Goal: Task Accomplishment & Management: Use online tool/utility

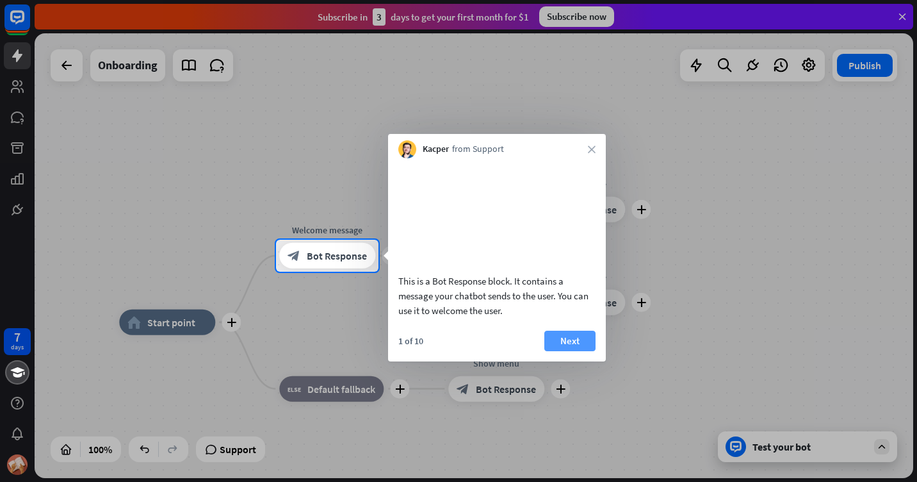
click at [585, 351] on button "Next" at bounding box center [569, 340] width 51 height 20
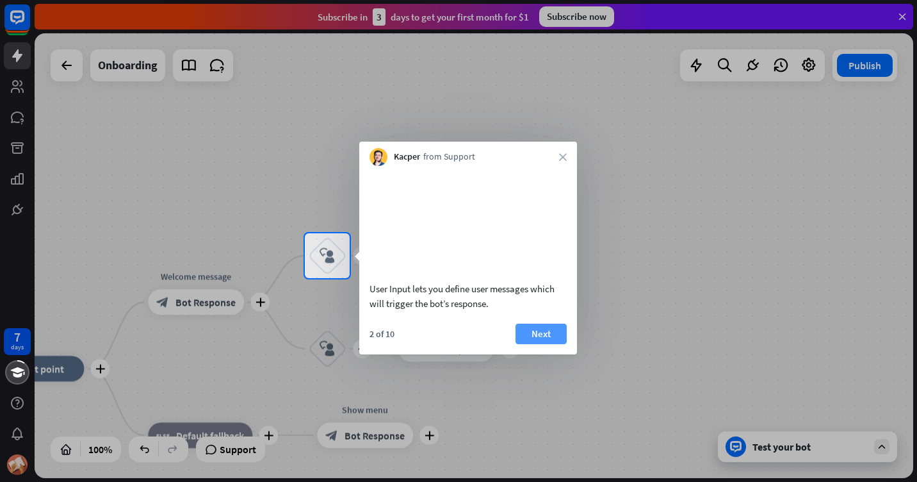
click at [541, 344] on button "Next" at bounding box center [541, 333] width 51 height 20
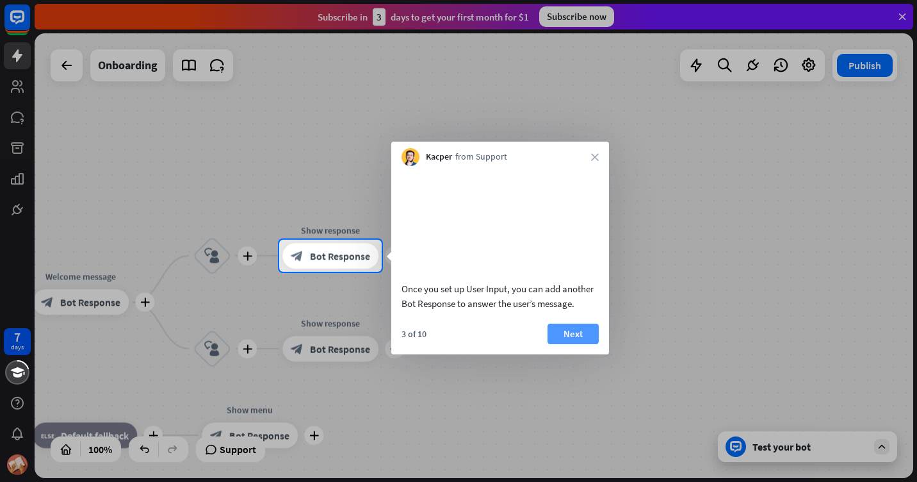
drag, startPoint x: 605, startPoint y: 354, endPoint x: 581, endPoint y: 343, distance: 25.5
click at [603, 350] on div "3 of 10 Next" at bounding box center [500, 338] width 218 height 31
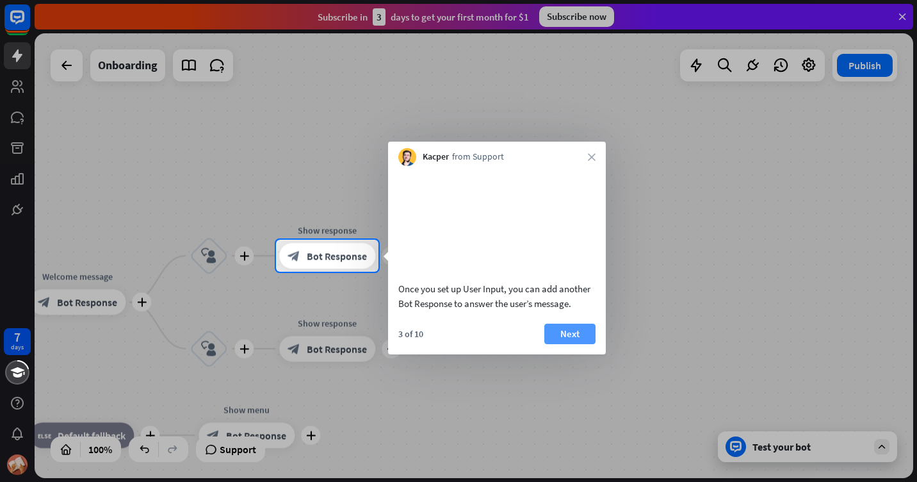
click at [580, 343] on button "Next" at bounding box center [569, 333] width 51 height 20
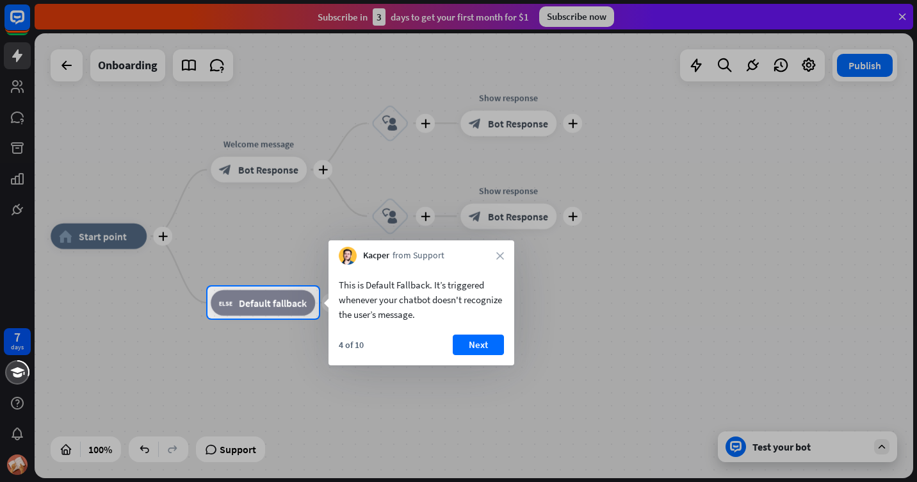
drag, startPoint x: 580, startPoint y: 343, endPoint x: 628, endPoint y: 305, distance: 61.1
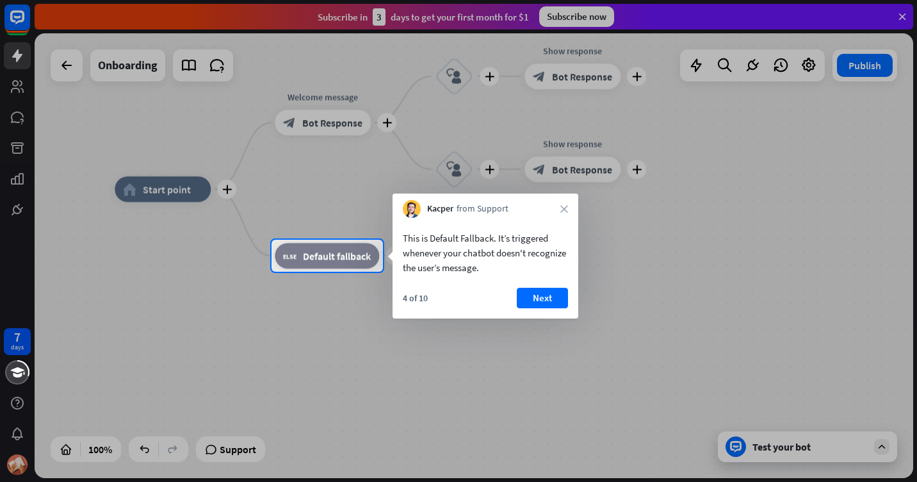
click at [552, 293] on button "Next" at bounding box center [542, 298] width 51 height 20
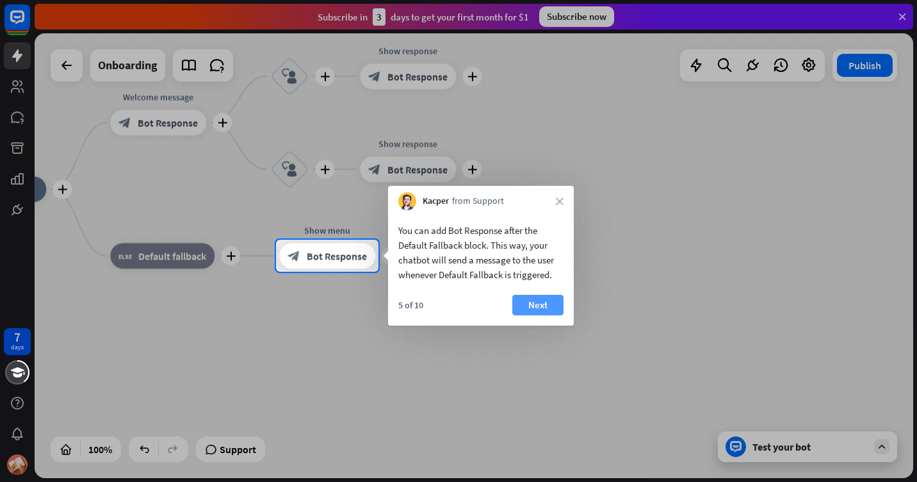
click at [532, 298] on button "Next" at bounding box center [537, 305] width 51 height 20
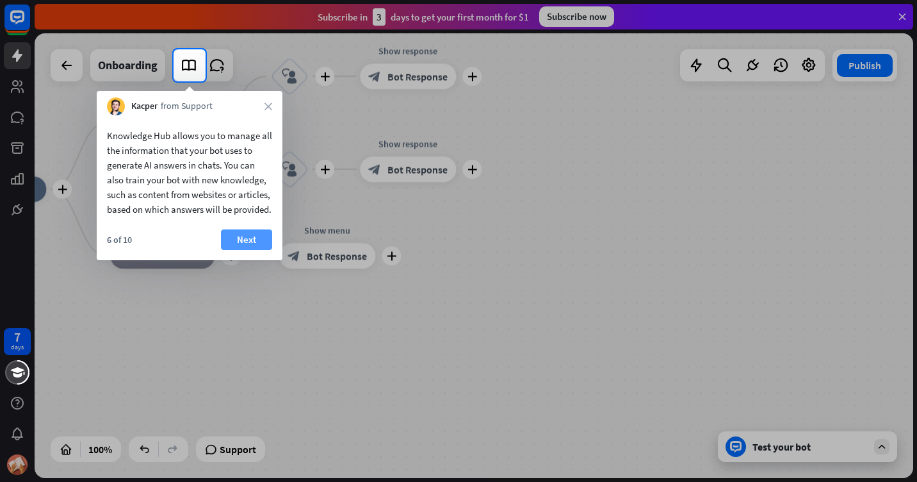
click at [241, 250] on button "Next" at bounding box center [246, 239] width 51 height 20
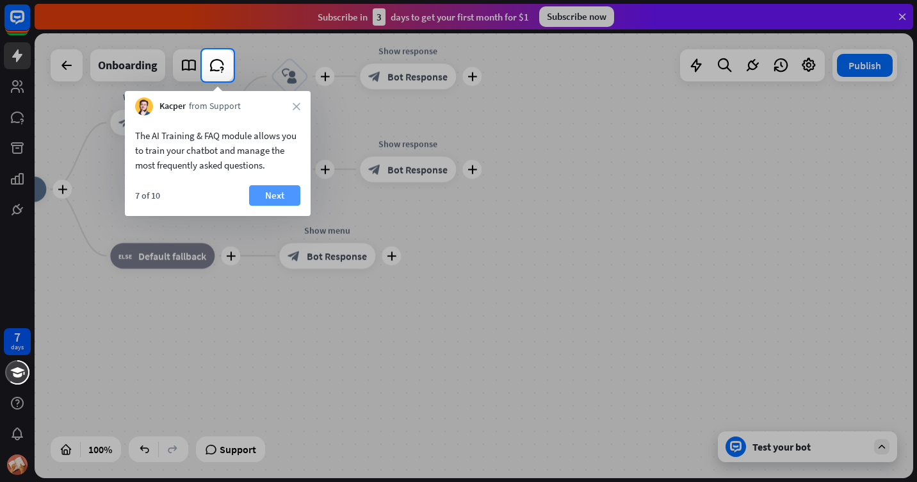
drag, startPoint x: 266, startPoint y: 174, endPoint x: 273, endPoint y: 188, distance: 15.8
click at [266, 176] on div "The AI Training & FAQ module allows you to train your chatbot and manage the mo…" at bounding box center [218, 146] width 186 height 63
click at [280, 198] on button "Next" at bounding box center [274, 195] width 51 height 20
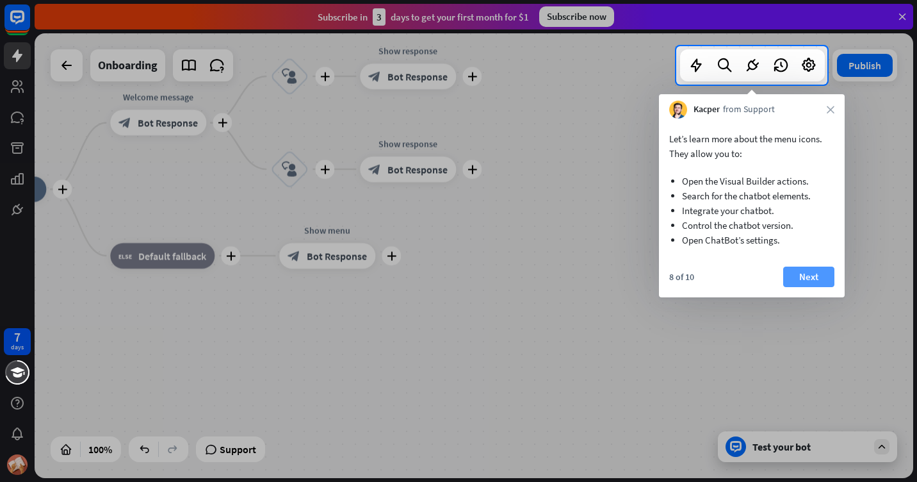
click at [791, 275] on button "Next" at bounding box center [808, 276] width 51 height 20
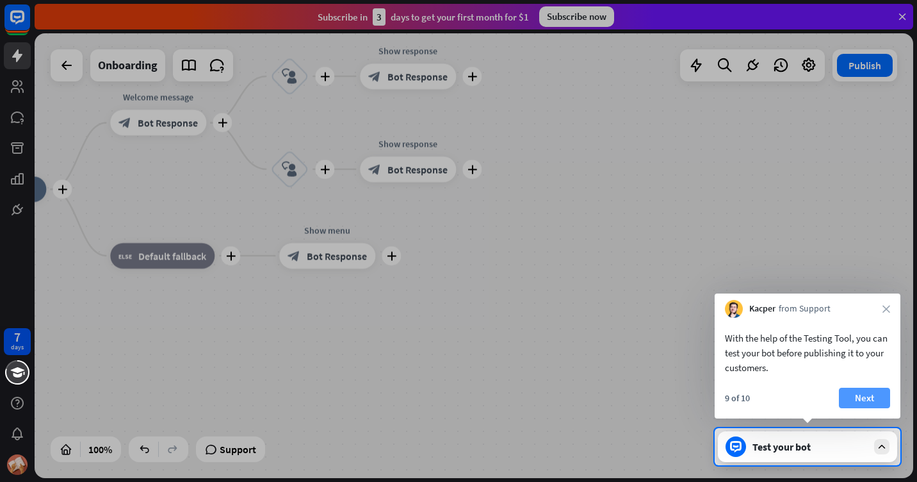
click at [863, 393] on button "Next" at bounding box center [864, 397] width 51 height 20
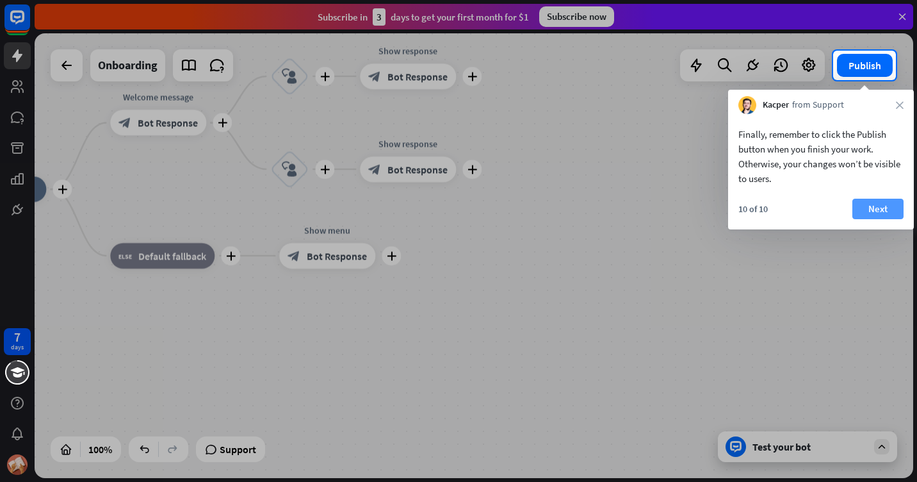
click at [876, 213] on button "Next" at bounding box center [877, 209] width 51 height 20
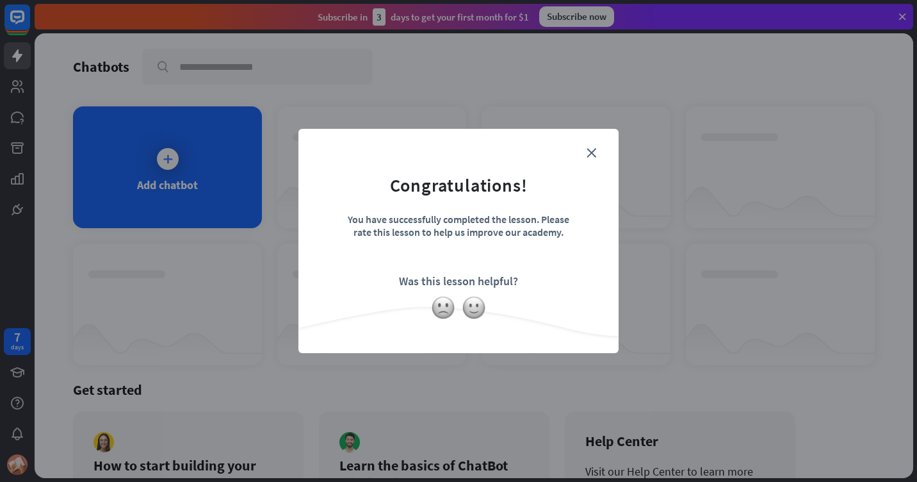
click at [592, 147] on form "Congratulations! You have successfully completed the lesson. Please rate this l…" at bounding box center [458, 221] width 288 height 153
click at [592, 154] on icon "close" at bounding box center [592, 153] width 10 height 10
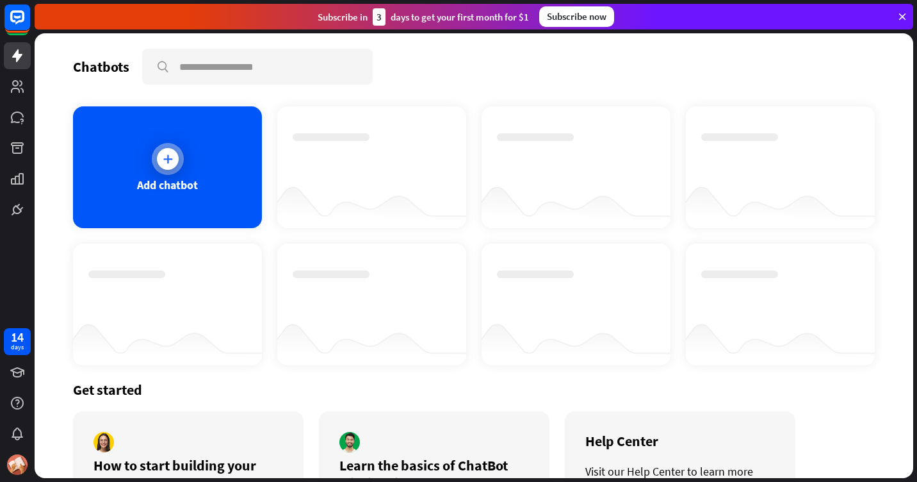
click at [158, 156] on div at bounding box center [168, 159] width 22 height 22
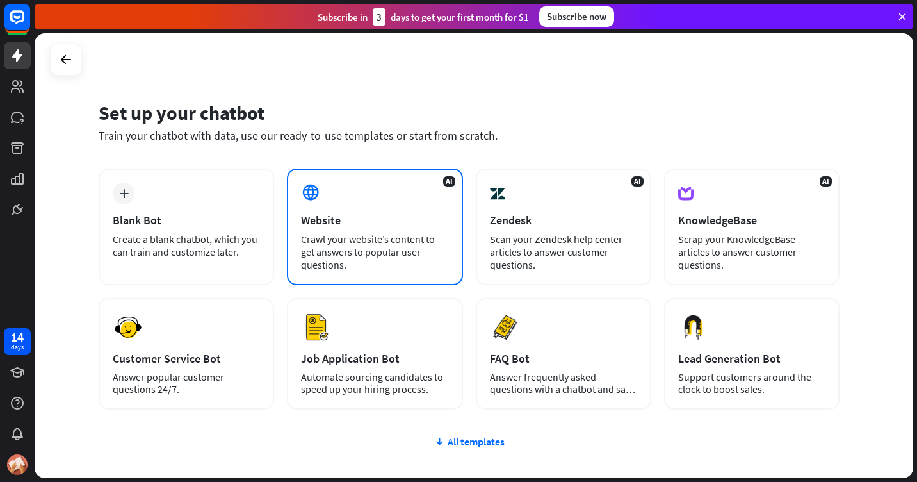
click at [413, 233] on div "Crawl your website’s content to get answers to popular user questions." at bounding box center [374, 251] width 147 height 38
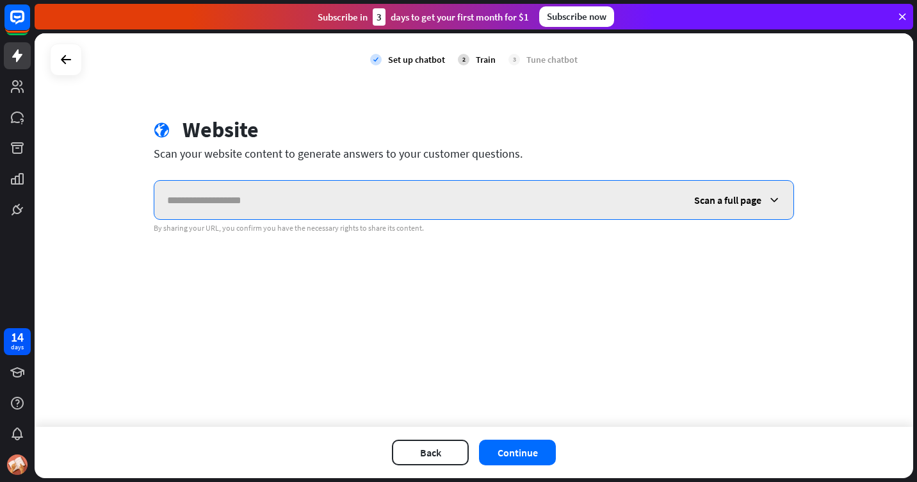
click at [248, 202] on input "text" at bounding box center [417, 200] width 527 height 38
paste input "**********"
type input "**********"
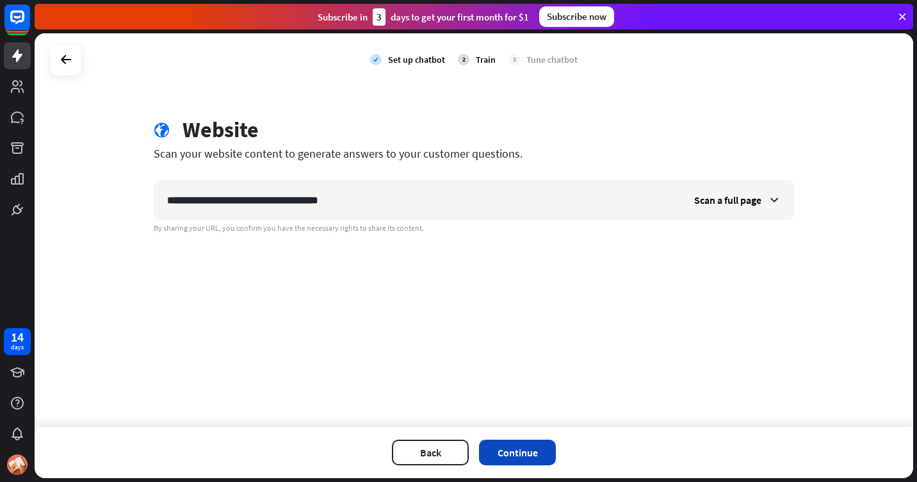
click at [533, 457] on button "Continue" at bounding box center [517, 452] width 77 height 26
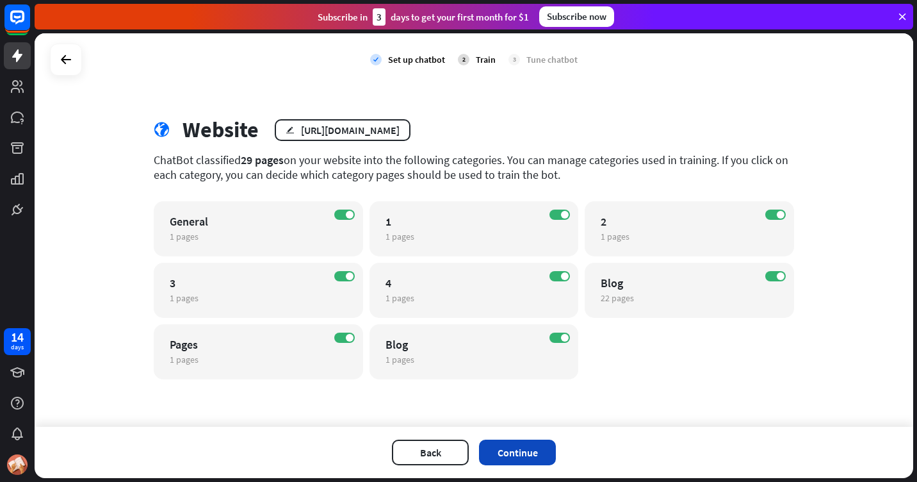
click at [524, 457] on button "Continue" at bounding box center [517, 452] width 77 height 26
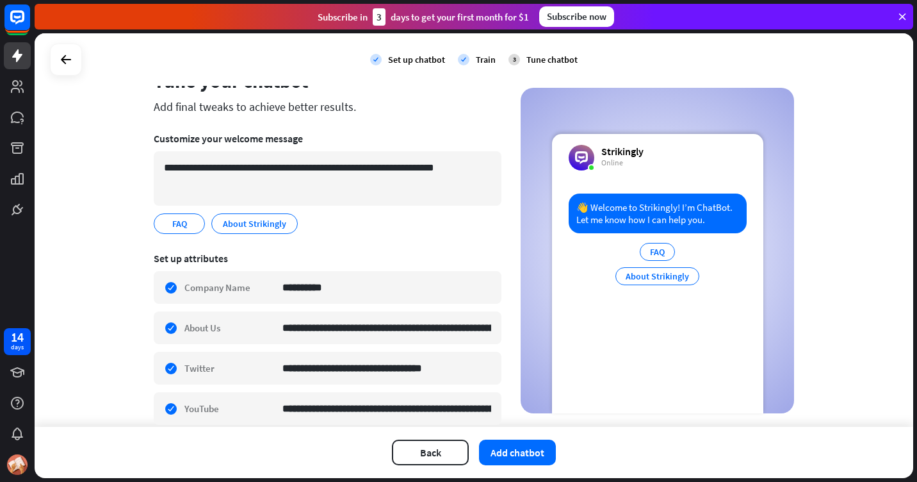
scroll to position [144, 0]
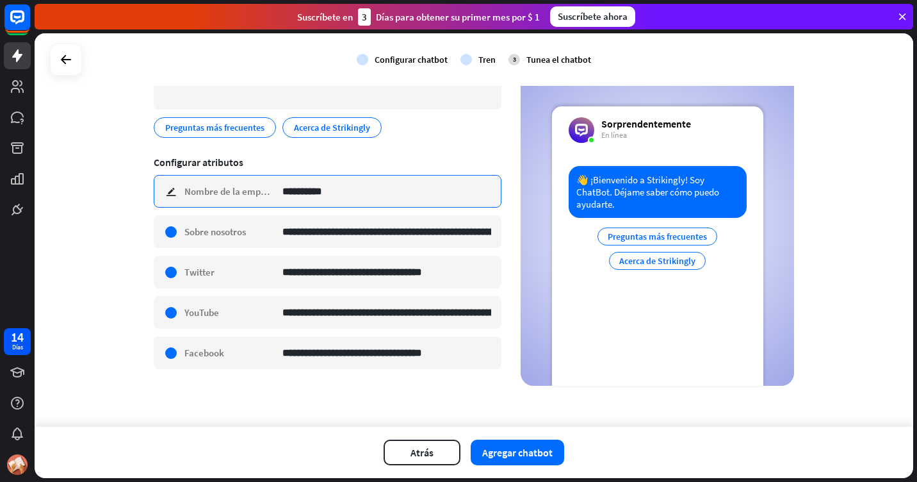
click at [337, 188] on input "**********" at bounding box center [386, 190] width 209 height 31
type input "*******"
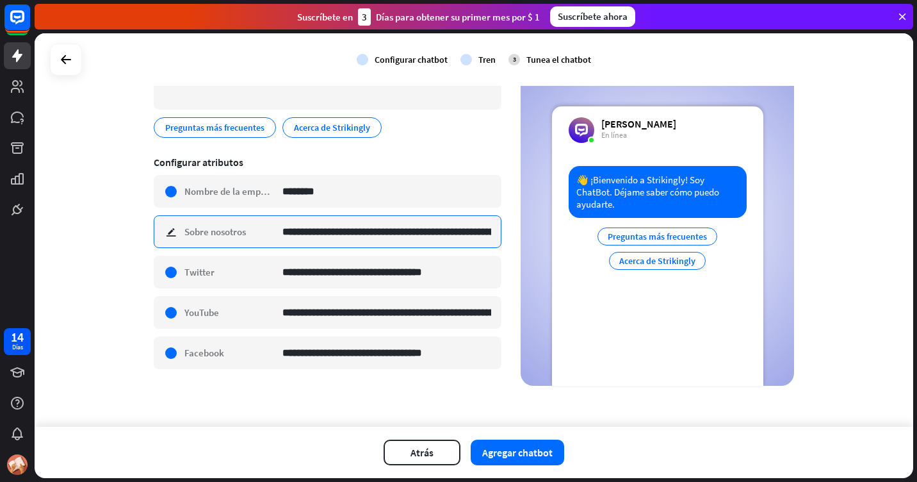
click at [294, 234] on input "**********" at bounding box center [386, 231] width 209 height 31
type input "*"
click at [323, 232] on input at bounding box center [386, 231] width 209 height 31
paste input "**********"
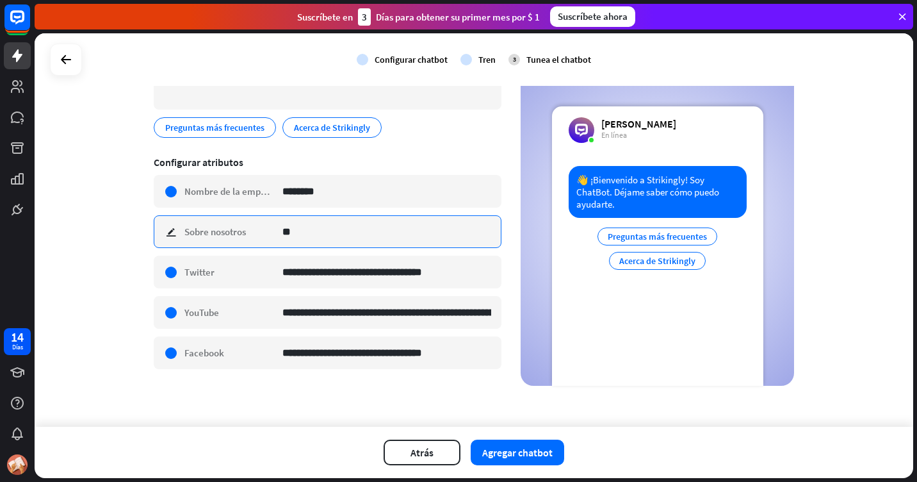
type input "*"
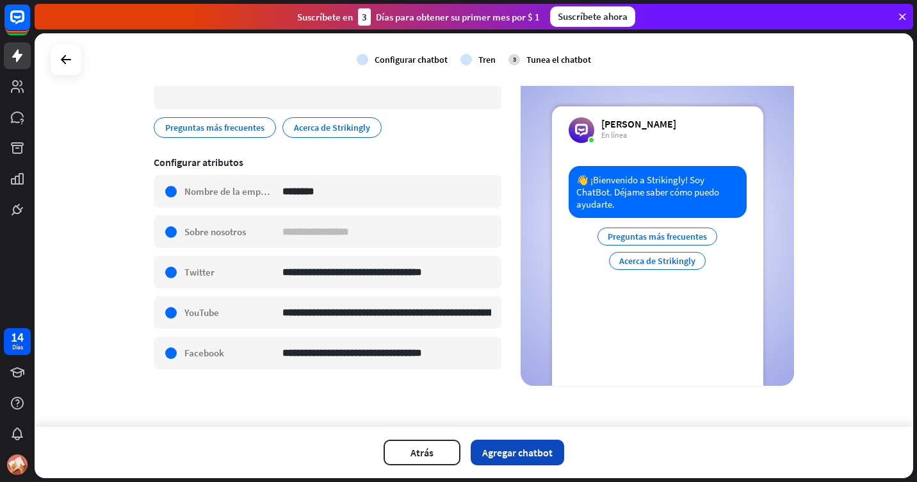
click at [526, 454] on font "Agregar chatbot" at bounding box center [517, 452] width 70 height 13
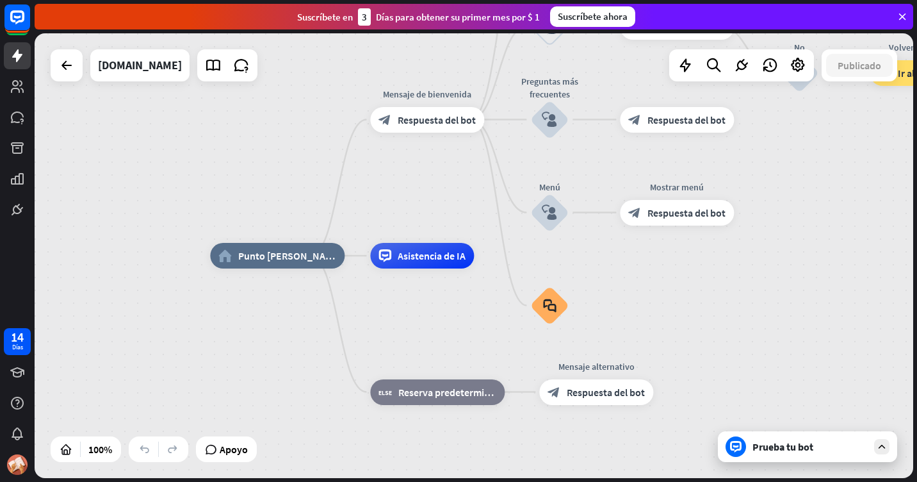
click at [829, 451] on div "Prueba tu bot" at bounding box center [809, 446] width 115 height 13
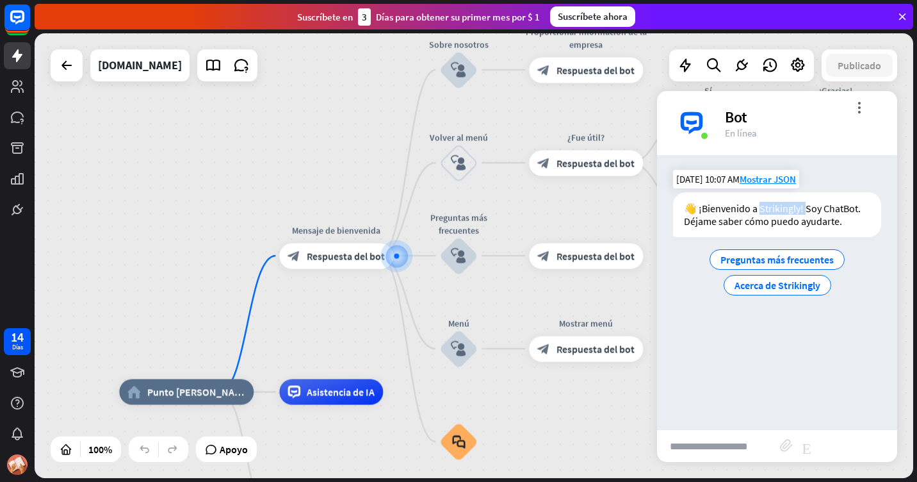
drag, startPoint x: 761, startPoint y: 204, endPoint x: 806, endPoint y: 213, distance: 46.2
click at [806, 213] on div "👋 ¡Bienvenido a Strikingly! Soy ChatBot. Déjame saber cómo puedo ayudarte." at bounding box center [777, 214] width 208 height 45
drag, startPoint x: 806, startPoint y: 213, endPoint x: 790, endPoint y: 210, distance: 16.8
click at [790, 210] on div "👋 ¡Bienvenido a Strikingly! Soy ChatBot. Déjame saber cómo puedo ayudarte." at bounding box center [777, 214] width 208 height 45
drag, startPoint x: 286, startPoint y: 330, endPoint x: 336, endPoint y: 274, distance: 74.8
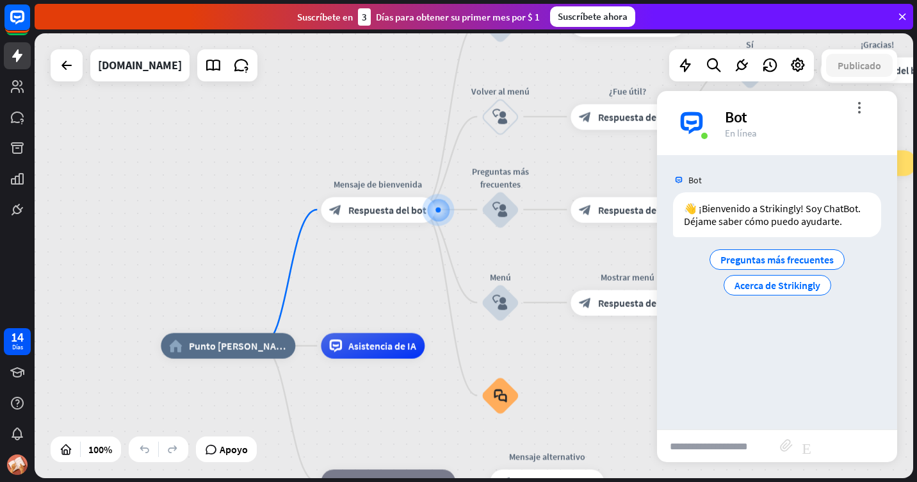
drag, startPoint x: 301, startPoint y: 319, endPoint x: 356, endPoint y: 252, distance: 86.9
click at [352, 260] on div "home_2 Punto [PERSON_NAME] Mensaje de bienvenida block_bot_response Respuesta d…" at bounding box center [474, 255] width 879 height 444
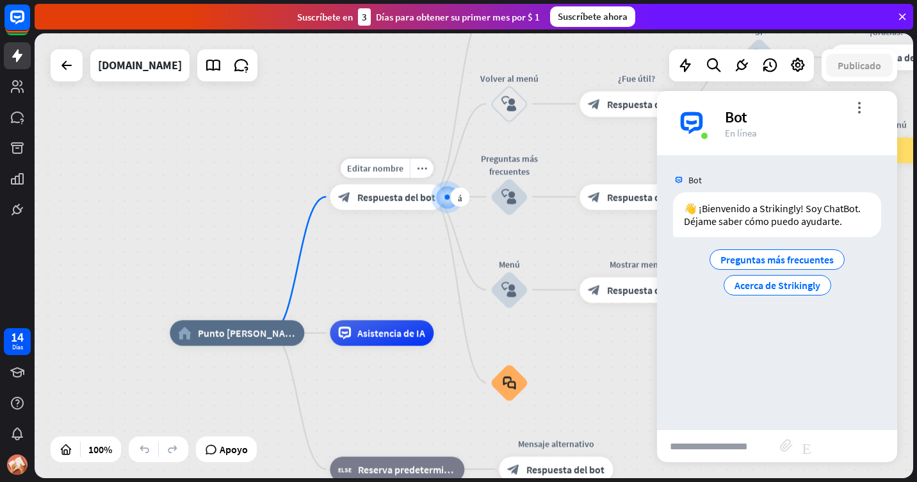
click at [387, 197] on span "Respuesta del bot" at bounding box center [396, 196] width 78 height 13
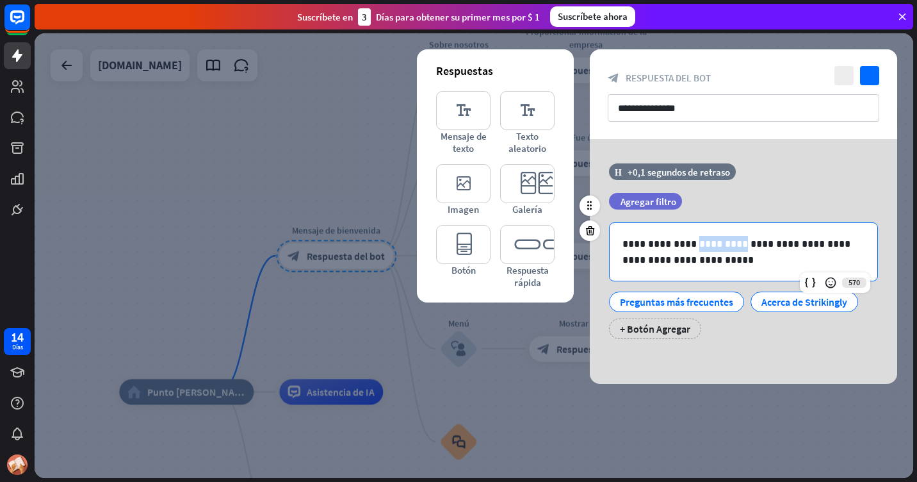
drag, startPoint x: 693, startPoint y: 212, endPoint x: 729, endPoint y: 213, distance: 36.5
click at [729, 236] on p "**********" at bounding box center [743, 252] width 242 height 32
click at [695, 236] on p "**********" at bounding box center [743, 252] width 242 height 32
drag, startPoint x: 690, startPoint y: 211, endPoint x: 730, endPoint y: 216, distance: 40.0
click at [730, 236] on p "**********" at bounding box center [743, 252] width 242 height 32
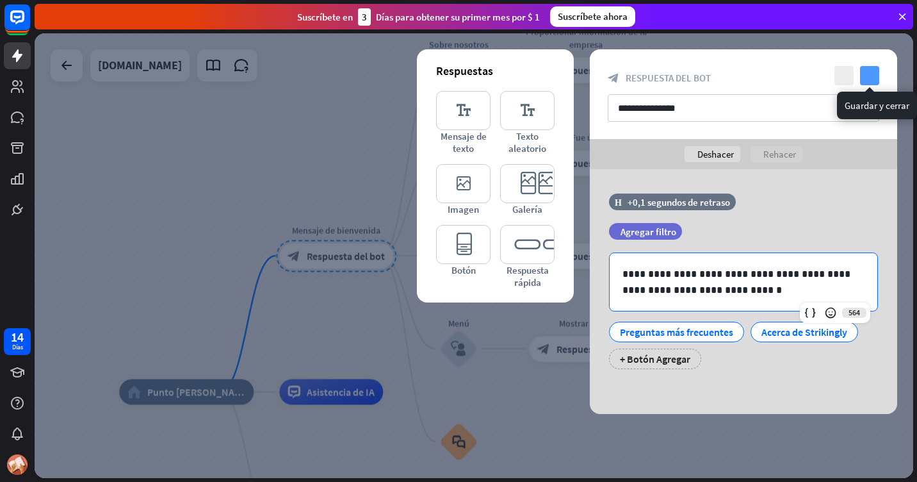
click at [874, 76] on icon "comprobar" at bounding box center [869, 75] width 19 height 19
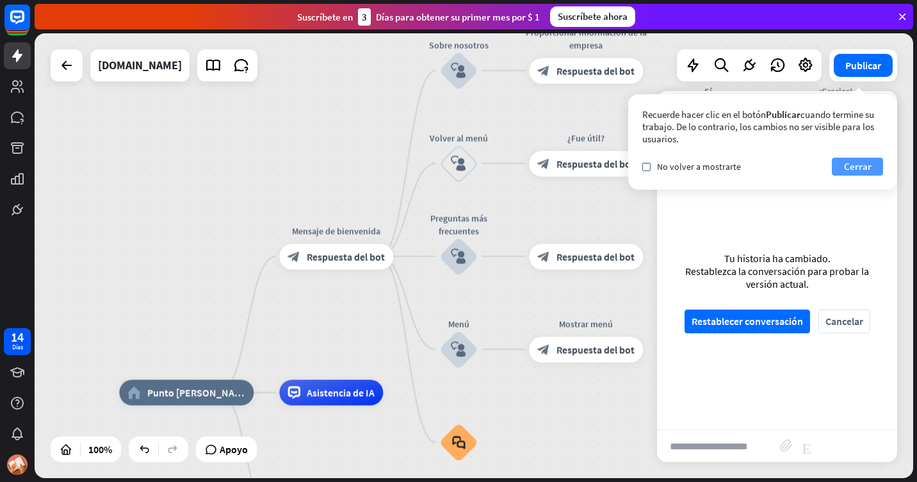
click at [859, 165] on font "Cerrar" at bounding box center [858, 167] width 28 height 18
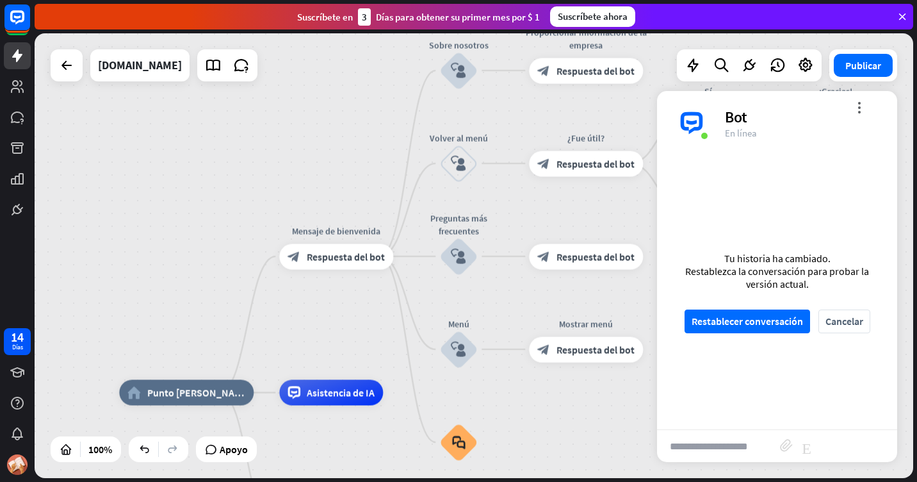
click at [704, 448] on input "text" at bounding box center [718, 446] width 123 height 32
drag, startPoint x: 120, startPoint y: 320, endPoint x: 181, endPoint y: 266, distance: 82.1
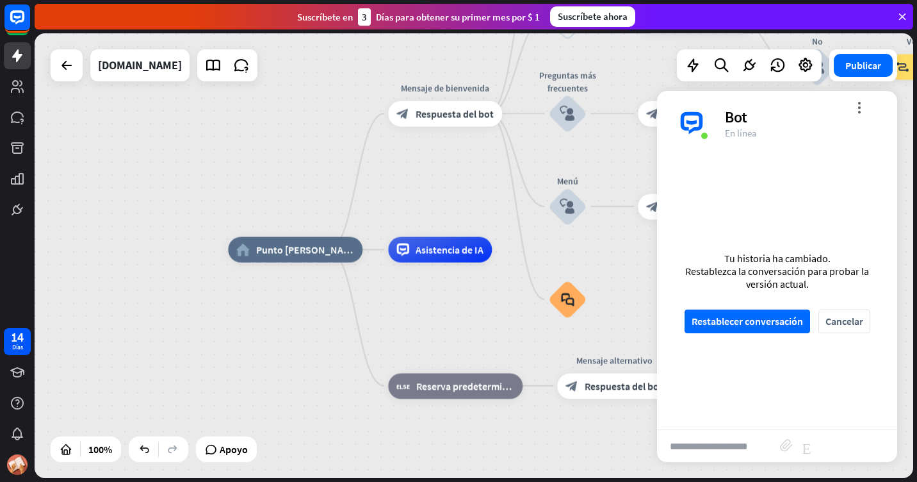
drag, startPoint x: 172, startPoint y: 283, endPoint x: 297, endPoint y: 108, distance: 215.4
click at [297, 108] on div "home_2 Punto [PERSON_NAME] Mensaje de bienvenida block_bot_response Respuesta d…" at bounding box center [474, 255] width 879 height 444
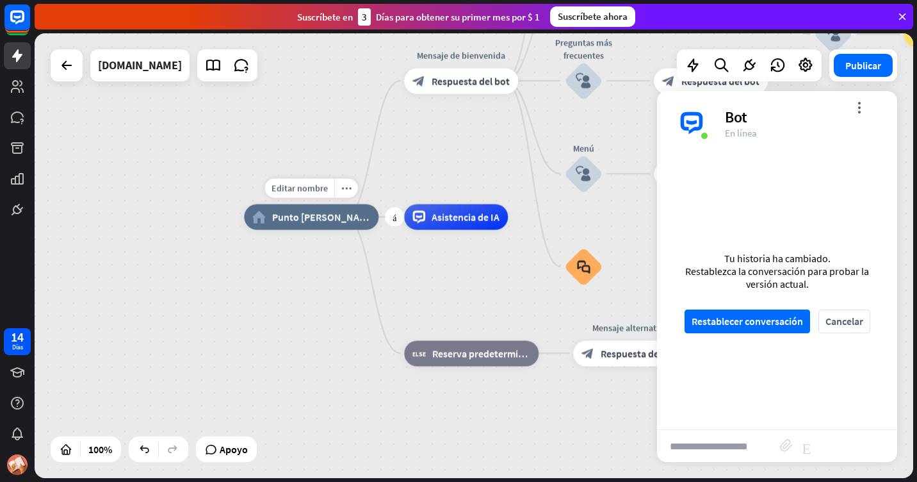
click at [310, 225] on div "home_2 Punto [PERSON_NAME]" at bounding box center [311, 217] width 134 height 26
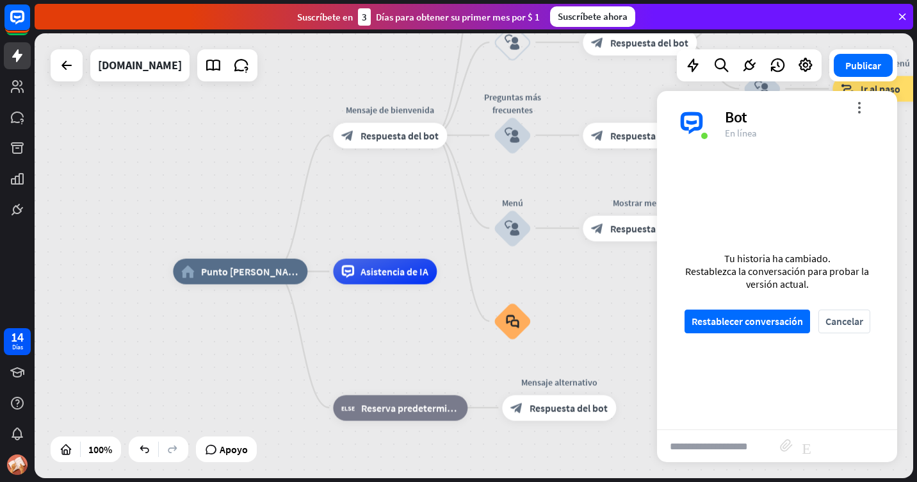
drag, startPoint x: 318, startPoint y: 290, endPoint x: 303, endPoint y: 309, distance: 24.6
click at [390, 268] on span "Asistencia de IA" at bounding box center [395, 270] width 68 height 13
click at [394, 138] on span "Respuesta del bot" at bounding box center [400, 134] width 78 height 13
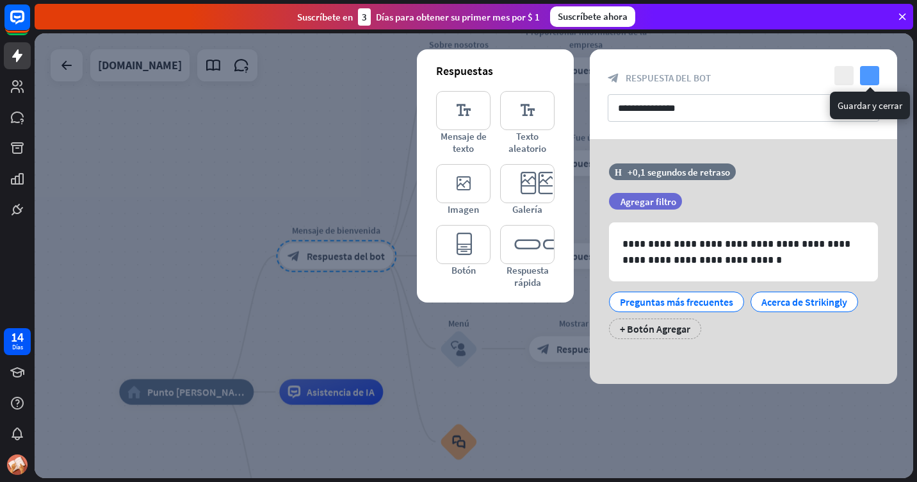
click at [866, 76] on icon "comprobar" at bounding box center [869, 75] width 19 height 19
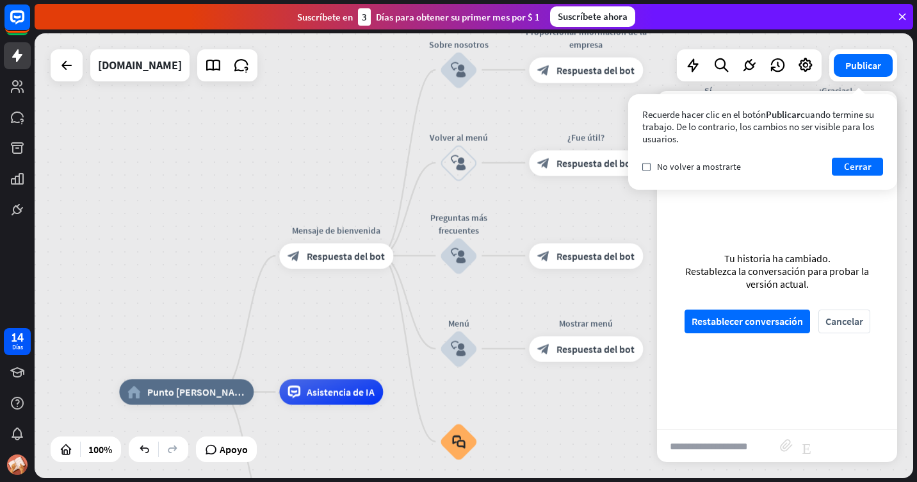
click at [700, 444] on input "text" at bounding box center [718, 446] width 123 height 32
click at [697, 442] on input "****" at bounding box center [718, 446] width 123 height 32
click at [870, 167] on font "Cerrar" at bounding box center [858, 167] width 28 height 18
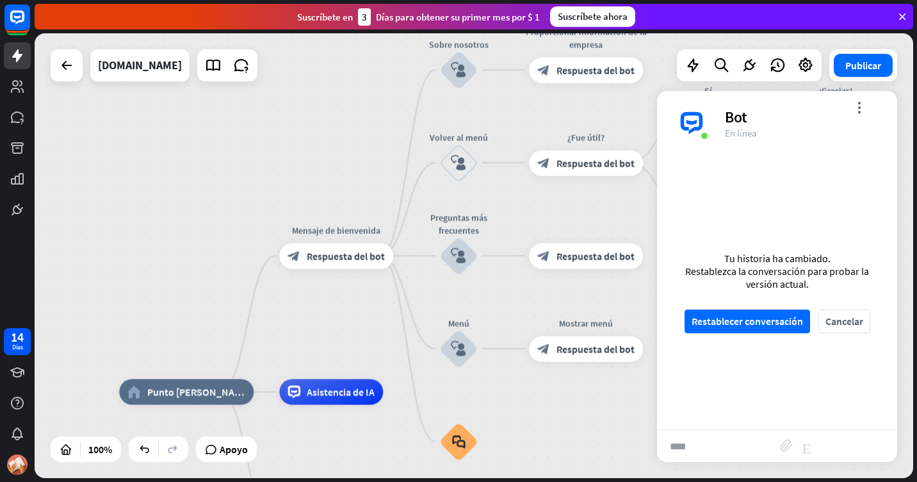
click at [708, 441] on input "****" at bounding box center [718, 446] width 123 height 32
type input "*"
click at [207, 200] on div "home_2 Punto [PERSON_NAME] Editar nombre more_horiz más Mensaje de bienvenida b…" at bounding box center [474, 255] width 879 height 444
click at [858, 112] on icon "more_vert" at bounding box center [859, 107] width 12 height 12
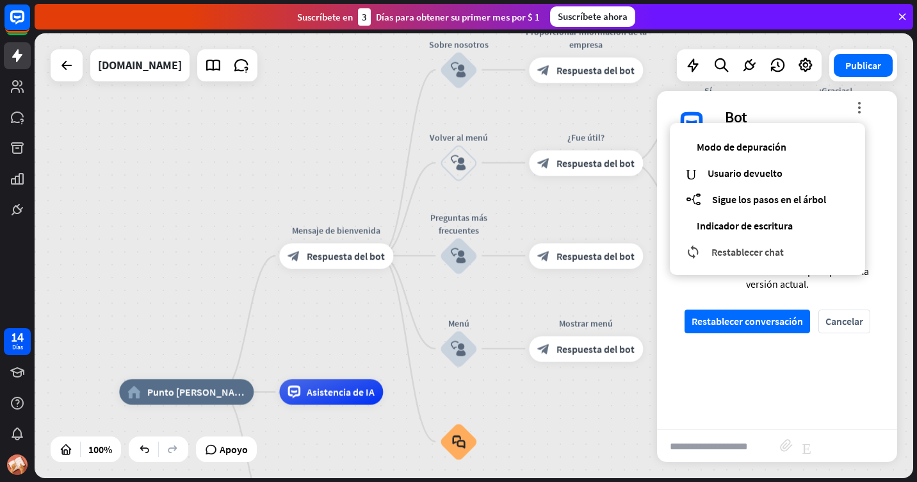
click at [749, 248] on span "Restablecer chat" at bounding box center [747, 251] width 72 height 13
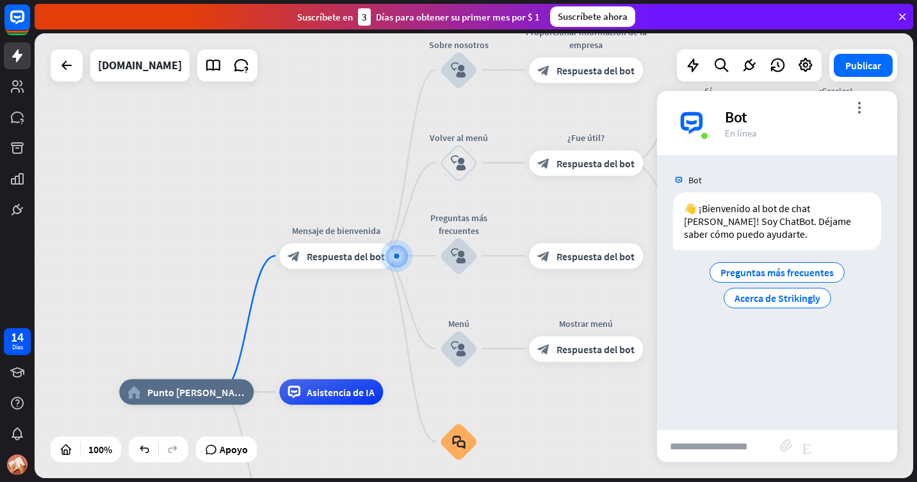
click at [710, 444] on input "text" at bounding box center [718, 446] width 123 height 32
type input "****"
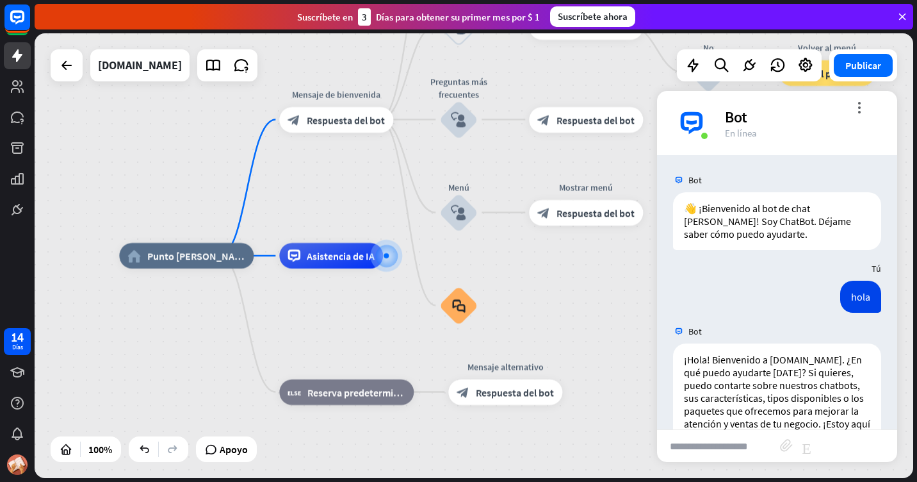
scroll to position [55, 0]
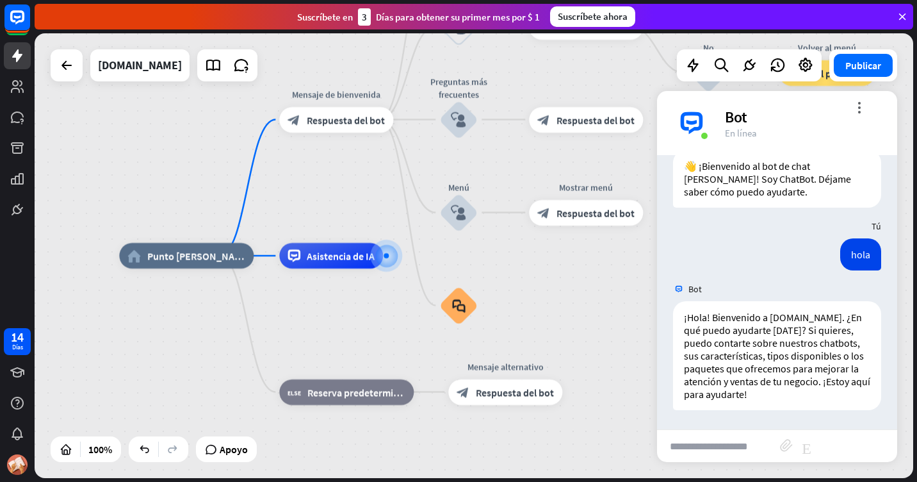
click at [742, 117] on div "Bot" at bounding box center [803, 117] width 157 height 20
drag, startPoint x: 755, startPoint y: 111, endPoint x: 720, endPoint y: 113, distance: 35.3
click at [720, 113] on div "more_vert cerrar Bot En línea" at bounding box center [777, 123] width 240 height 64
drag, startPoint x: 720, startPoint y: 113, endPoint x: 761, endPoint y: 127, distance: 43.3
click at [761, 127] on div "En línea" at bounding box center [803, 133] width 157 height 12
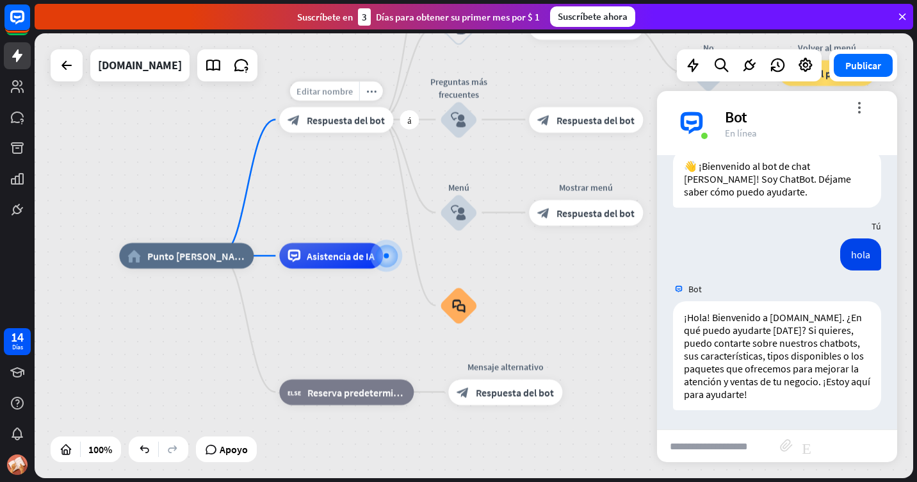
click at [332, 92] on span "Editar nombre" at bounding box center [325, 91] width 56 height 12
click at [351, 127] on div "block_bot_response Respuesta del bot" at bounding box center [336, 120] width 114 height 26
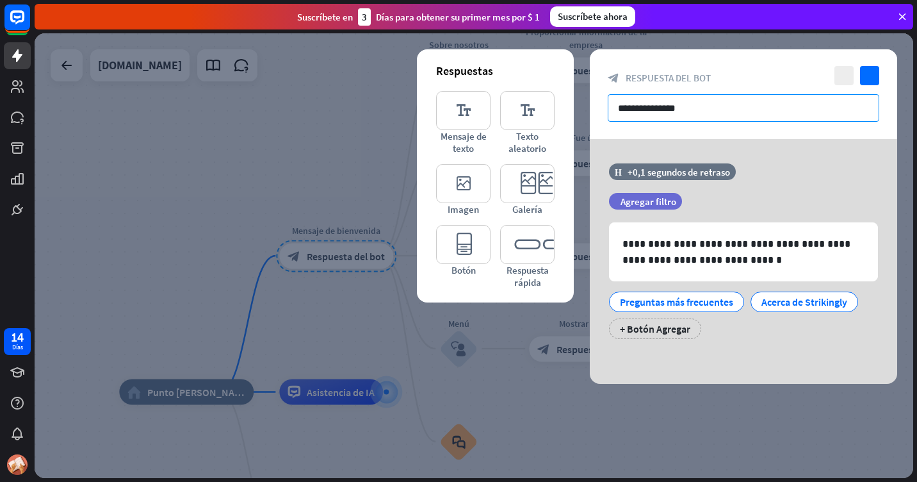
click at [705, 104] on input "**********" at bounding box center [744, 108] width 272 height 28
click at [868, 71] on icon "comprobar" at bounding box center [869, 75] width 19 height 19
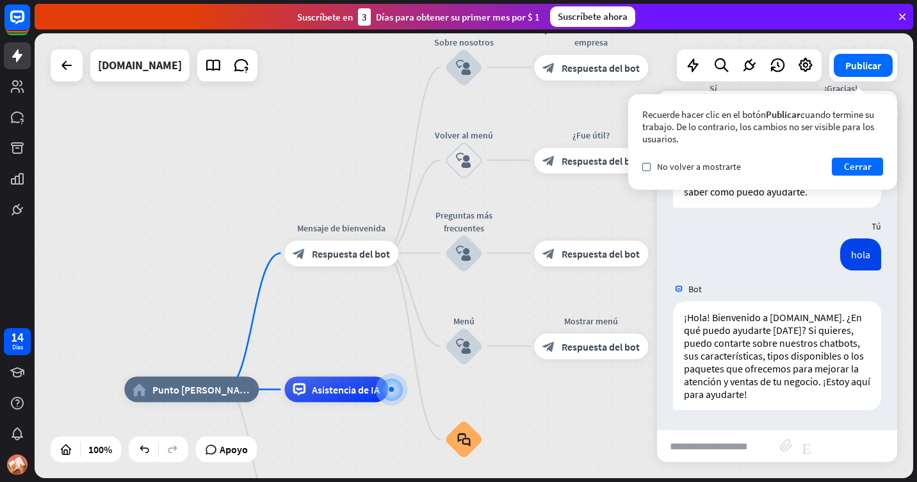
drag, startPoint x: 475, startPoint y: 301, endPoint x: 489, endPoint y: 277, distance: 28.1
click at [510, 298] on div "home_2 Punto [PERSON_NAME] Mensaje de bienvenida block_bot_response Respuesta d…" at bounding box center [474, 255] width 879 height 444
click at [731, 441] on input "text" at bounding box center [718, 446] width 123 height 32
type input "****"
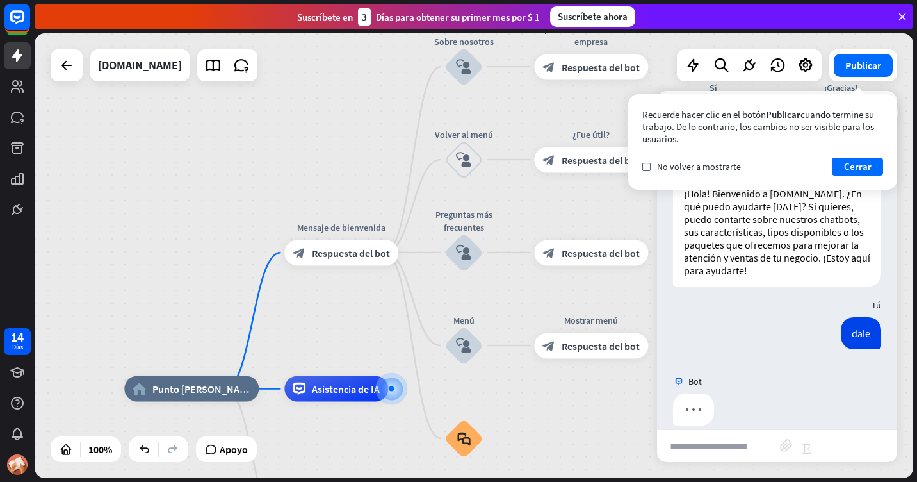
scroll to position [194, 0]
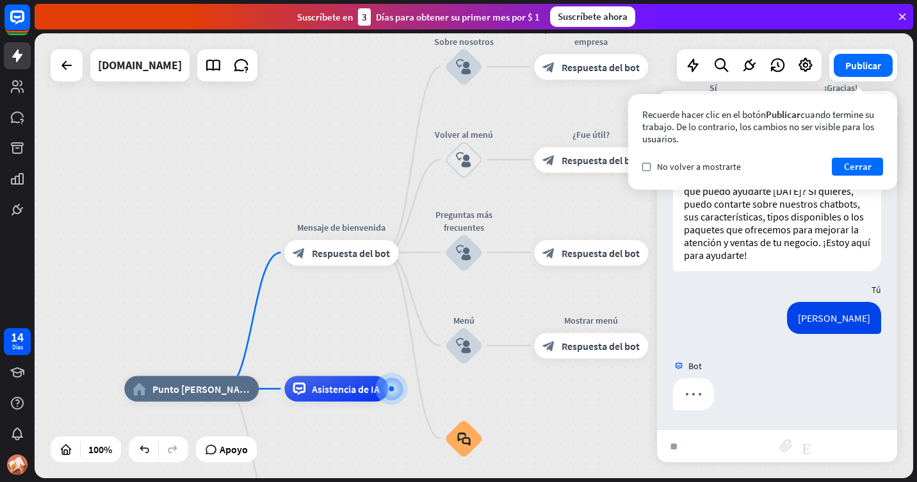
type input "*"
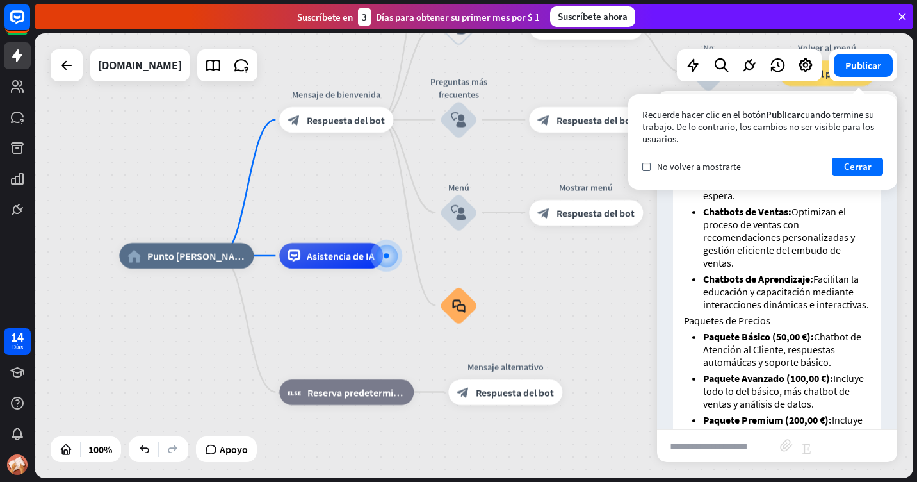
scroll to position [501, 0]
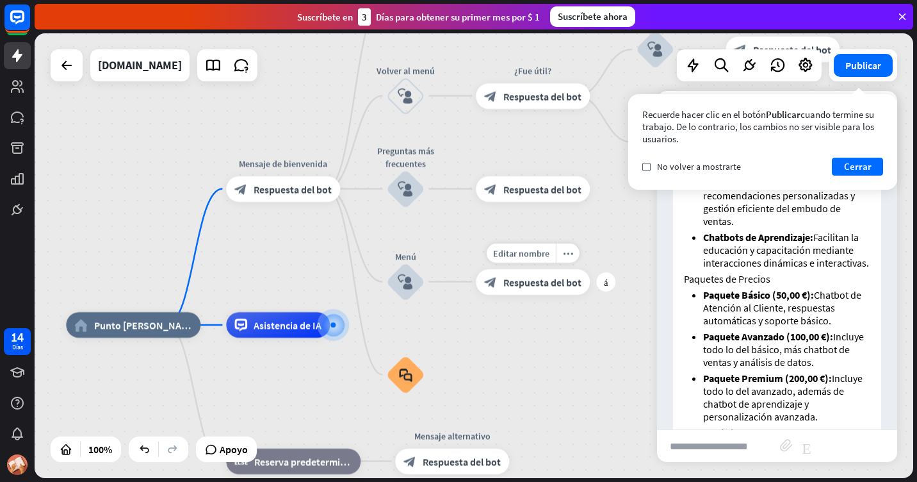
drag, startPoint x: 540, startPoint y: 257, endPoint x: 483, endPoint y: 276, distance: 60.1
click at [483, 276] on div "home_2 Punto [PERSON_NAME] Mensaje de bienvenida block_bot_response Respuesta d…" at bounding box center [474, 255] width 879 height 444
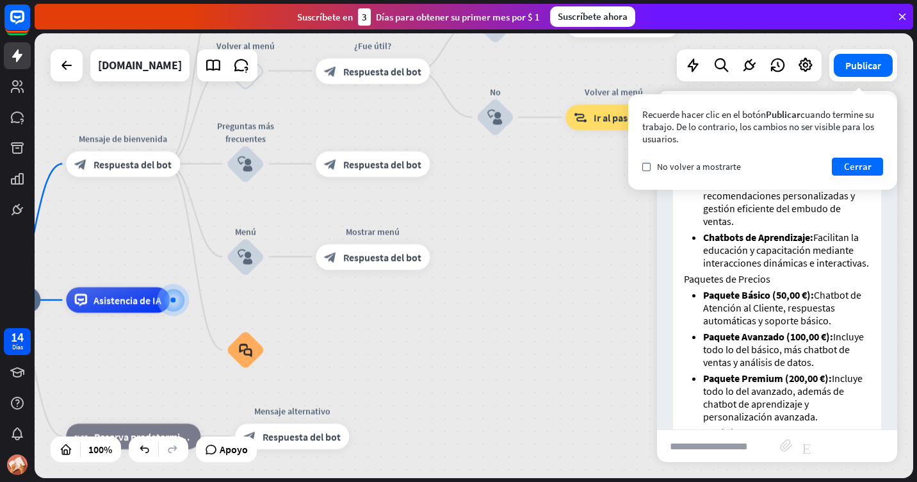
drag, startPoint x: 529, startPoint y: 313, endPoint x: 350, endPoint y: 398, distance: 197.9
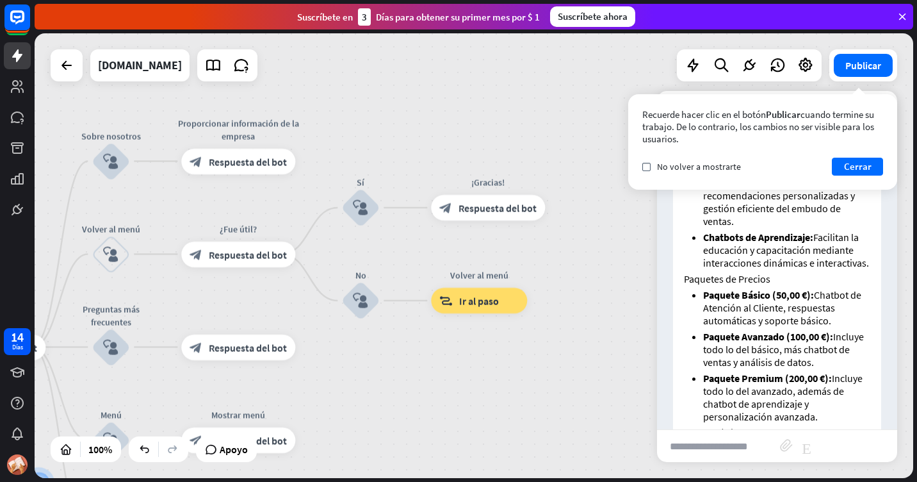
drag, startPoint x: 531, startPoint y: 276, endPoint x: 416, endPoint y: 400, distance: 169.0
click at [416, 400] on div "home_2 Punto [PERSON_NAME] Mensaje de bienvenida block_bot_response Respuesta d…" at bounding box center [474, 255] width 879 height 444
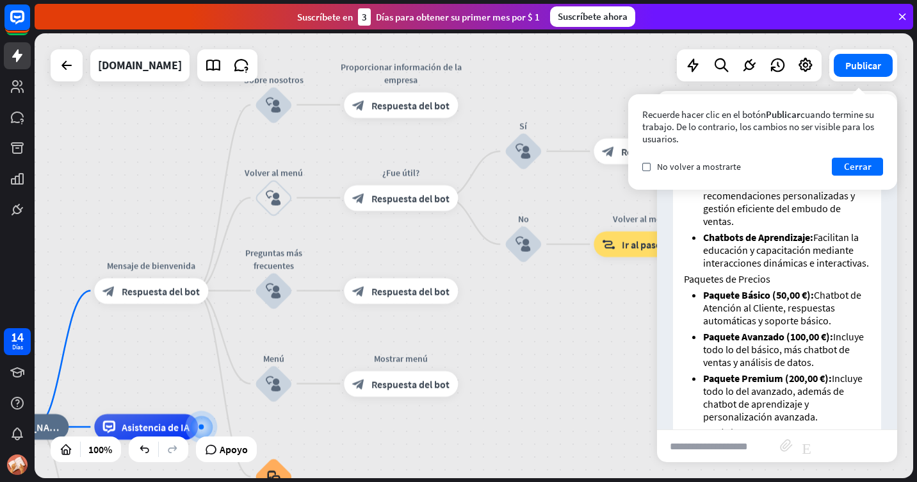
drag, startPoint x: 416, startPoint y: 384, endPoint x: 581, endPoint y: 325, distance: 175.2
click at [581, 325] on div "home_2 Punto [PERSON_NAME] Mensaje de bienvenida block_bot_response Respuesta d…" at bounding box center [474, 255] width 879 height 444
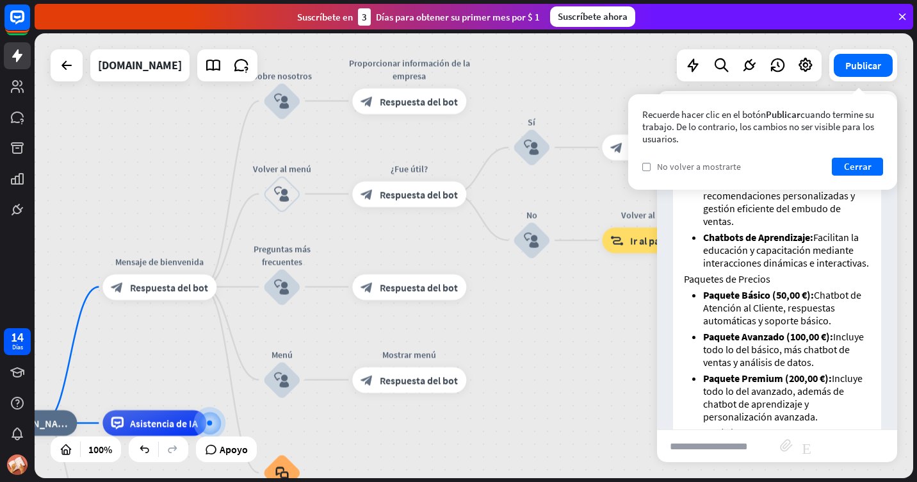
drag, startPoint x: 500, startPoint y: 346, endPoint x: 695, endPoint y: 170, distance: 263.4
click at [635, 204] on div "home_2 Punto [PERSON_NAME] Mensaje de bienvenida block_bot_response Respuesta d…" at bounding box center [474, 255] width 879 height 444
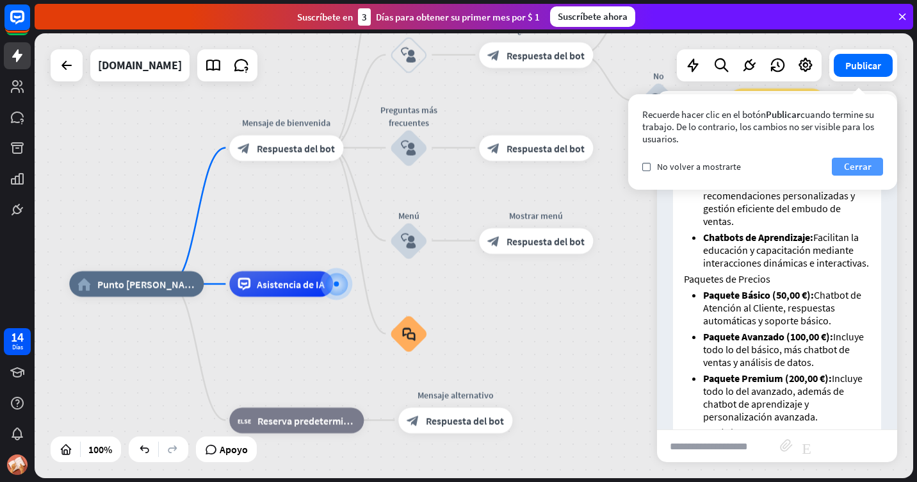
click at [860, 165] on font "Cerrar" at bounding box center [858, 167] width 28 height 18
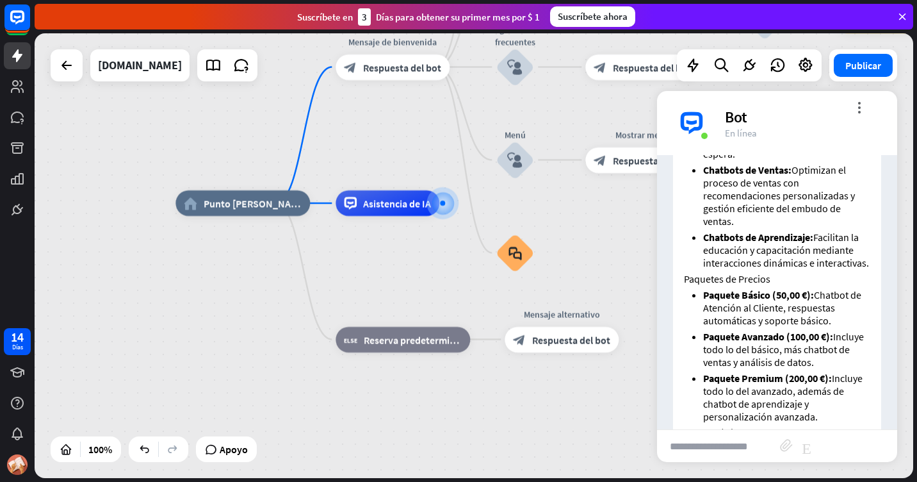
drag, startPoint x: 565, startPoint y: 362, endPoint x: 671, endPoint y: 282, distance: 133.5
click at [671, 282] on div "home_2 Punto [PERSON_NAME] Mensaje de bienvenida block_bot_response Respuesta d…" at bounding box center [474, 255] width 879 height 444
click at [859, 105] on icon "more_vert" at bounding box center [859, 107] width 12 height 12
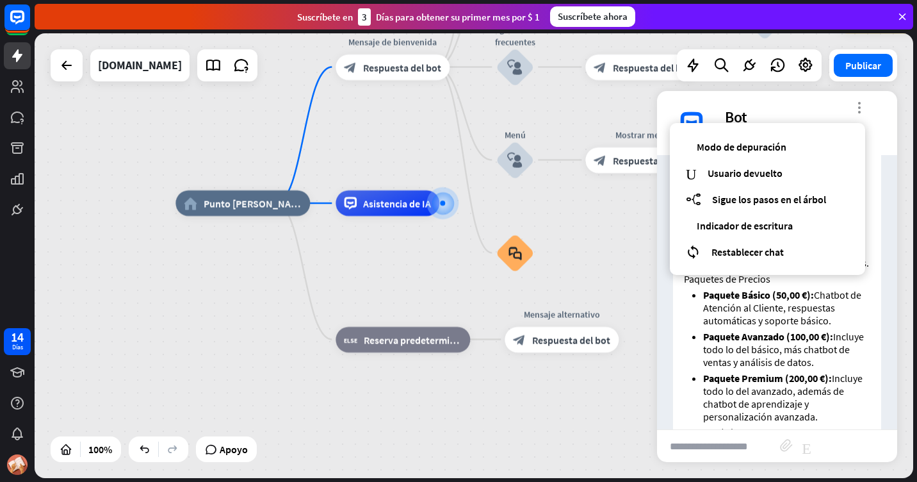
click at [859, 105] on icon "more_vert" at bounding box center [859, 107] width 12 height 12
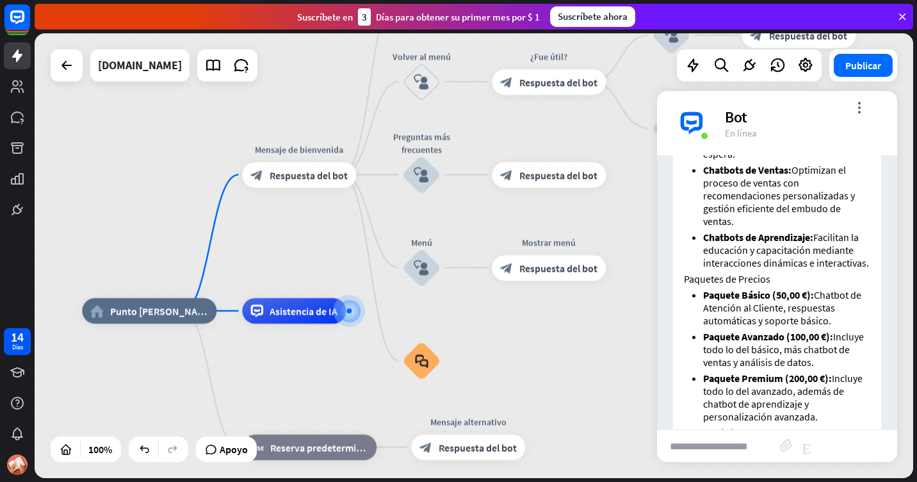
drag, startPoint x: 369, startPoint y: 270, endPoint x: 288, endPoint y: 366, distance: 125.5
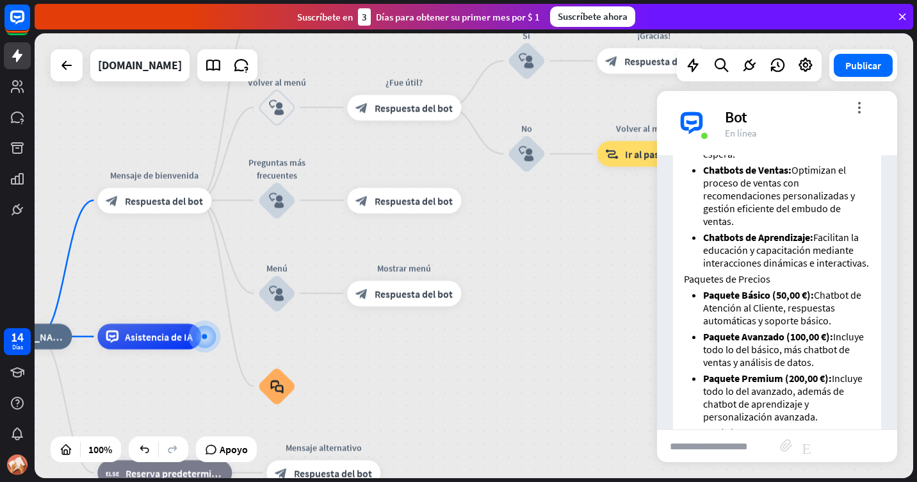
drag, startPoint x: 305, startPoint y: 243, endPoint x: 247, endPoint y: 232, distance: 59.9
click at [175, 265] on div "home_2 Punto [PERSON_NAME] Mensaje de bienvenida block_bot_response Respuesta d…" at bounding box center [474, 255] width 879 height 444
click at [271, 165] on span "Editar nombre" at bounding box center [265, 166] width 56 height 12
click at [544, 250] on div "home_2 Punto [PERSON_NAME] Mensaje de bienvenida block_bot_response Respuesta d…" at bounding box center [474, 255] width 879 height 444
click at [273, 122] on div "block_user_input" at bounding box center [276, 108] width 38 height 38
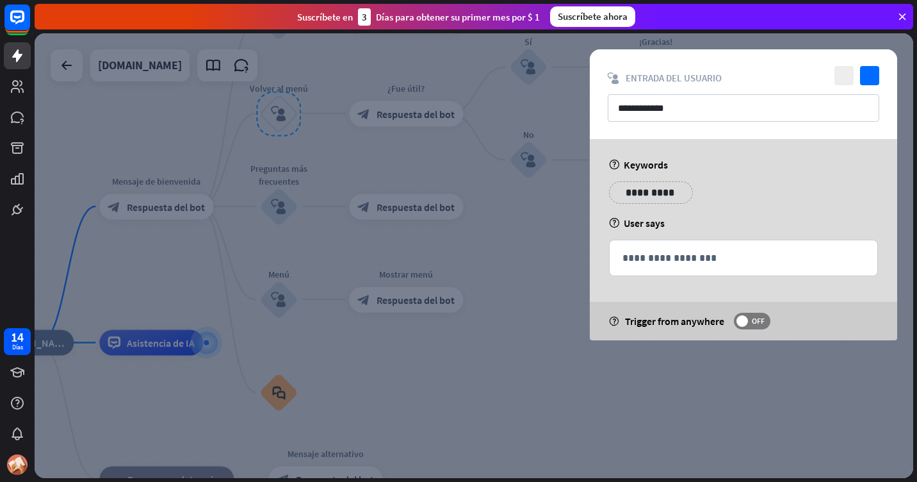
drag, startPoint x: 533, startPoint y: 239, endPoint x: 546, endPoint y: 255, distance: 20.5
click at [546, 255] on div at bounding box center [474, 255] width 879 height 444
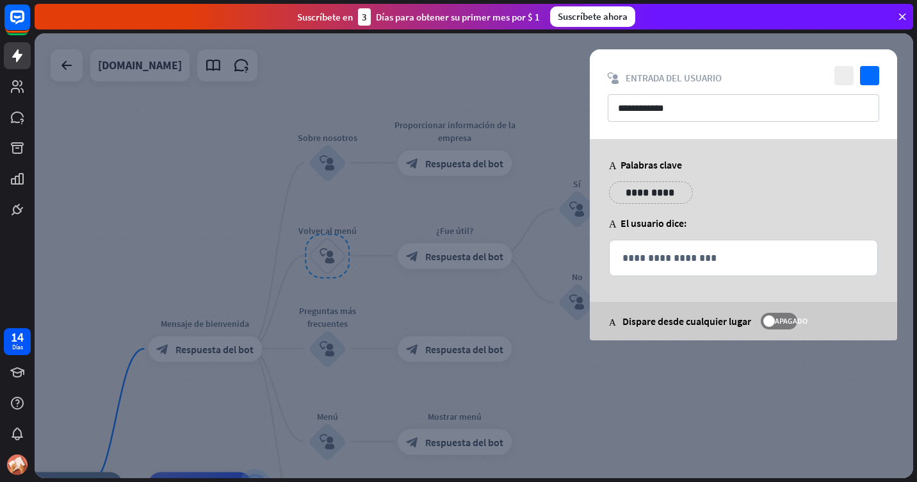
click at [642, 437] on div at bounding box center [474, 255] width 879 height 444
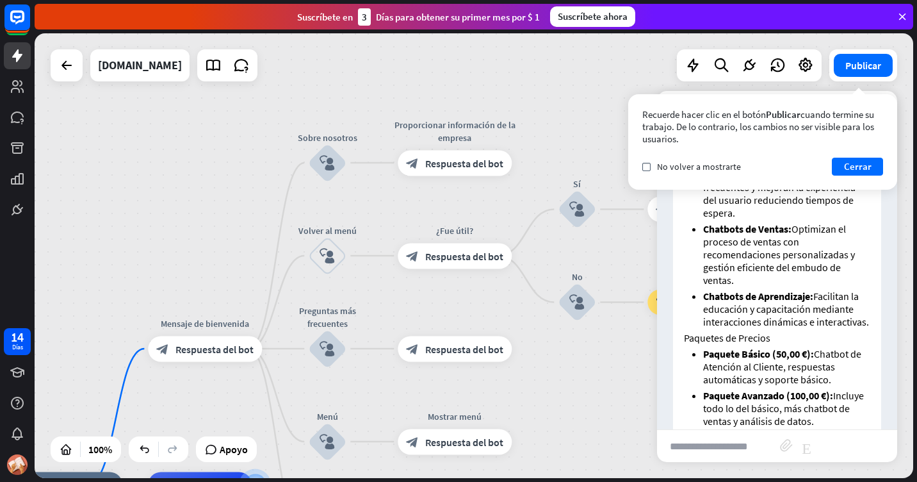
scroll to position [437, 0]
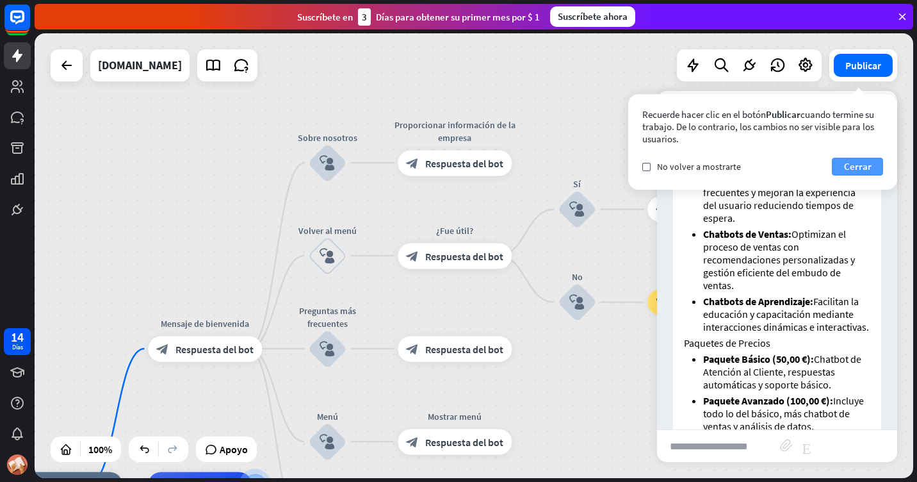
click at [856, 166] on font "Cerrar" at bounding box center [858, 167] width 28 height 18
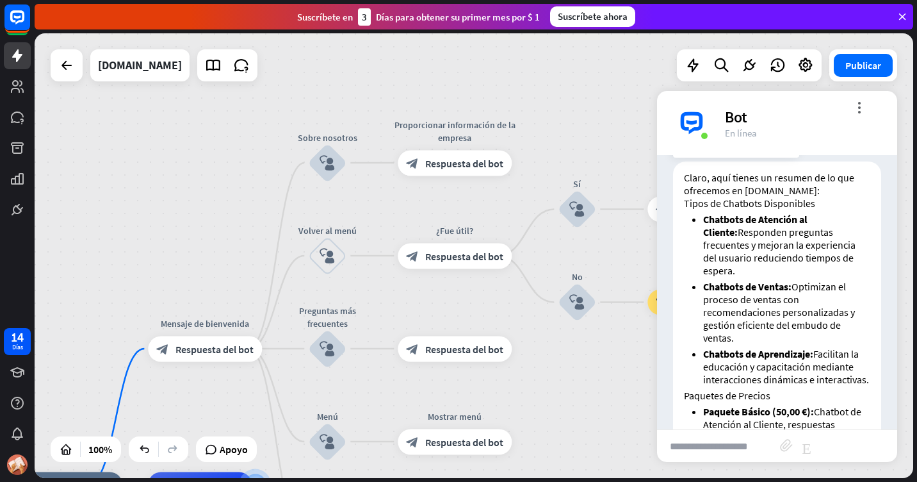
scroll to position [320, 0]
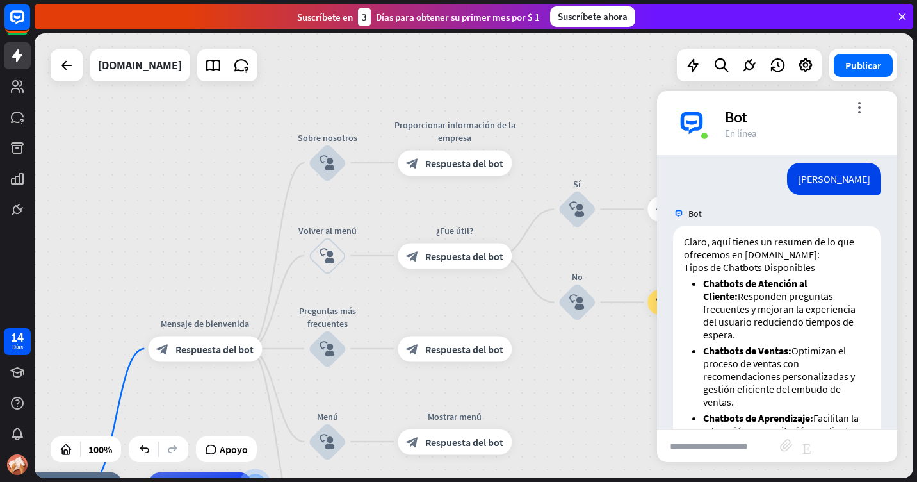
click at [714, 448] on input "text" at bounding box center [718, 446] width 123 height 32
type input "**********"
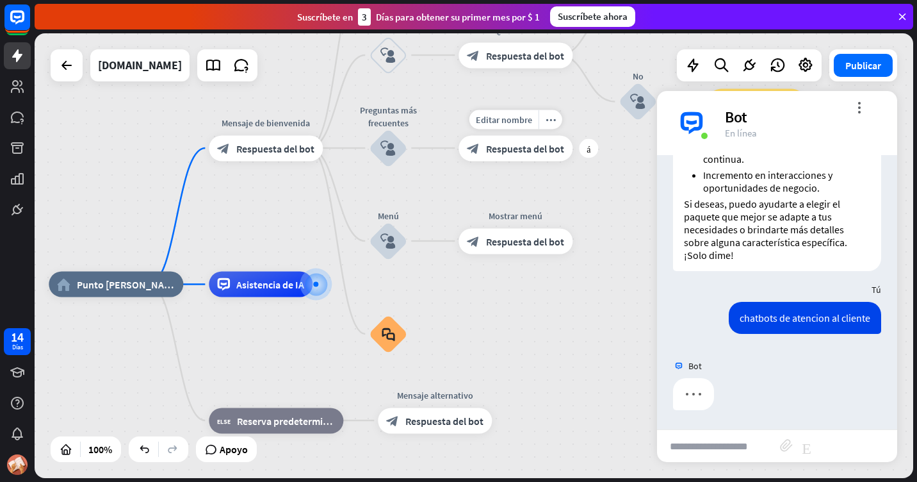
drag, startPoint x: 535, startPoint y: 375, endPoint x: 599, endPoint y: 174, distance: 210.6
click at [573, 161] on div "Editar nombre more_horiz más block_bot_response Respuesta del bot" at bounding box center [516, 148] width 114 height 26
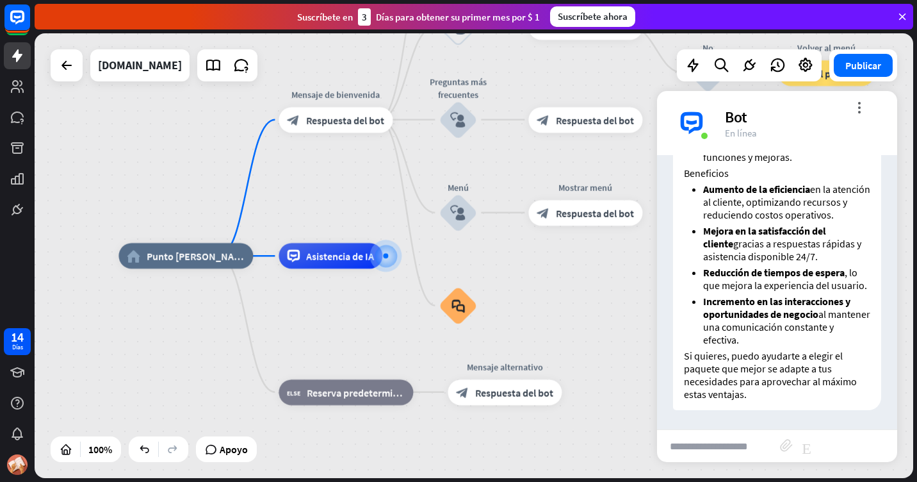
drag, startPoint x: 553, startPoint y: 276, endPoint x: 565, endPoint y: 272, distance: 12.4
click at [565, 272] on div "home_2 Punto [PERSON_NAME] Mensaje de bienvenida block_bot_response Respuesta d…" at bounding box center [557, 478] width 879 height 444
click at [805, 69] on icon at bounding box center [805, 65] width 17 height 17
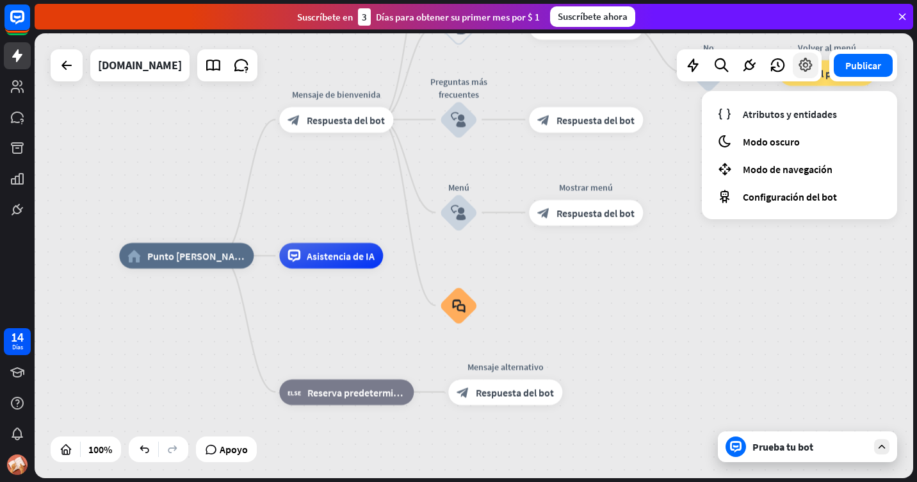
click at [805, 69] on icon at bounding box center [805, 65] width 17 height 17
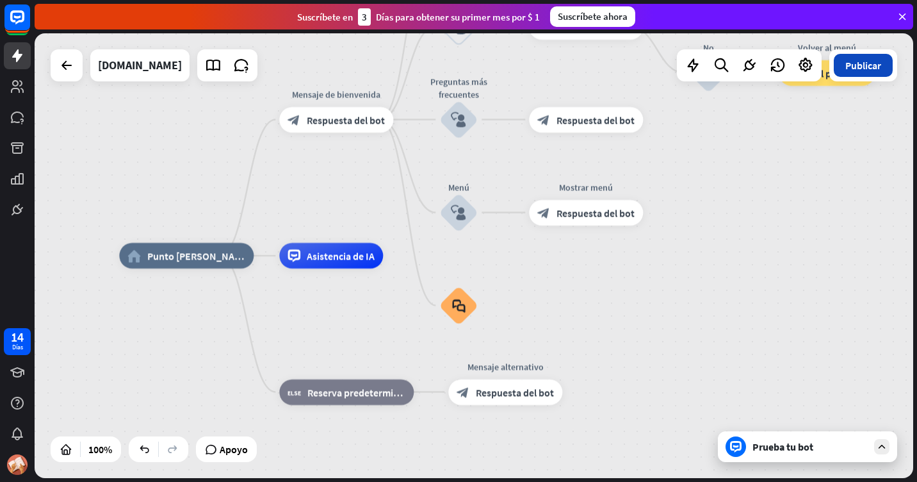
click at [870, 67] on font "Publicar" at bounding box center [863, 65] width 36 height 13
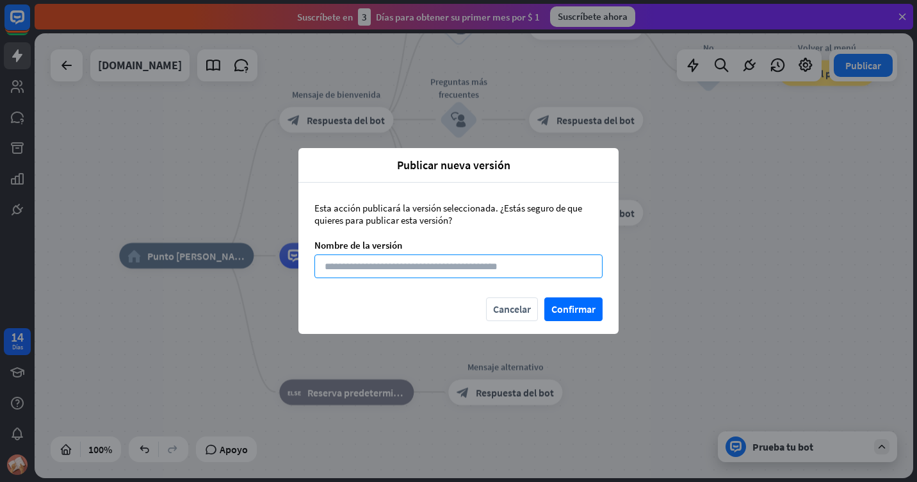
click at [437, 269] on input at bounding box center [458, 266] width 288 height 24
click at [462, 263] on input at bounding box center [458, 266] width 288 height 24
type input "**********"
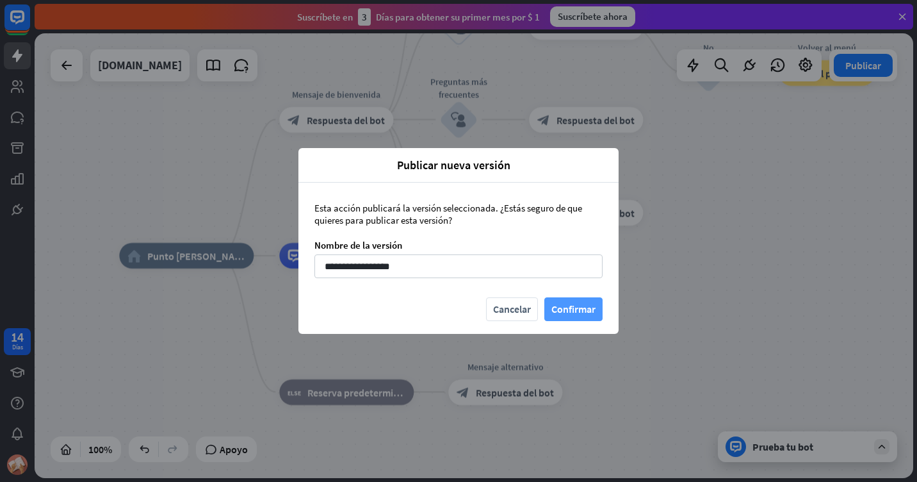
click at [594, 314] on button "Confirmar" at bounding box center [573, 309] width 58 height 24
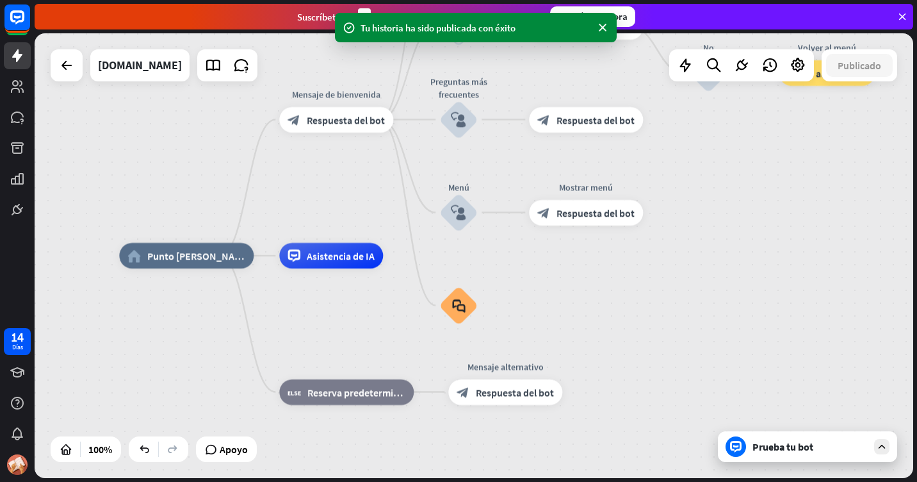
click at [861, 458] on div "Prueba tu bot" at bounding box center [807, 446] width 179 height 31
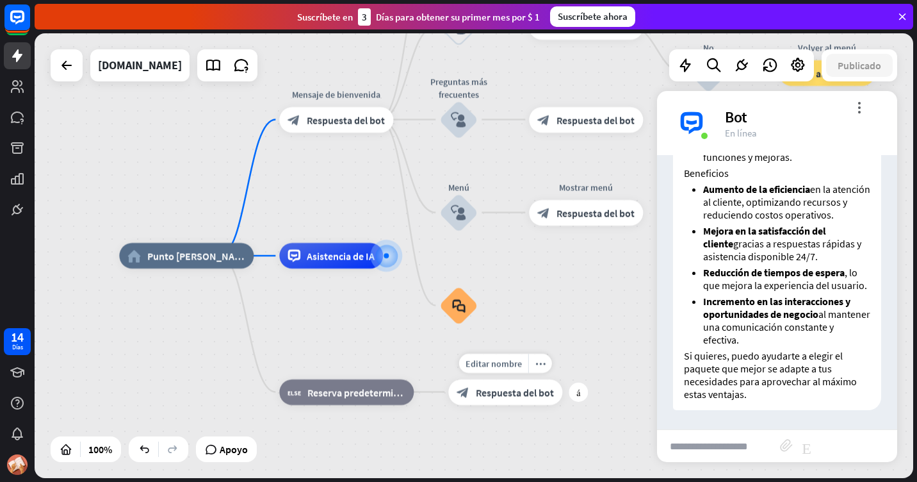
click at [562, 405] on div "Editar nombre more_horiz más Mensaje alternativo block_bot_response Respuesta d…" at bounding box center [505, 392] width 114 height 26
click at [800, 63] on icon at bounding box center [798, 65] width 17 height 17
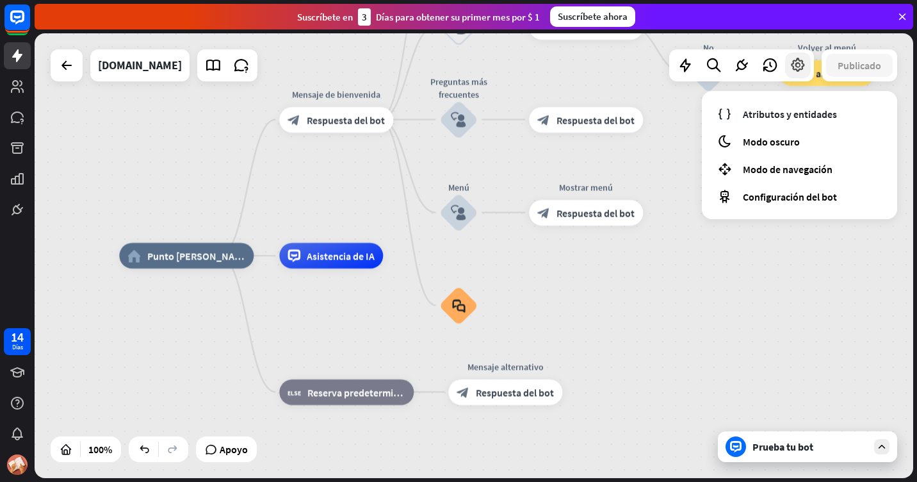
click at [800, 63] on icon at bounding box center [798, 65] width 17 height 17
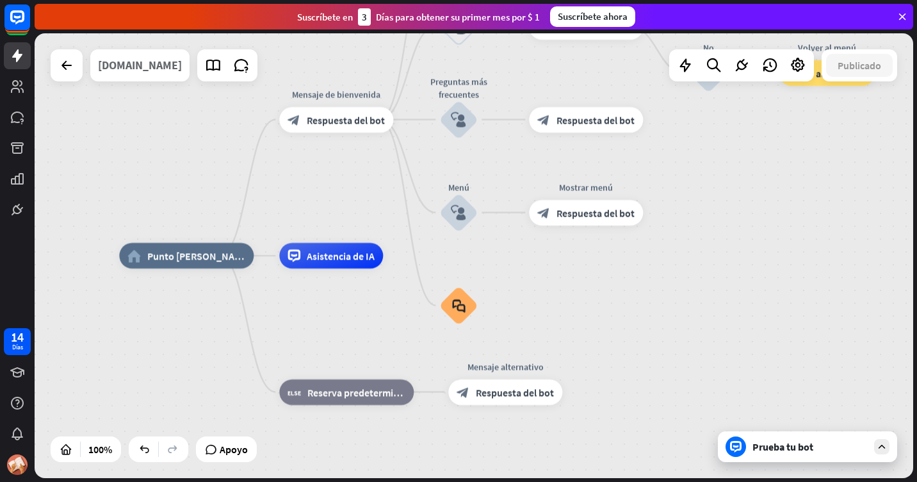
click at [166, 65] on div "[DOMAIN_NAME]" at bounding box center [140, 65] width 84 height 32
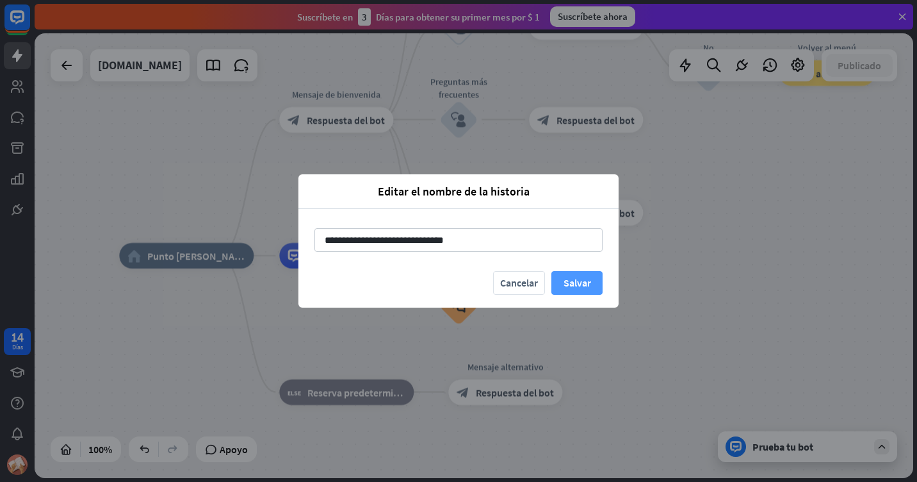
click at [586, 282] on button "Salvar" at bounding box center [576, 283] width 51 height 24
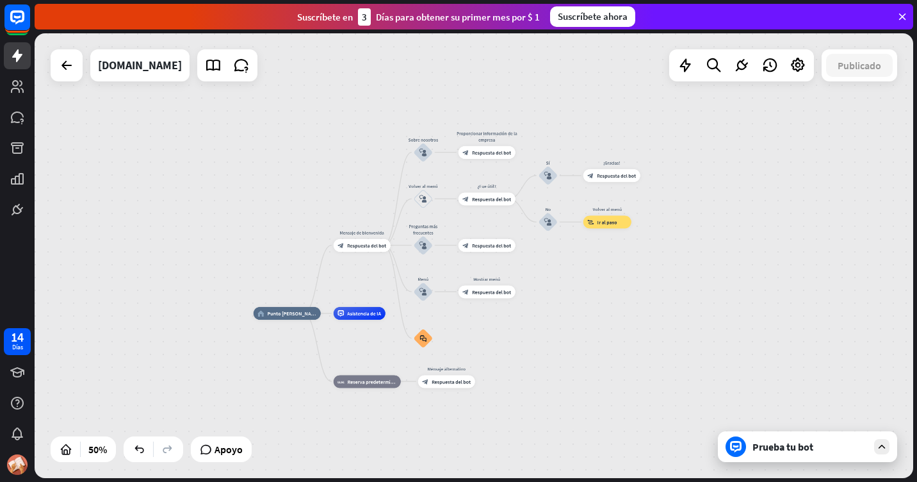
click at [904, 18] on icon at bounding box center [903, 17] width 12 height 12
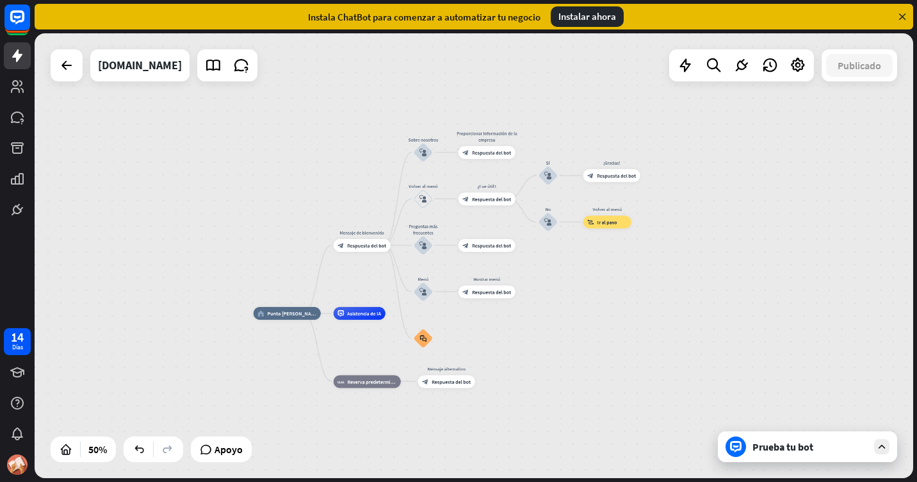
click at [901, 20] on icon at bounding box center [903, 17] width 12 height 12
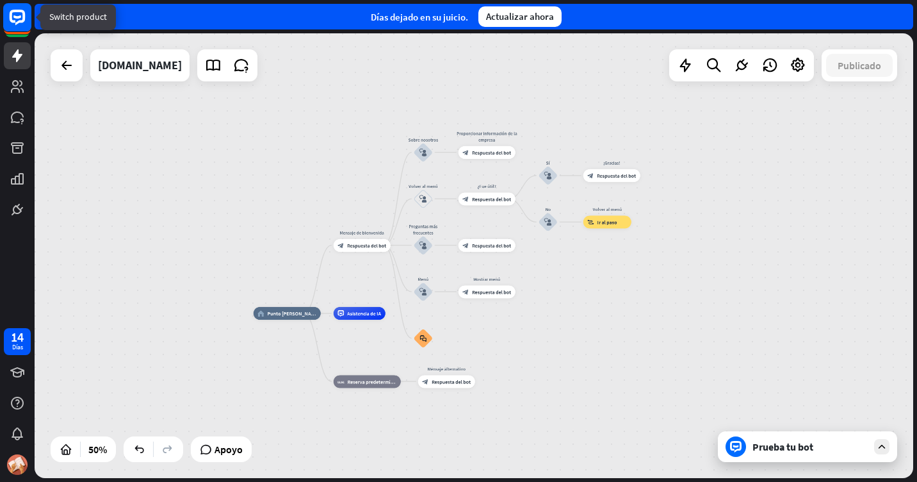
click at [25, 14] on icon at bounding box center [17, 17] width 15 height 15
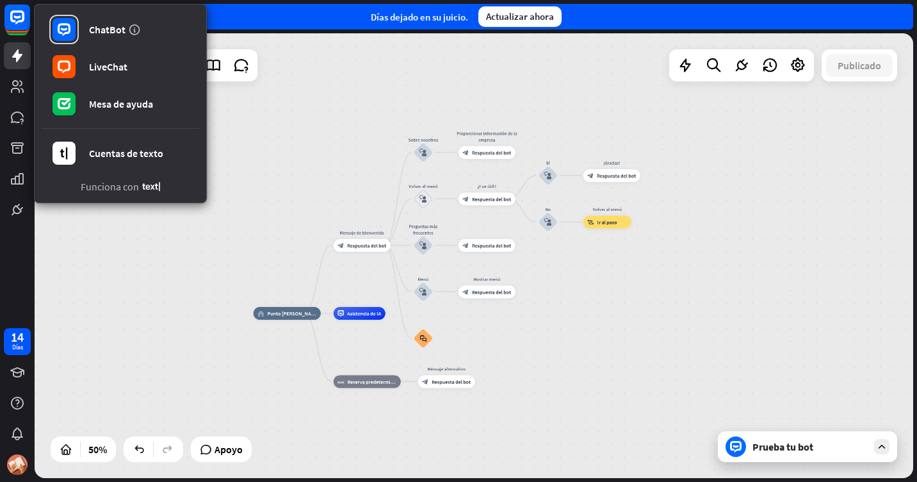
click at [108, 318] on div "home_2 Punto [PERSON_NAME] Mensaje de bienvenida block_bot_response Respuesta d…" at bounding box center [474, 255] width 879 height 444
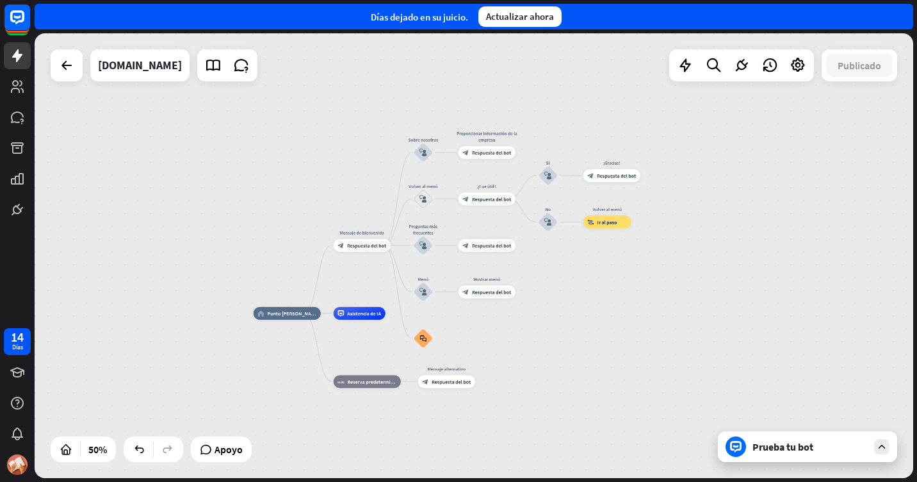
click at [884, 446] on icon at bounding box center [882, 447] width 12 height 12
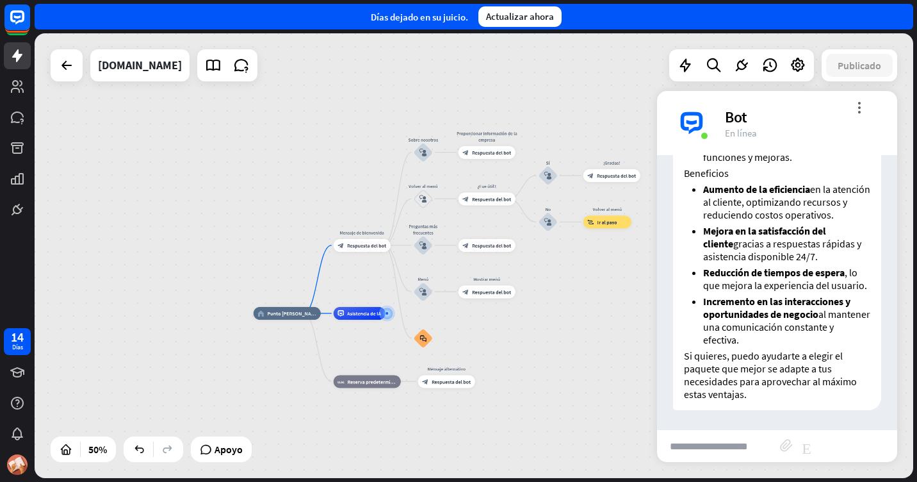
click at [856, 99] on div "more_vert cerrar Bot En línea" at bounding box center [777, 123] width 240 height 64
click at [857, 113] on div "Bot" at bounding box center [803, 117] width 157 height 20
click at [863, 108] on icon "more_vert" at bounding box center [859, 107] width 12 height 12
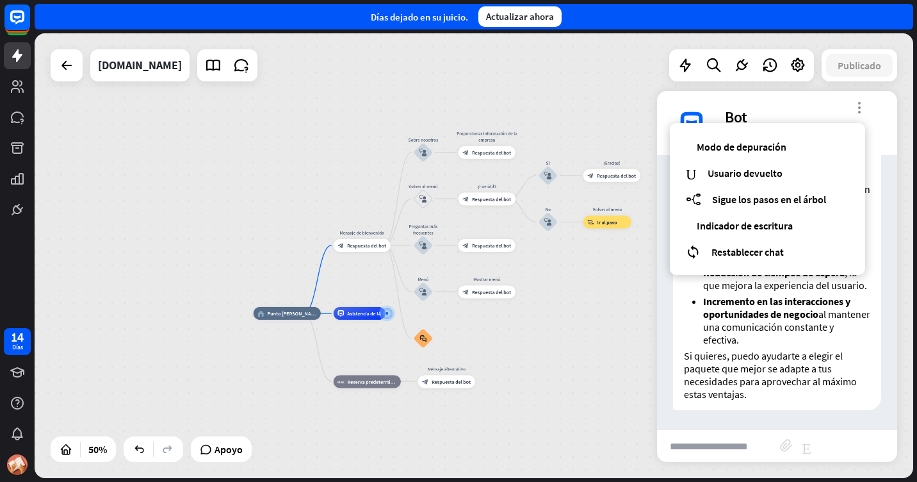
click at [862, 108] on icon "more_vert" at bounding box center [859, 107] width 12 height 12
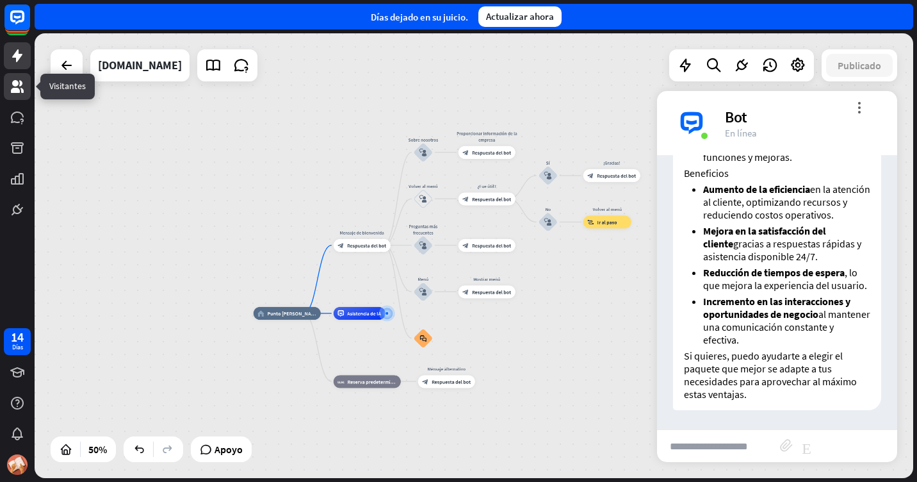
click at [20, 88] on icon at bounding box center [17, 86] width 15 height 15
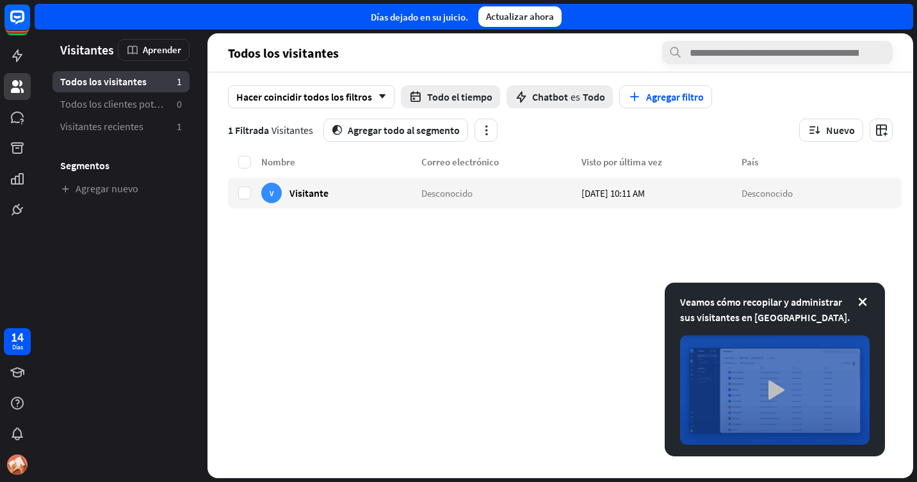
click at [769, 378] on img at bounding box center [775, 390] width 190 height 110
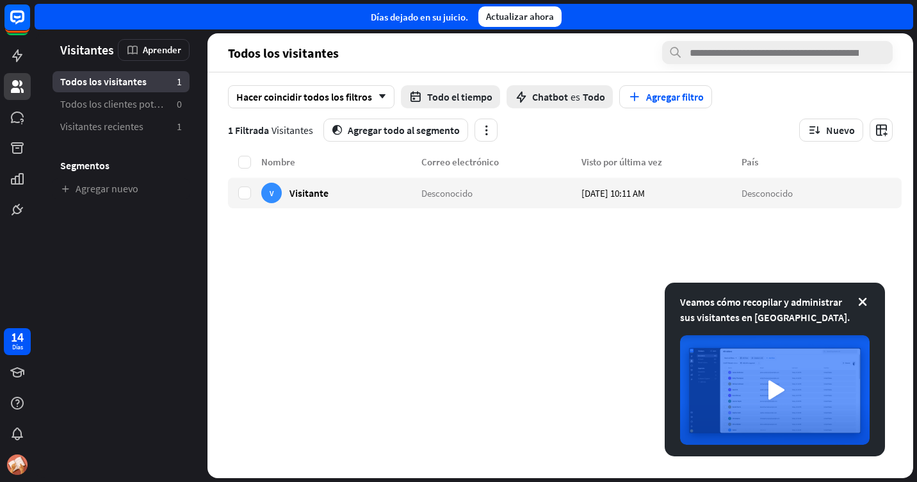
click at [787, 117] on div "cerrar" at bounding box center [458, 241] width 917 height 482
click at [22, 120] on icon at bounding box center [21, 120] width 3 height 4
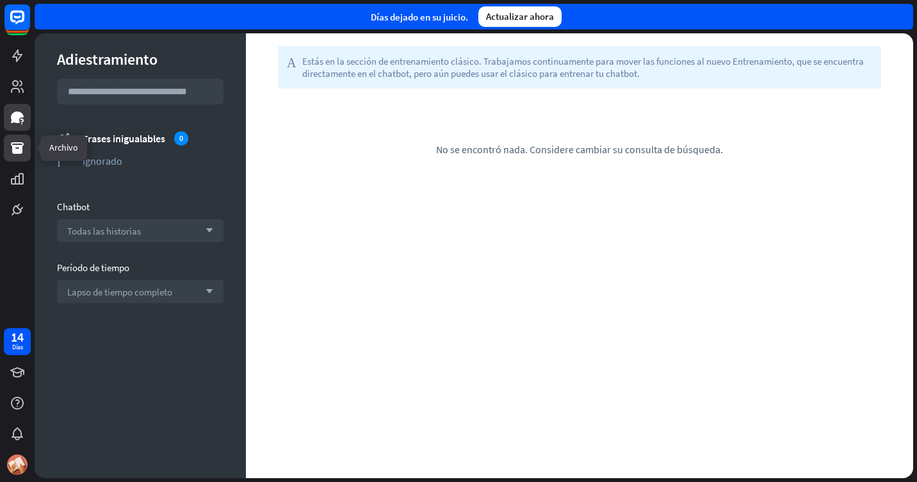
click at [19, 152] on icon at bounding box center [17, 148] width 13 height 12
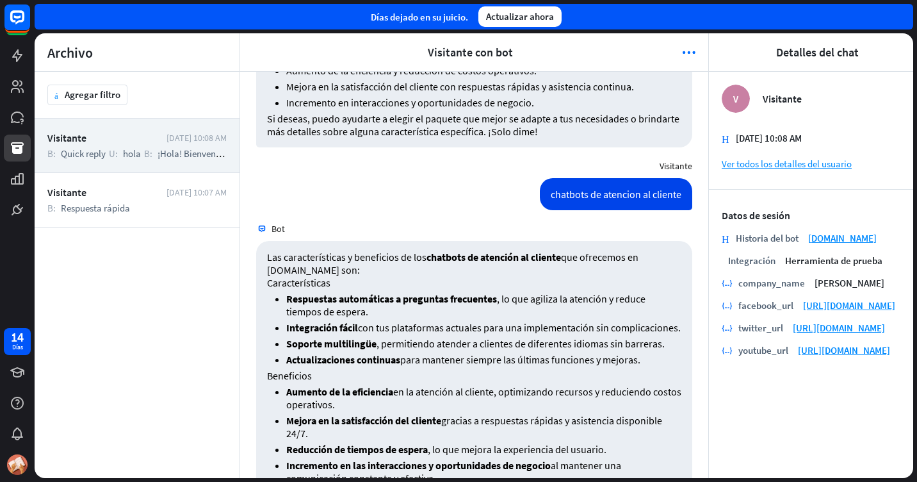
scroll to position [398, 0]
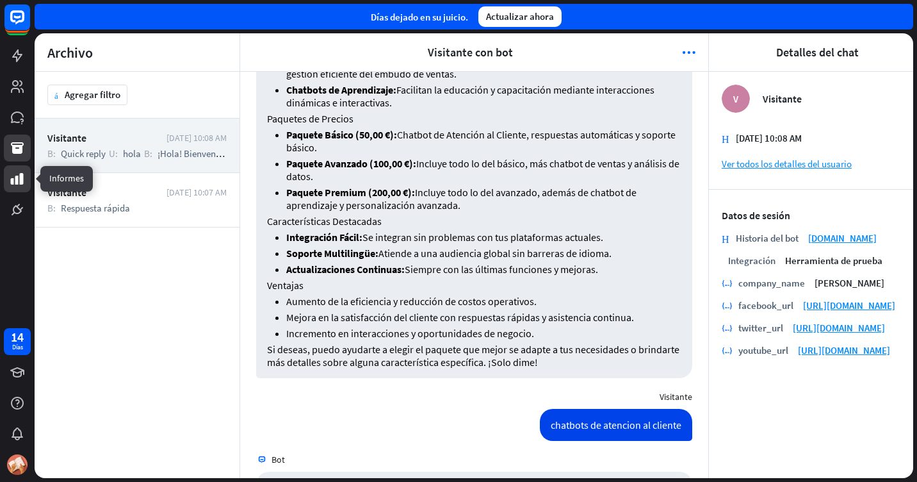
click at [27, 181] on link at bounding box center [17, 178] width 27 height 27
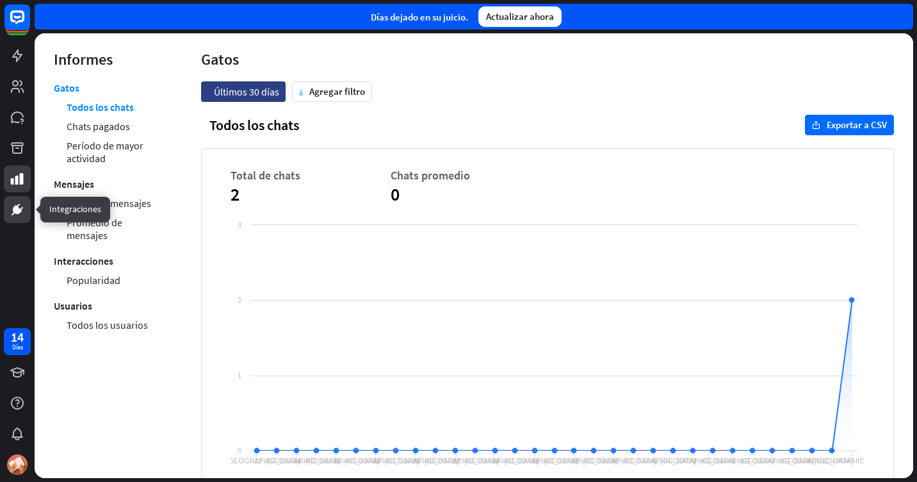
click at [19, 219] on link at bounding box center [17, 209] width 27 height 27
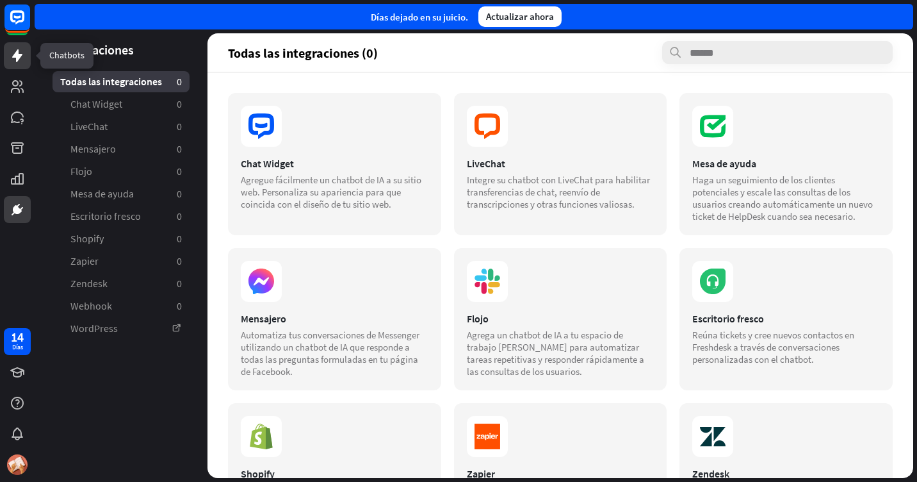
click at [8, 49] on link at bounding box center [17, 55] width 27 height 27
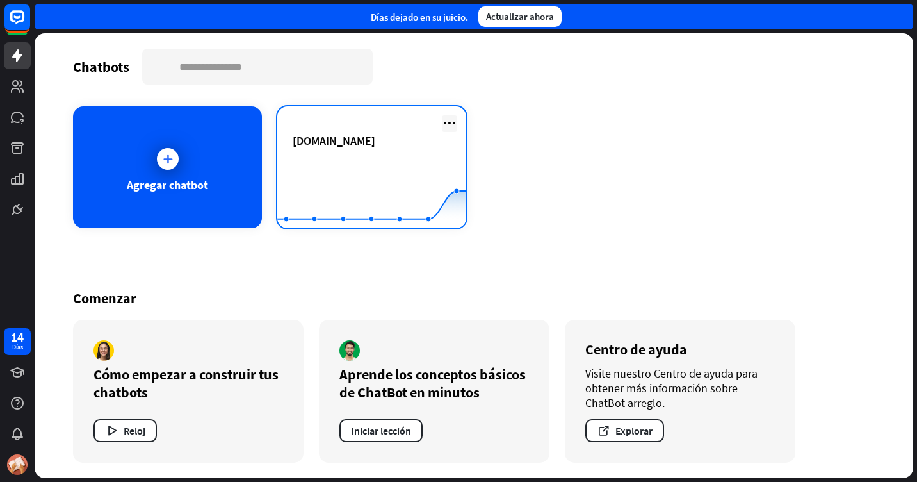
click at [453, 117] on icon at bounding box center [449, 122] width 15 height 15
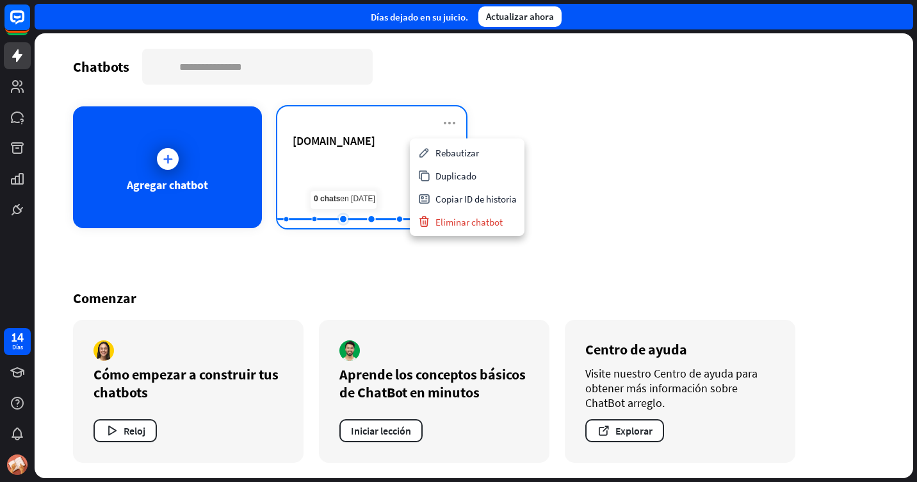
click at [354, 172] on rect at bounding box center [371, 196] width 189 height 80
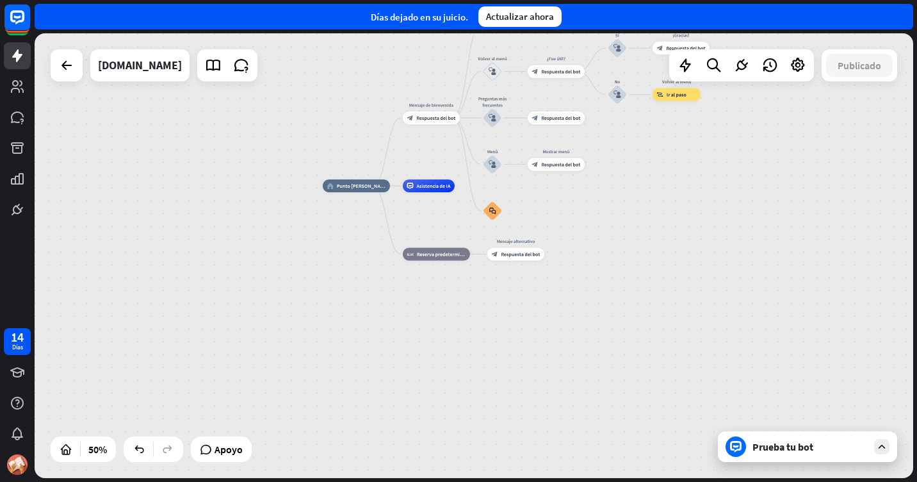
drag, startPoint x: 738, startPoint y: 186, endPoint x: 692, endPoint y: 126, distance: 75.8
click at [692, 126] on div "home_2 Punto [PERSON_NAME] Mensaje de bienvenida block_bot_response Respuesta d…" at bounding box center [474, 255] width 879 height 444
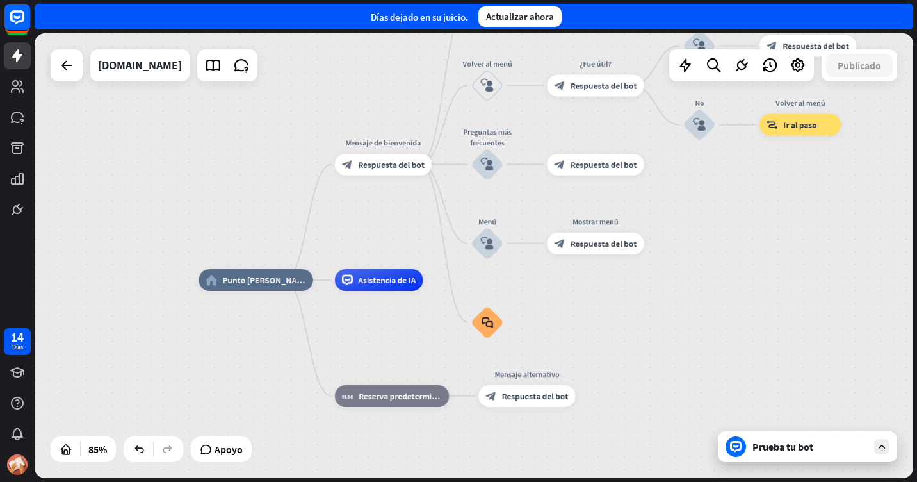
drag, startPoint x: 563, startPoint y: 195, endPoint x: 585, endPoint y: 332, distance: 138.9
click at [585, 332] on div "home_2 Punto [PERSON_NAME] Mensaje de bienvenida block_bot_response Respuesta d…" at bounding box center [572, 469] width 747 height 378
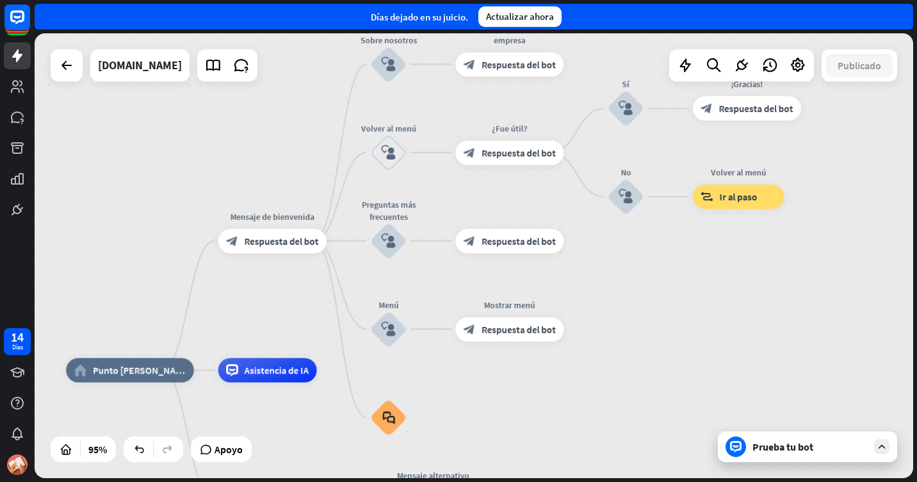
drag, startPoint x: 754, startPoint y: 234, endPoint x: 684, endPoint y: 321, distance: 112.5
click at [684, 321] on div "home_2 Punto [PERSON_NAME] Mensaje de bienvenida block_bot_response Respuesta d…" at bounding box center [474, 255] width 879 height 444
click at [500, 76] on div "block_bot_response Respuesta del bot" at bounding box center [509, 64] width 108 height 24
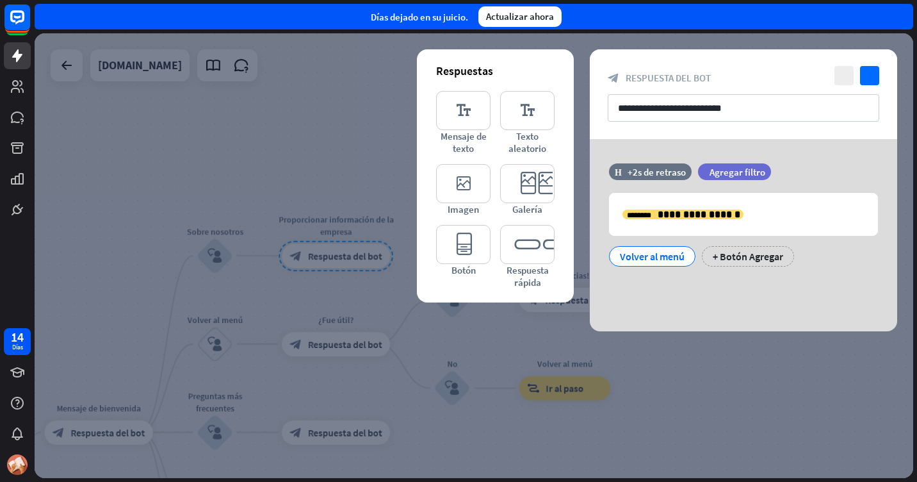
click at [466, 400] on div at bounding box center [474, 255] width 879 height 444
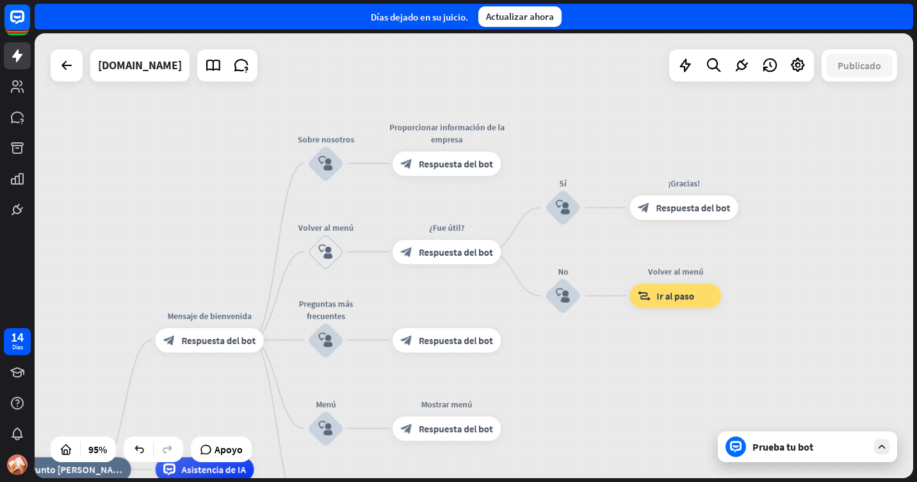
drag, startPoint x: 558, startPoint y: 174, endPoint x: 656, endPoint y: 145, distance: 101.5
click at [679, 83] on div "home_2 Punto [PERSON_NAME] Mensaje de bienvenida block_bot_response Respuesta d…" at bounding box center [474, 255] width 879 height 444
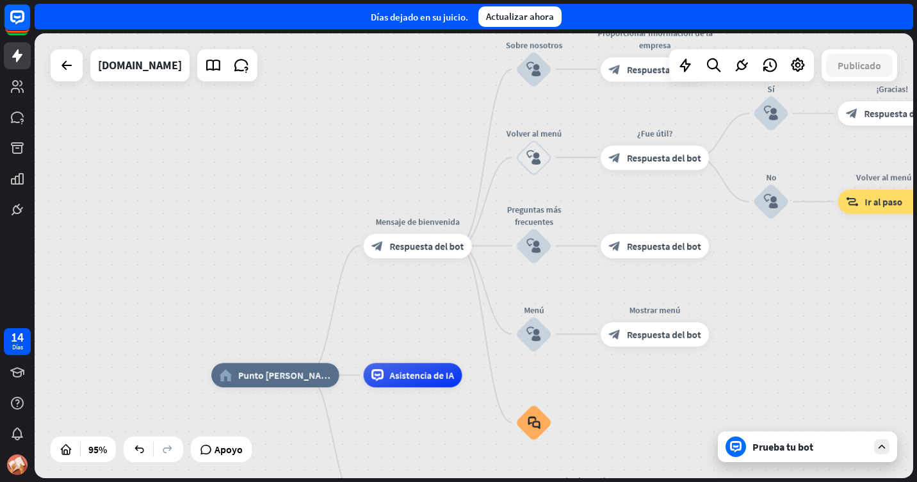
drag, startPoint x: 293, startPoint y: 351, endPoint x: 423, endPoint y: 270, distance: 153.6
click at [438, 299] on div "home_2 Punto [PERSON_NAME] Mensaje de bienvenida block_bot_response Respuesta d…" at bounding box center [474, 255] width 879 height 444
click at [420, 254] on div "block_bot_response Respuesta del bot" at bounding box center [418, 245] width 108 height 24
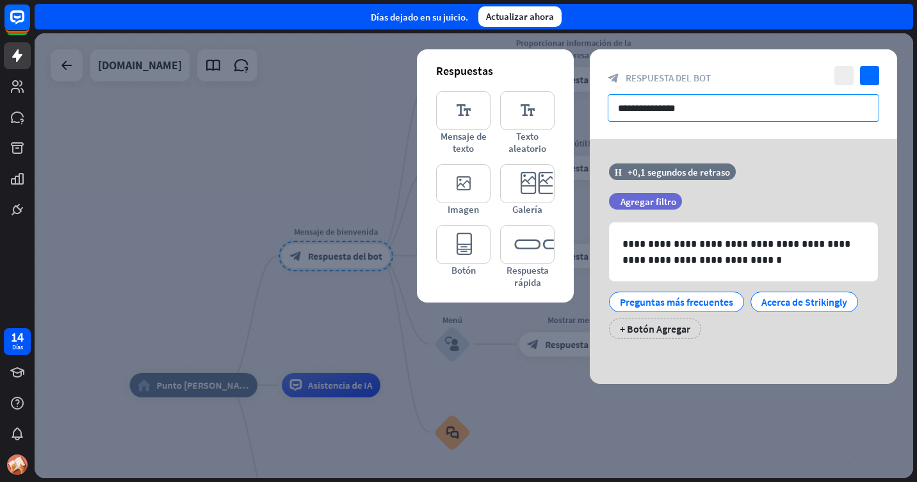
drag, startPoint x: 713, startPoint y: 109, endPoint x: 594, endPoint y: 117, distance: 120.0
click at [594, 117] on div "**********" at bounding box center [743, 94] width 307 height 90
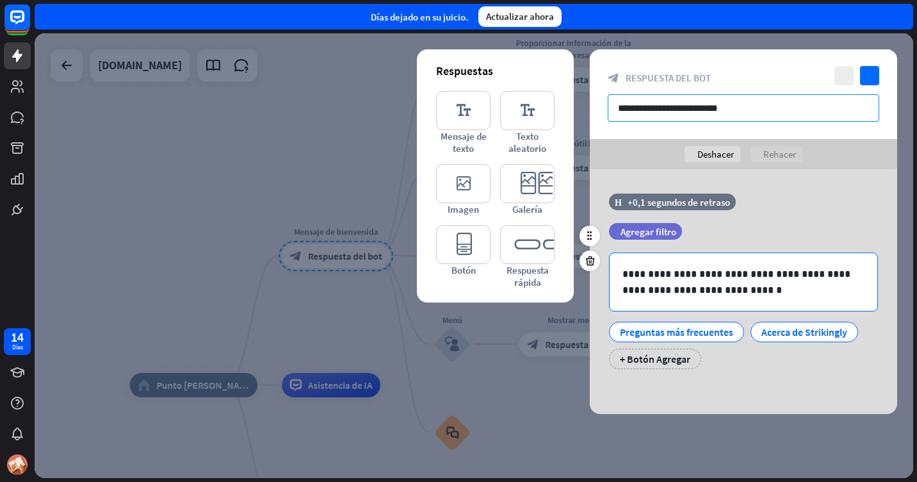
type input "**********"
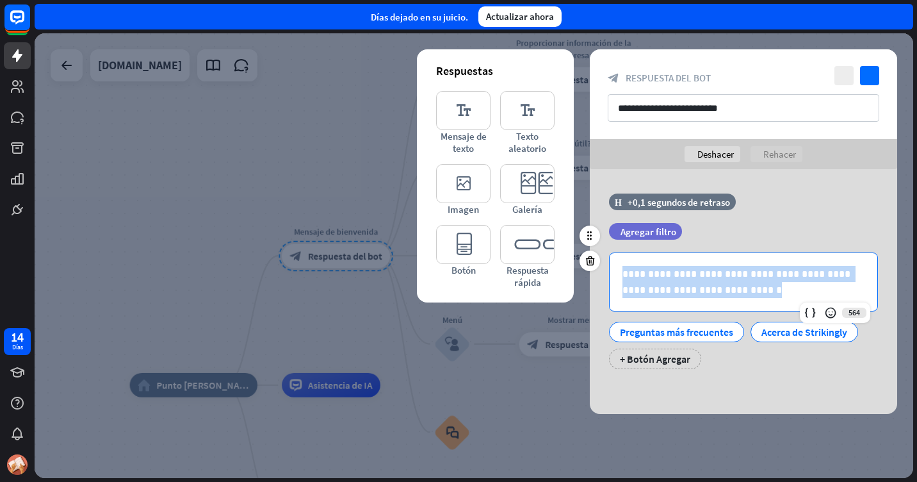
drag, startPoint x: 695, startPoint y: 254, endPoint x: 604, endPoint y: 245, distance: 91.4
click at [604, 252] on div "**********" at bounding box center [743, 310] width 307 height 117
click at [750, 266] on p "**********" at bounding box center [743, 282] width 242 height 32
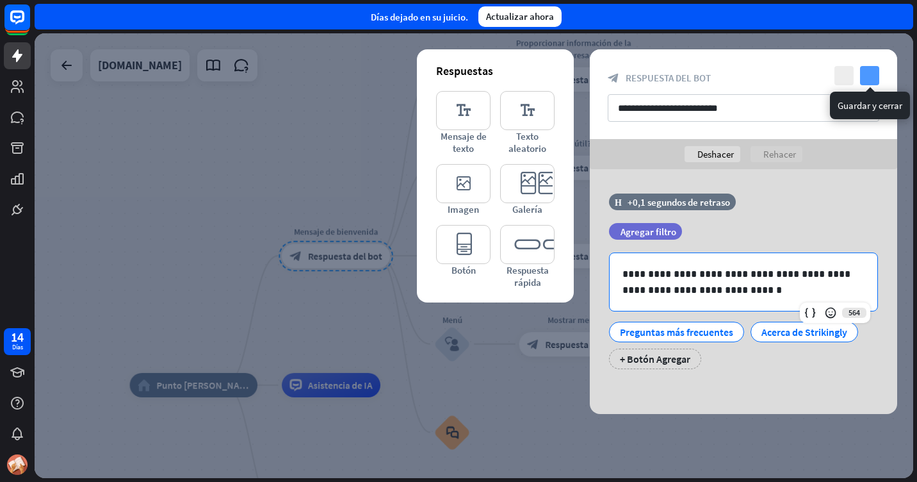
click at [872, 73] on icon "comprobar" at bounding box center [869, 75] width 19 height 19
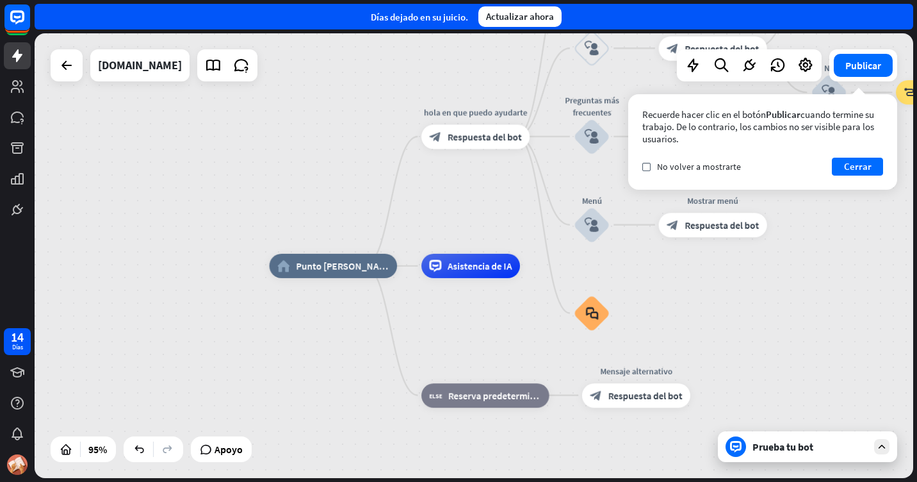
drag, startPoint x: 356, startPoint y: 311, endPoint x: 559, endPoint y: 191, distance: 235.4
click at [498, 191] on div "home_2 Punto [PERSON_NAME] hola en que puedo ayudarte block_bot_response Respue…" at bounding box center [474, 255] width 879 height 444
click at [856, 160] on font "Cerrar" at bounding box center [858, 167] width 28 height 18
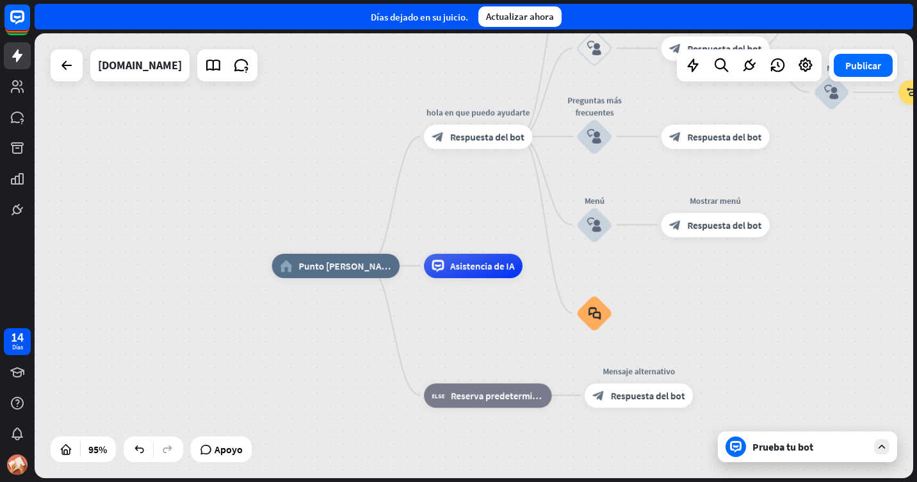
click at [777, 450] on div "Prueba tu bot" at bounding box center [809, 446] width 115 height 13
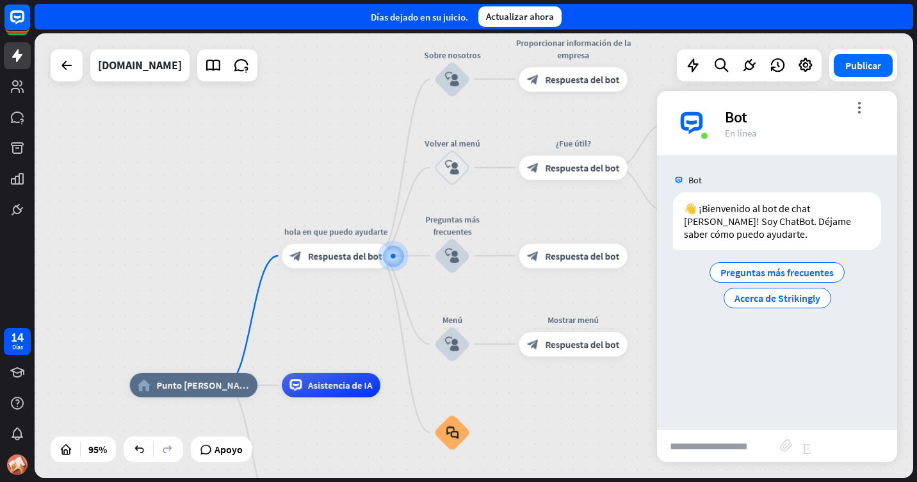
click at [704, 459] on input "text" at bounding box center [718, 446] width 123 height 32
click at [801, 272] on span "Preguntas más frecuentes" at bounding box center [776, 272] width 113 height 13
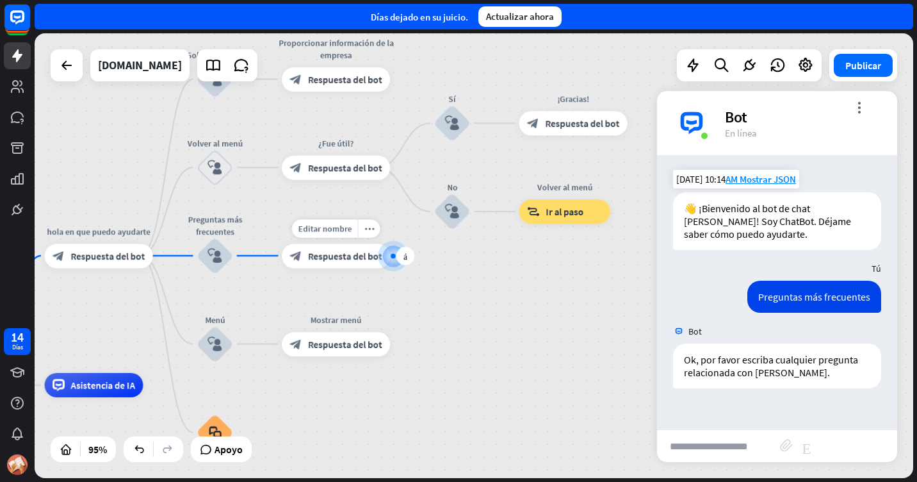
click at [389, 255] on div at bounding box center [393, 255] width 12 height 12
click at [402, 257] on div "más" at bounding box center [405, 256] width 19 height 19
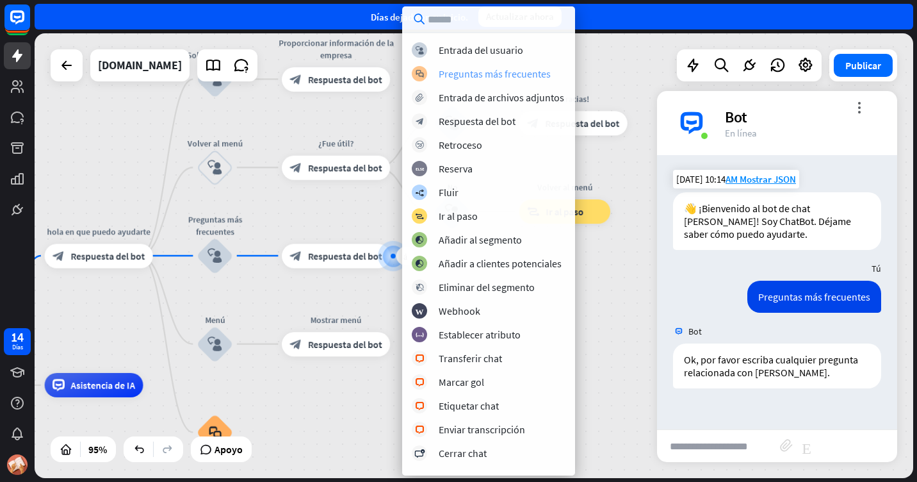
click at [493, 70] on div "Preguntas más frecuentes" at bounding box center [495, 73] width 112 height 13
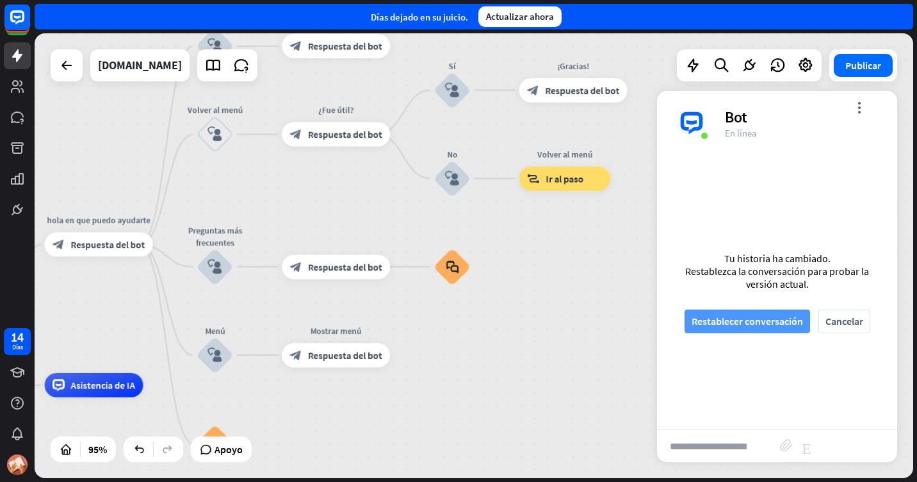
click at [743, 323] on font "Restablecer conversación" at bounding box center [747, 321] width 111 height 22
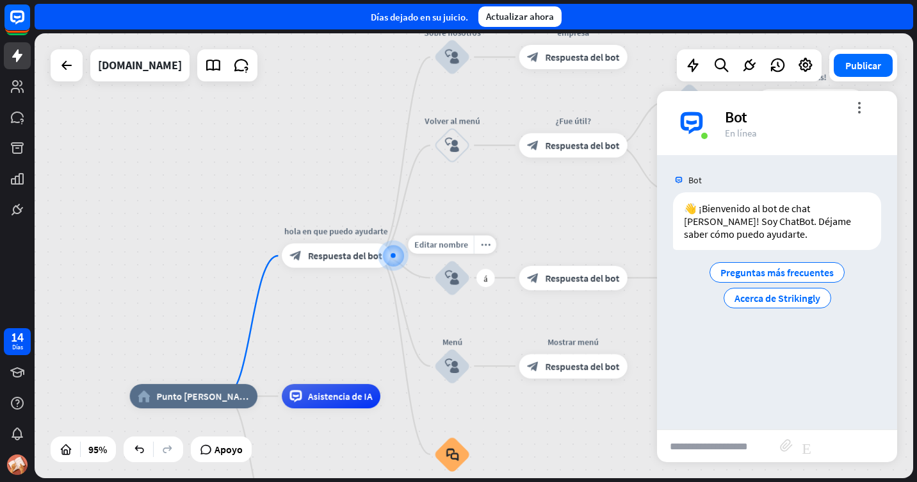
drag, startPoint x: 516, startPoint y: 187, endPoint x: 485, endPoint y: 256, distance: 75.1
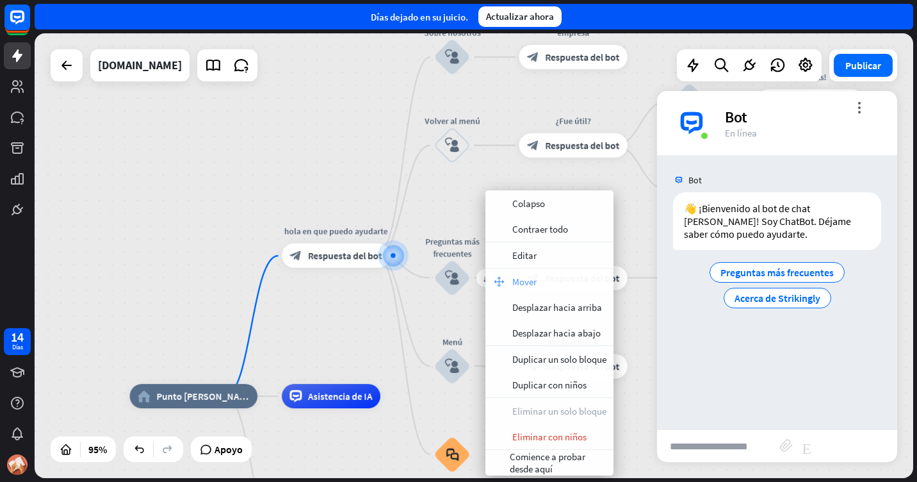
drag, startPoint x: 496, startPoint y: 231, endPoint x: 492, endPoint y: 270, distance: 38.6
click at [492, 270] on div "colapso Colapso colapso Contraer todo apariencia Editar move_block Mover hacia …" at bounding box center [549, 332] width 128 height 285
click at [263, 168] on div "home_2 Punto [PERSON_NAME] hola en que puedo ayudarte block_bot_response Respue…" at bounding box center [474, 255] width 879 height 444
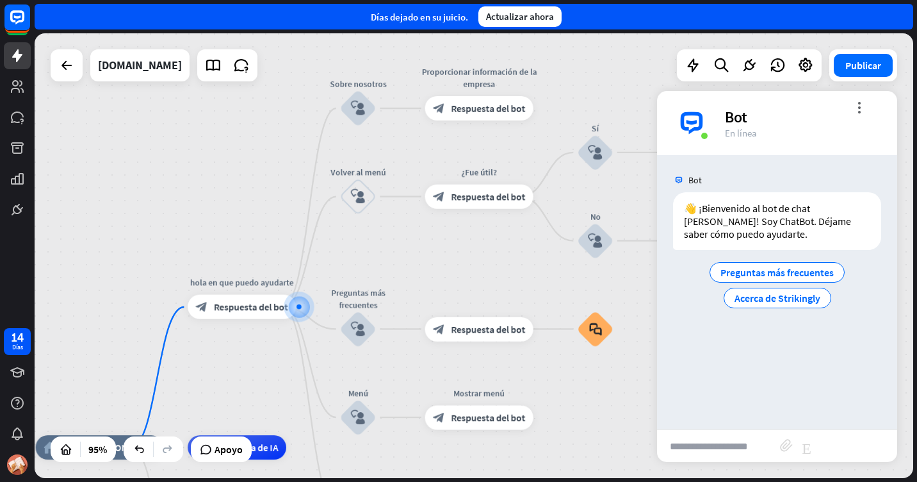
drag, startPoint x: 473, startPoint y: 214, endPoint x: 373, endPoint y: 243, distance: 104.2
click at [373, 243] on div "home_2 Punto [PERSON_NAME] hola en que puedo ayudarte block_bot_response Respue…" at bounding box center [474, 255] width 879 height 444
click at [799, 298] on span "Acerca de Strikingly" at bounding box center [778, 297] width 86 height 13
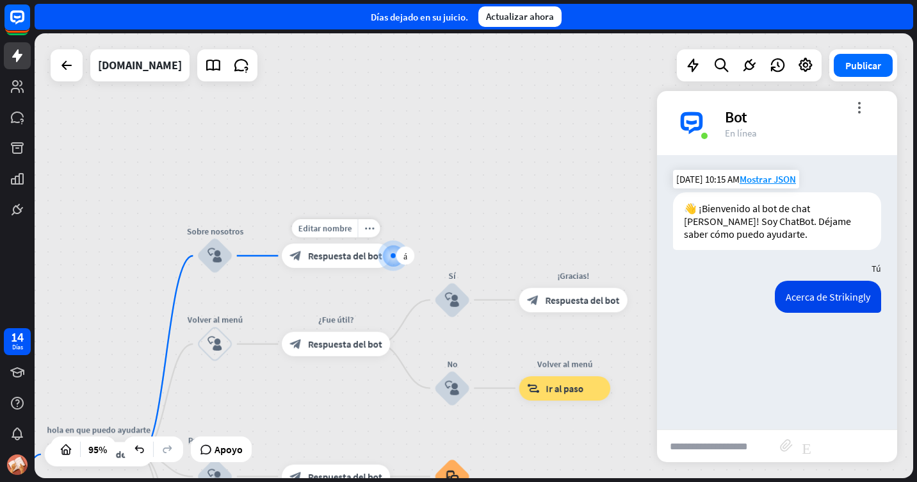
click at [329, 256] on span "Respuesta del bot" at bounding box center [345, 255] width 74 height 12
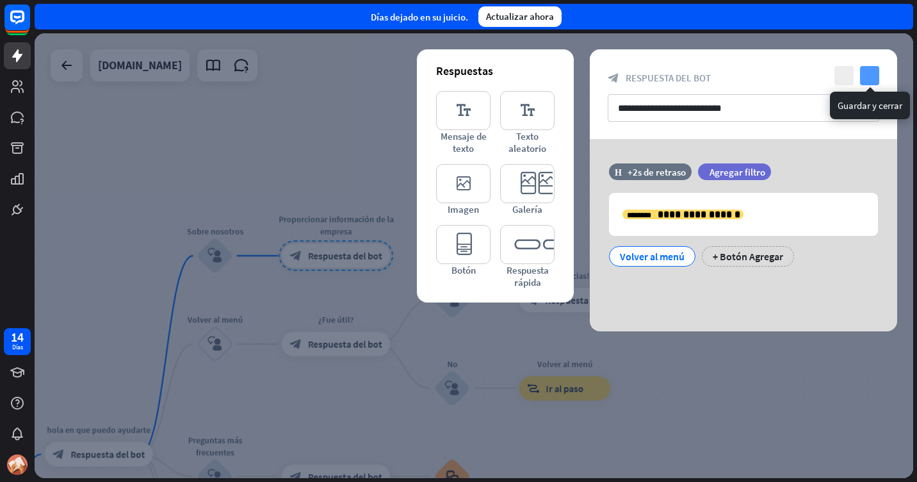
click at [870, 72] on icon "comprobar" at bounding box center [869, 75] width 19 height 19
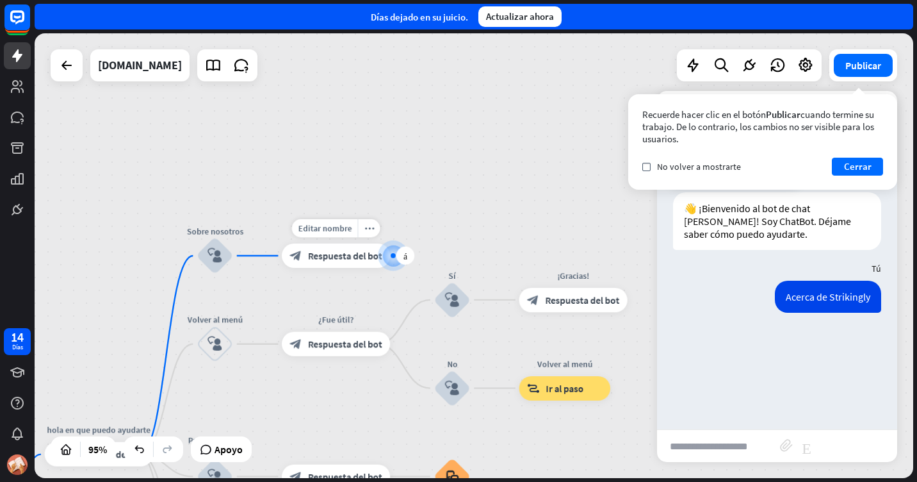
click at [334, 262] on div "block_bot_response Respuesta del bot" at bounding box center [336, 255] width 108 height 24
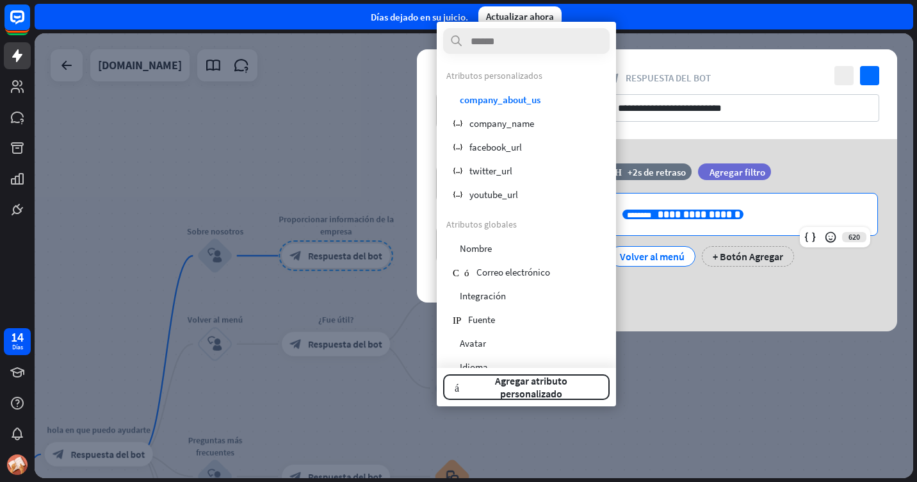
drag, startPoint x: 743, startPoint y: 213, endPoint x: 610, endPoint y: 235, distance: 134.3
click at [610, 235] on body "14 Días close Product Help First steps Get started with ChatBot Help Center Fol…" at bounding box center [458, 241] width 917 height 482
click at [752, 215] on p "**********" at bounding box center [743, 214] width 242 height 16
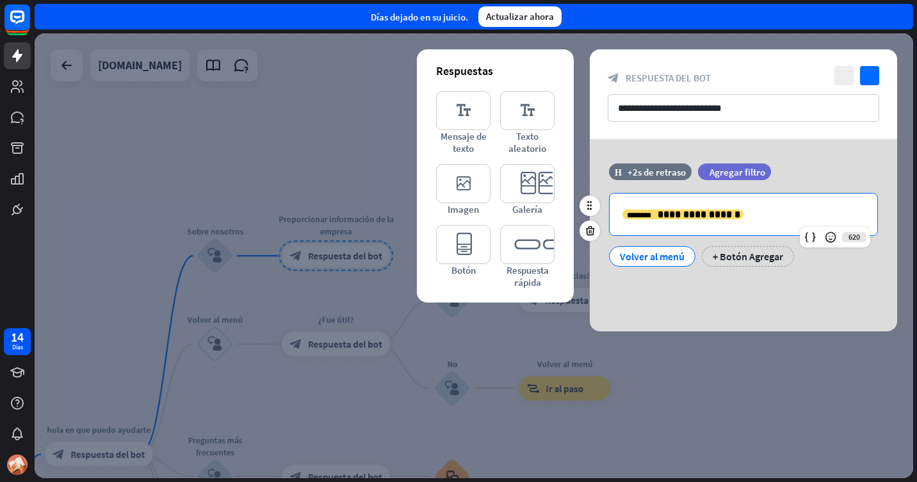
drag, startPoint x: 696, startPoint y: 225, endPoint x: 647, endPoint y: 225, distance: 49.3
click at [647, 225] on div "**********" at bounding box center [744, 214] width 268 height 42
click at [737, 215] on p "**********" at bounding box center [743, 214] width 242 height 16
drag, startPoint x: 737, startPoint y: 215, endPoint x: 624, endPoint y: 215, distance: 112.7
click at [624, 216] on p "**********" at bounding box center [743, 214] width 242 height 16
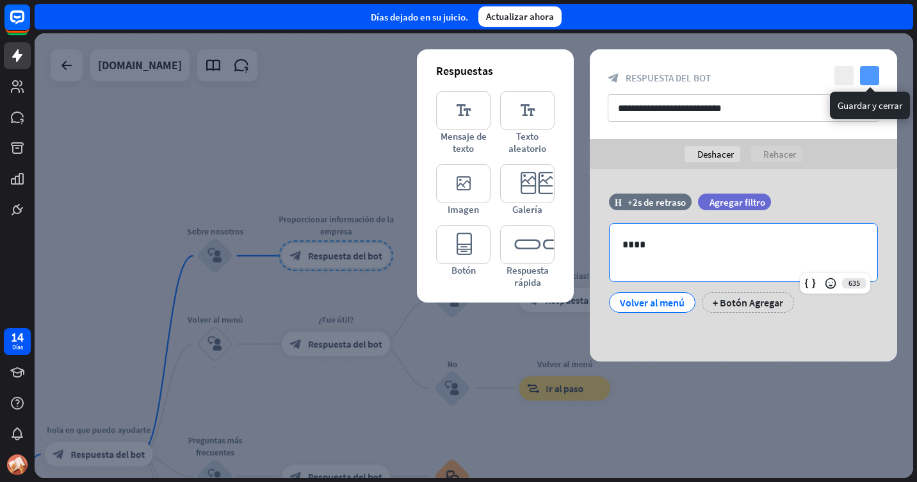
click at [873, 73] on icon "comprobar" at bounding box center [869, 75] width 19 height 19
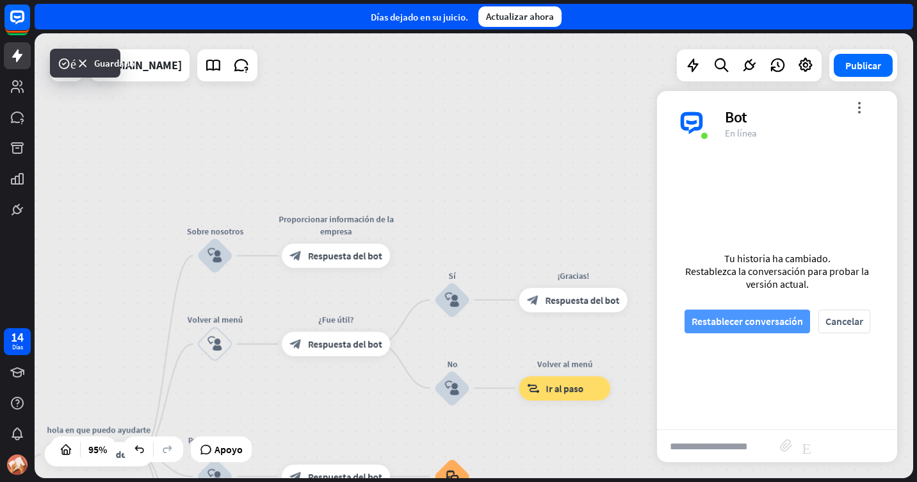
click at [779, 323] on font "Restablecer conversación" at bounding box center [747, 321] width 111 height 22
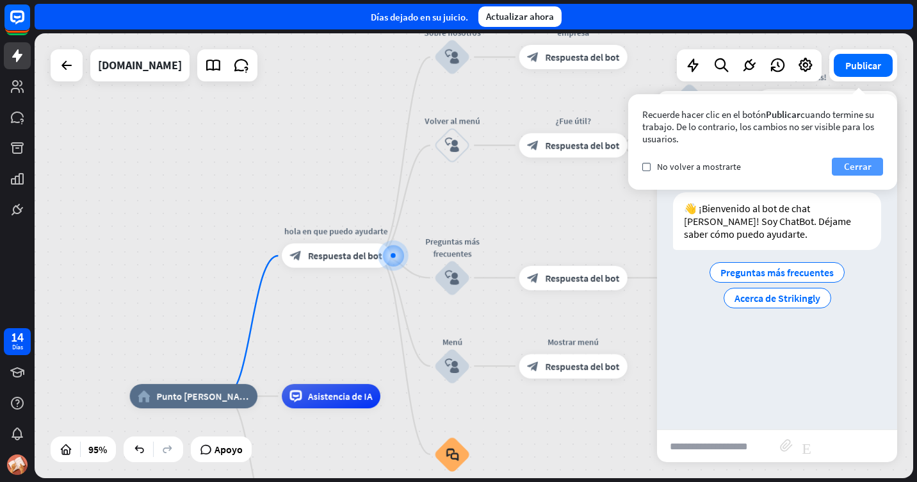
click at [850, 171] on font "Cerrar" at bounding box center [858, 167] width 28 height 18
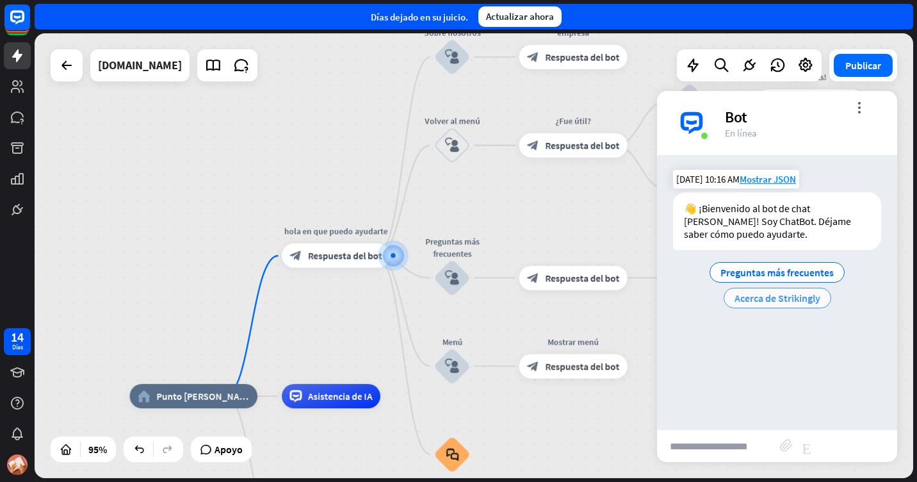
click at [804, 297] on span "Acerca de Strikingly" at bounding box center [778, 297] width 86 height 13
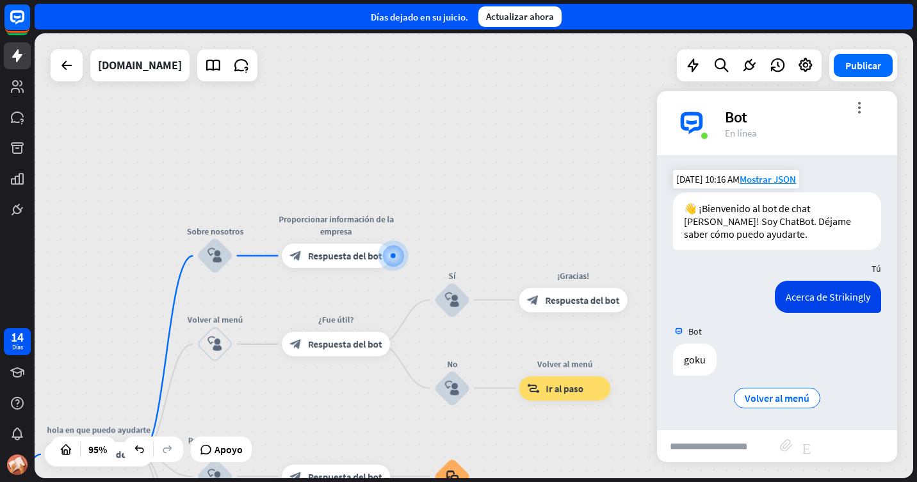
scroll to position [1, 0]
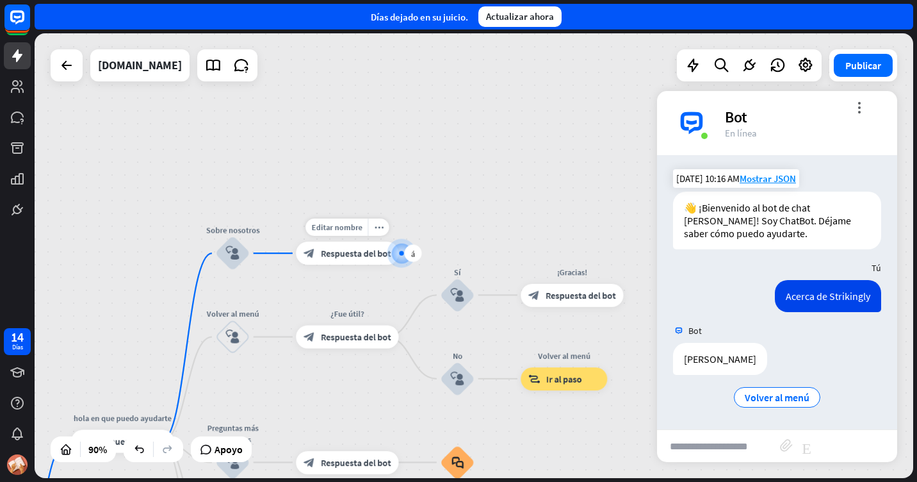
click at [350, 260] on div "block_bot_response Respuesta del bot" at bounding box center [347, 252] width 102 height 23
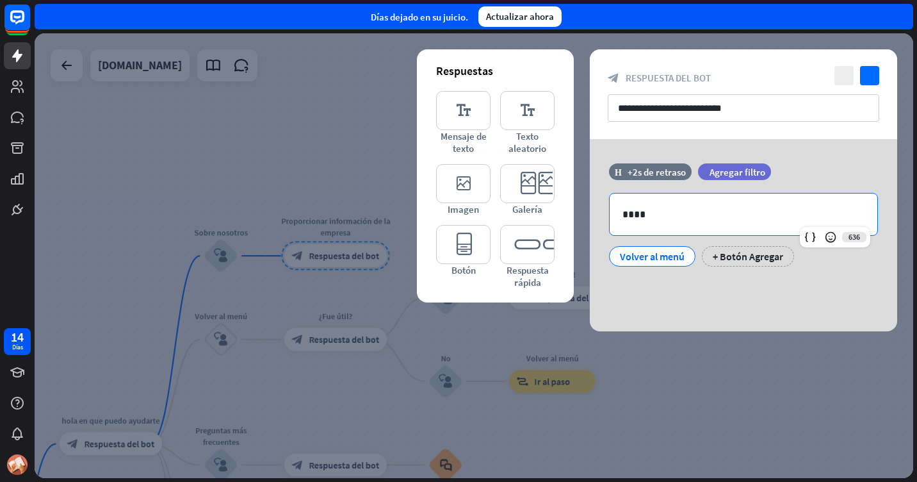
drag, startPoint x: 681, startPoint y: 204, endPoint x: 576, endPoint y: 233, distance: 109.1
click at [576, 233] on div "Respuestas editor_text Mensaje de texto editor_text Texto aleatorio editor_imag…" at bounding box center [743, 235] width 339 height 192
drag, startPoint x: 662, startPoint y: 204, endPoint x: 592, endPoint y: 207, distance: 69.9
click at [592, 209] on div "Hora +2s de retraso filtro Agregar filtro 636 **** Volver al menú + Botón Agreg…" at bounding box center [743, 221] width 307 height 116
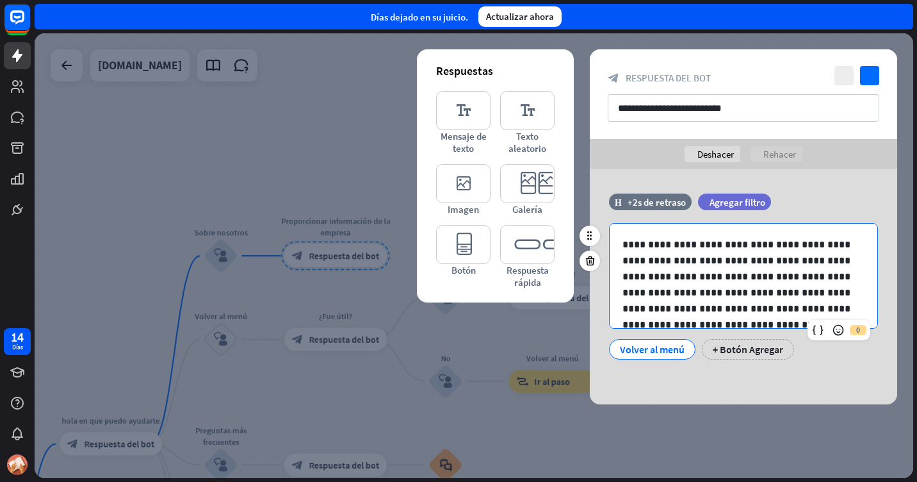
scroll to position [134, 0]
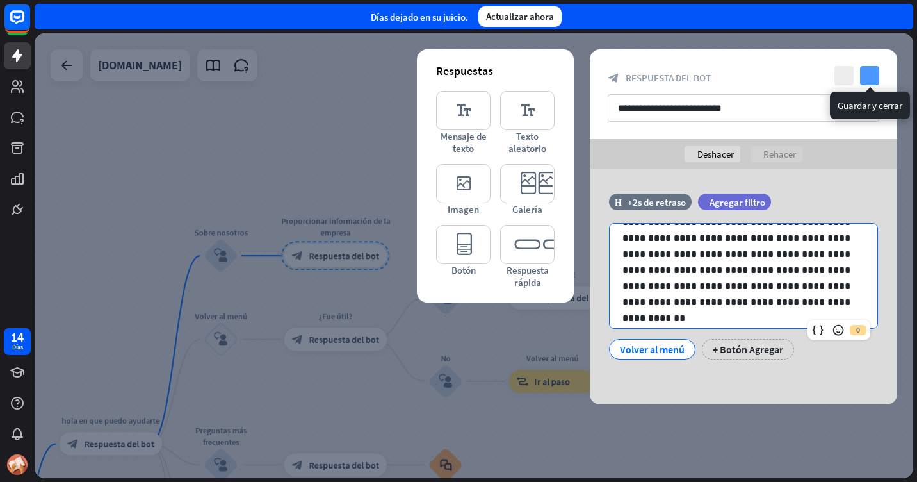
click at [873, 69] on icon "comprobar" at bounding box center [869, 75] width 19 height 19
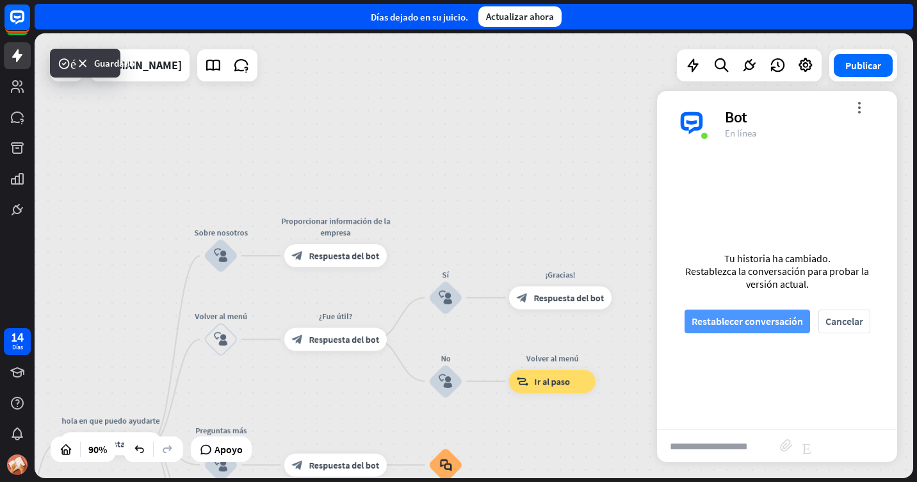
click at [741, 317] on font "Restablecer conversación" at bounding box center [747, 321] width 111 height 22
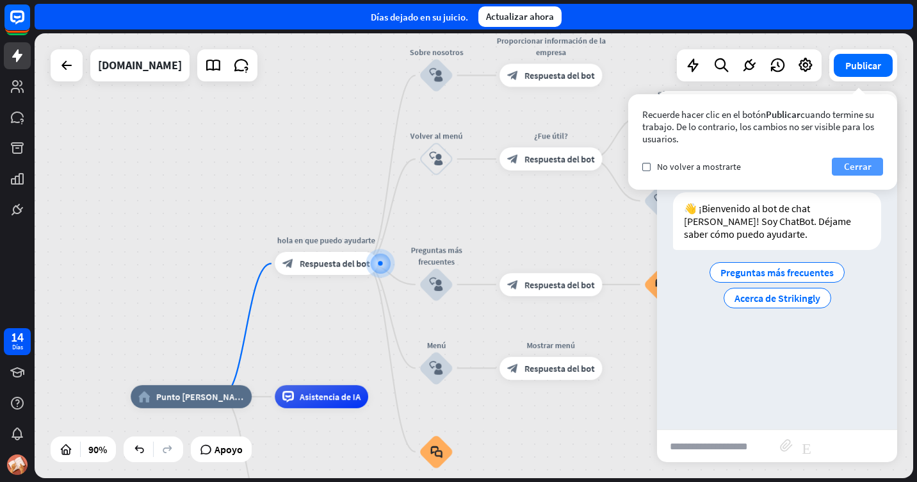
click at [859, 163] on font "Cerrar" at bounding box center [858, 167] width 28 height 18
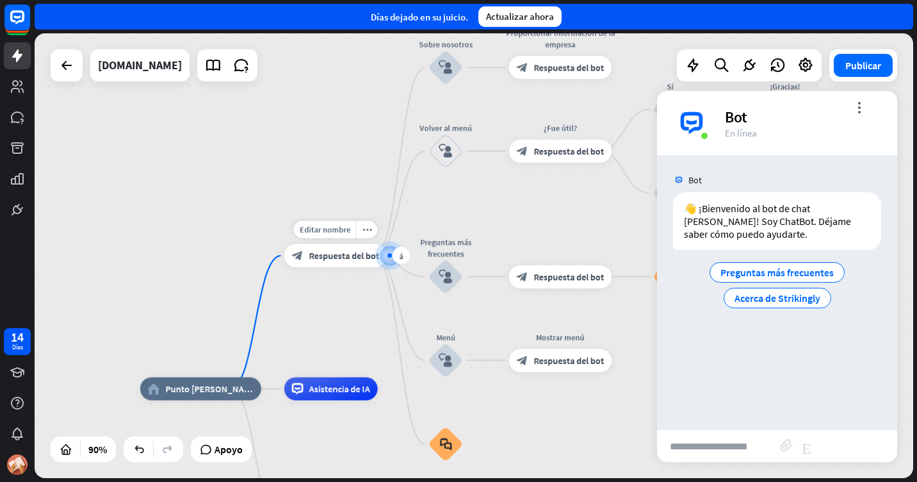
drag, startPoint x: 325, startPoint y: 344, endPoint x: 321, endPoint y: 280, distance: 63.5
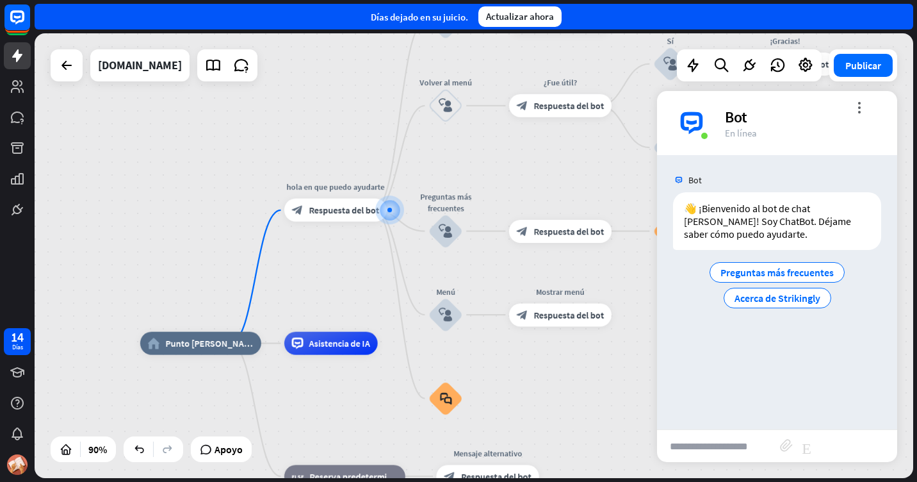
drag, startPoint x: 329, startPoint y: 321, endPoint x: 329, endPoint y: 271, distance: 50.0
click at [329, 271] on div "home_2 Punto [PERSON_NAME] hola en que puedo ayudarte block_bot_response Respue…" at bounding box center [474, 255] width 879 height 444
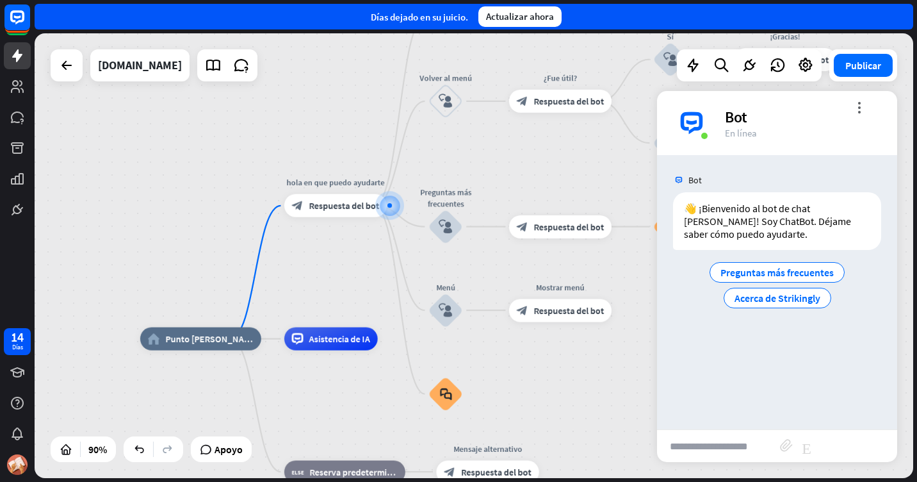
click at [329, 271] on div "home_2 Punto [PERSON_NAME] hola en que puedo ayudarte block_bot_response Respue…" at bounding box center [474, 255] width 879 height 444
click at [756, 268] on span "Preguntas más frecuentes" at bounding box center [776, 272] width 113 height 13
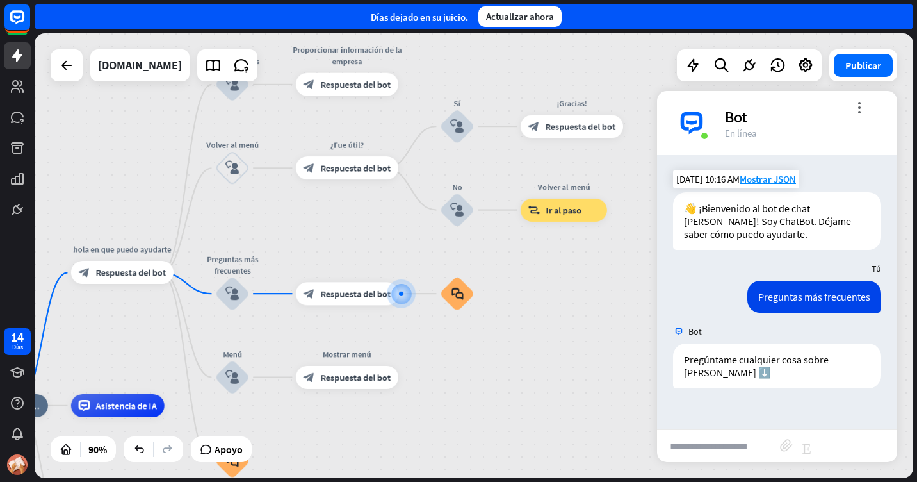
drag, startPoint x: 419, startPoint y: 305, endPoint x: 431, endPoint y: 343, distance: 39.5
click at [431, 343] on div "home_2 Punto [PERSON_NAME] hola en que puedo ayudarte block_bot_response Respue…" at bounding box center [474, 255] width 879 height 444
click at [400, 296] on div at bounding box center [402, 294] width 12 height 12
click at [719, 441] on input "text" at bounding box center [718, 446] width 123 height 32
type input "**********"
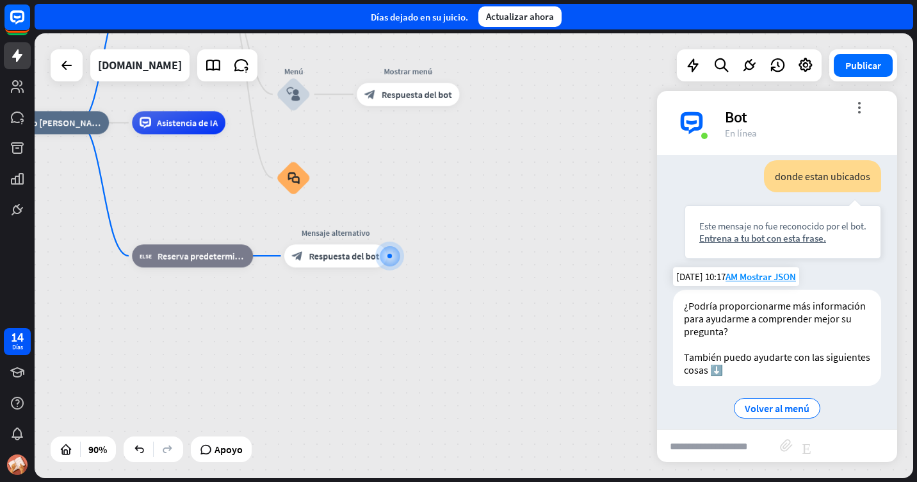
scroll to position [282, 0]
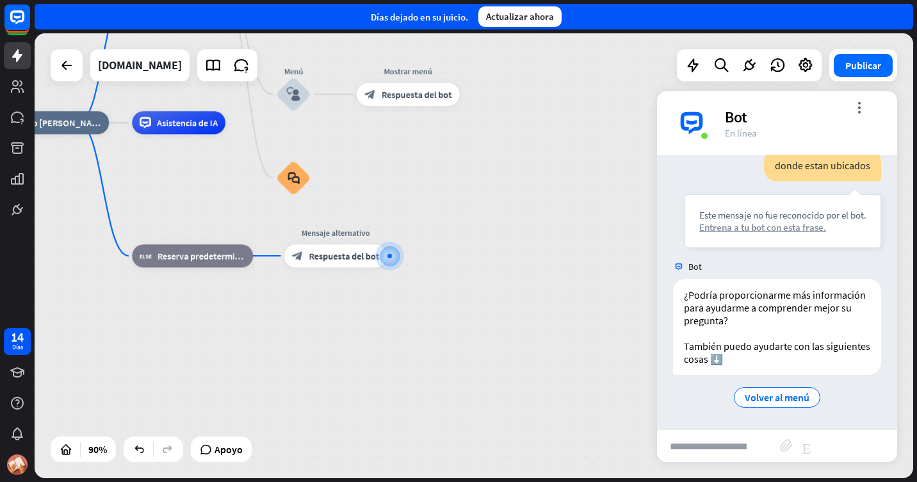
click at [764, 228] on div "Entrena a tu bot con esta frase." at bounding box center [782, 227] width 167 height 12
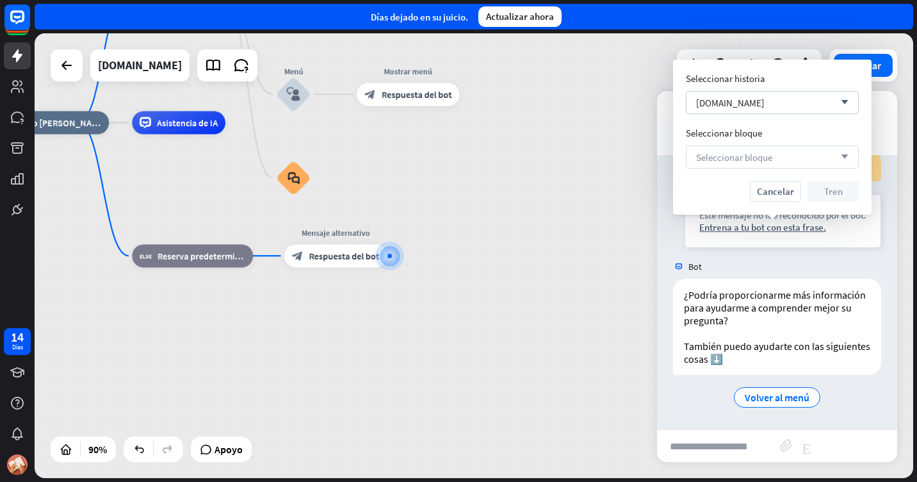
click at [799, 154] on div "Seleccionar bloque arrow_down" at bounding box center [772, 156] width 173 height 23
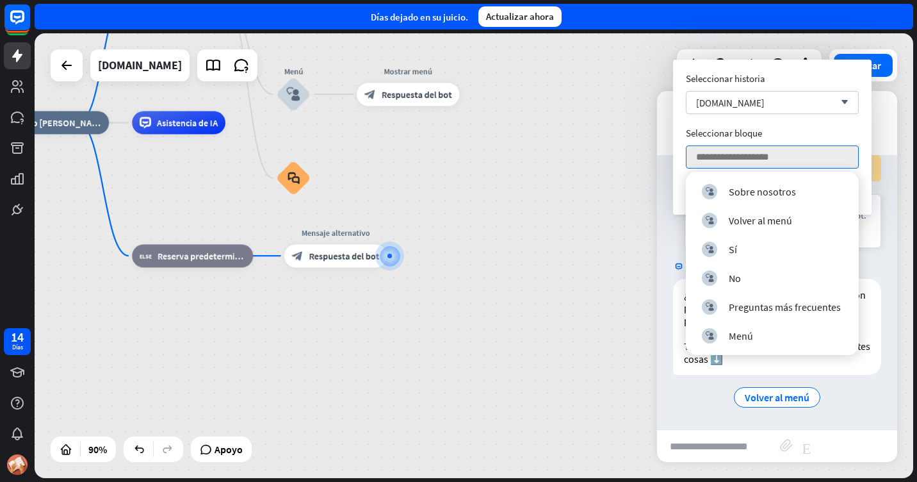
drag, startPoint x: 535, startPoint y: 170, endPoint x: 686, endPoint y: 249, distance: 169.9
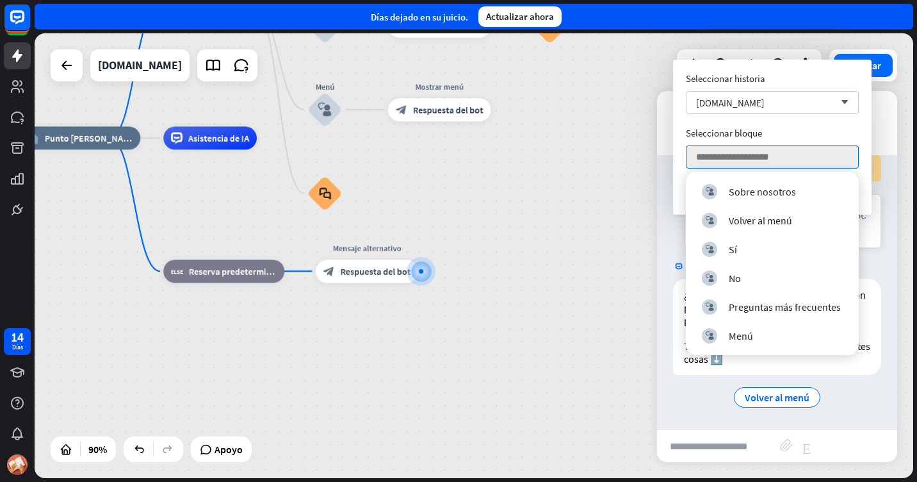
drag, startPoint x: 686, startPoint y: 249, endPoint x: 608, endPoint y: 234, distance: 79.0
click at [602, 232] on div "home_2 Punto [PERSON_NAME] hola en que puedo ayudarte block_bot_response Respue…" at bounding box center [414, 338] width 791 height 400
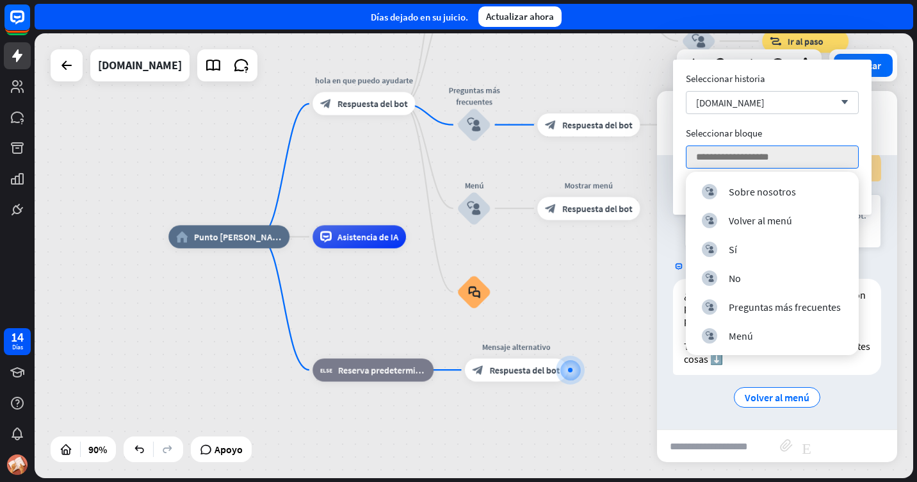
drag, startPoint x: 553, startPoint y: 228, endPoint x: 665, endPoint y: 299, distance: 132.7
click at [665, 299] on div "home_2 Punto [PERSON_NAME] hola en que puedo ayudarte block_bot_response Respue…" at bounding box center [474, 255] width 879 height 444
drag, startPoint x: 601, startPoint y: 265, endPoint x: 599, endPoint y: 291, distance: 26.3
click at [599, 291] on div "home_2 Punto [PERSON_NAME] hola en que puedo ayudarte block_bot_response Respue…" at bounding box center [563, 436] width 791 height 400
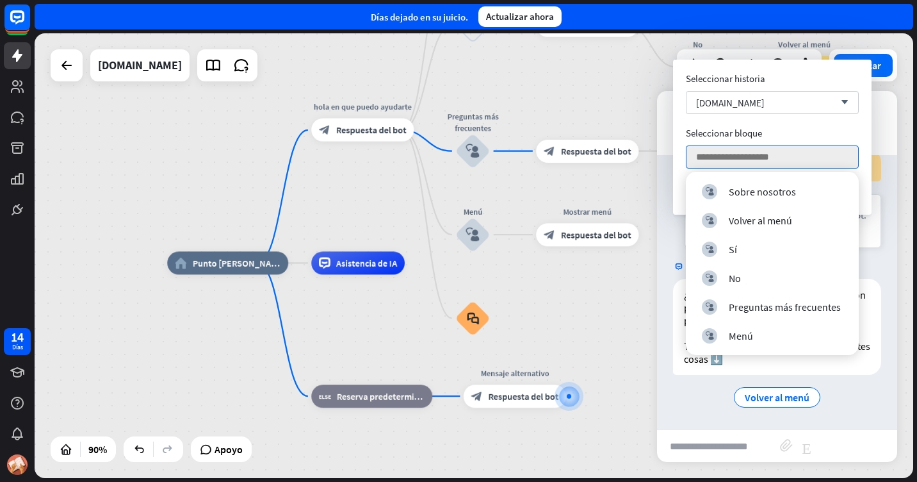
click at [640, 300] on div "home_2 Punto [PERSON_NAME] hola en que puedo ayudarte block_bot_response Respue…" at bounding box center [562, 463] width 791 height 400
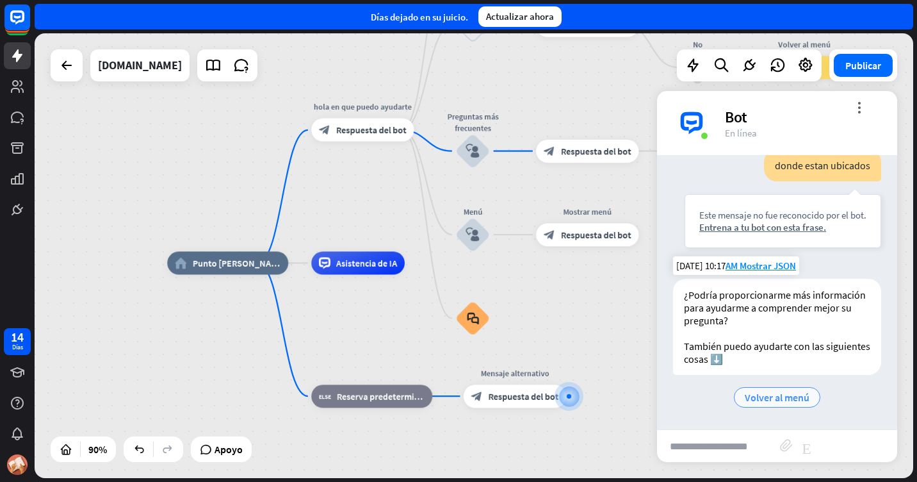
click at [772, 403] on span "Volver al menú" at bounding box center [777, 397] width 65 height 13
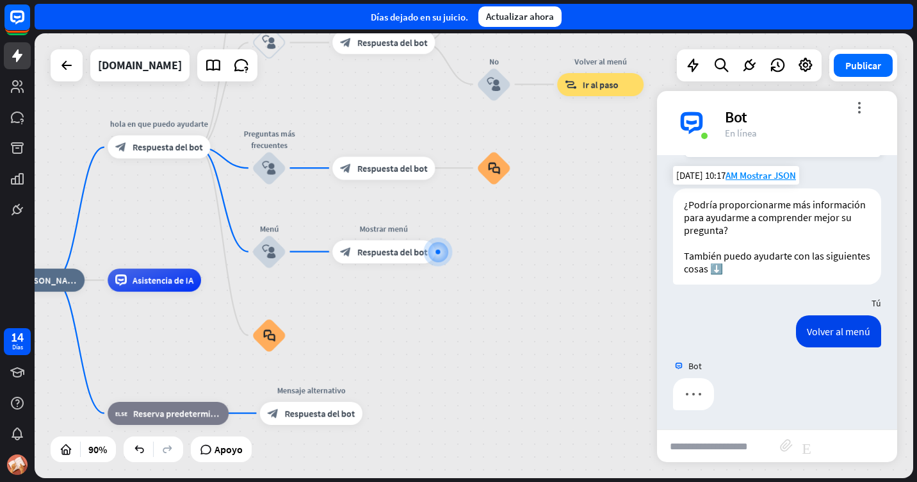
scroll to position [372, 0]
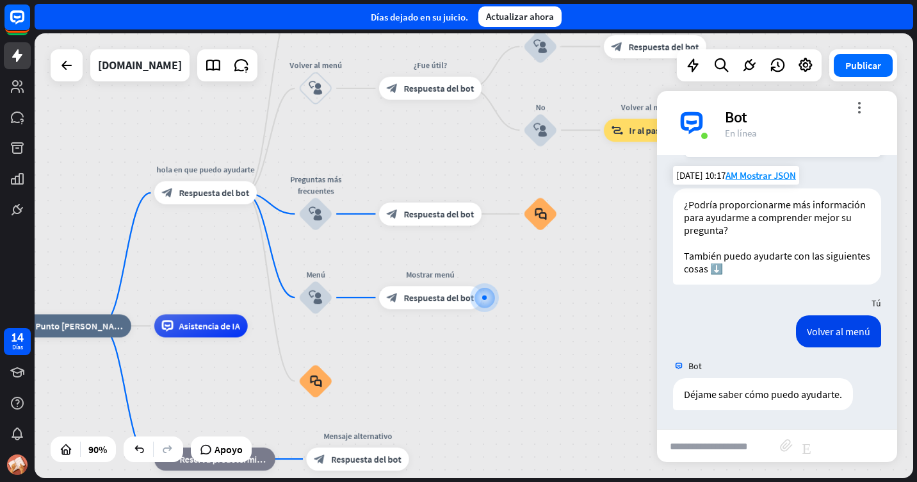
drag, startPoint x: 431, startPoint y: 350, endPoint x: 526, endPoint y: 390, distance: 103.0
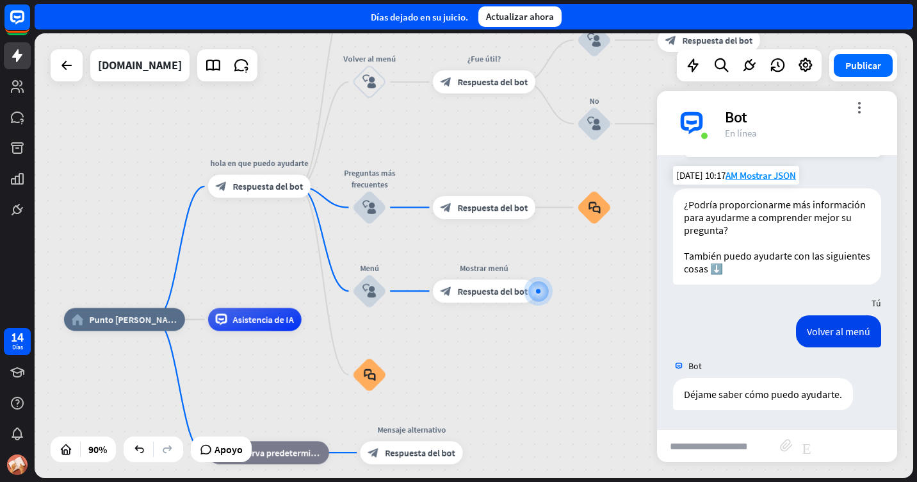
drag, startPoint x: 471, startPoint y: 369, endPoint x: 525, endPoint y: 362, distance: 54.2
click at [860, 115] on div "Bot" at bounding box center [803, 117] width 157 height 20
click at [866, 107] on div "Bot" at bounding box center [803, 117] width 157 height 20
click at [856, 107] on icon "more_vert" at bounding box center [859, 107] width 12 height 12
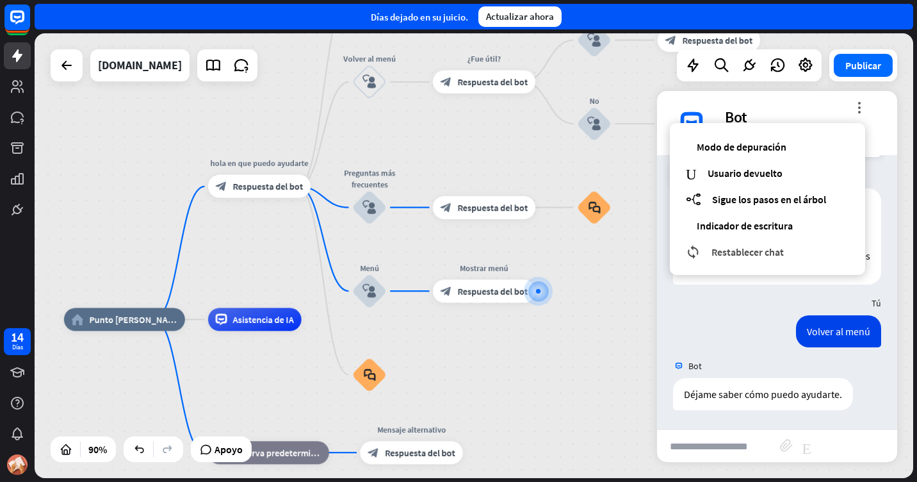
click at [751, 250] on span "Restablecer chat" at bounding box center [747, 251] width 72 height 13
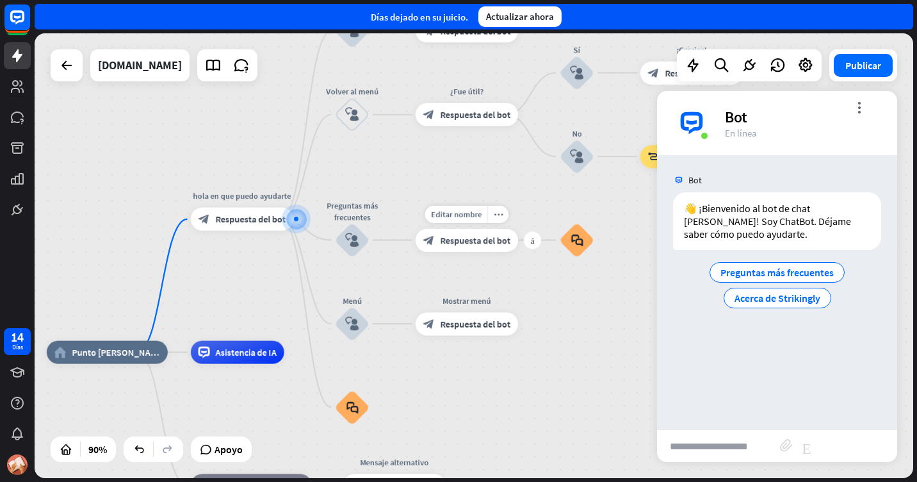
drag, startPoint x: 496, startPoint y: 233, endPoint x: 421, endPoint y: 206, distance: 80.2
click at [421, 229] on div "Editar nombre more_horiz más block_bot_response Respuesta del bot" at bounding box center [467, 240] width 102 height 23
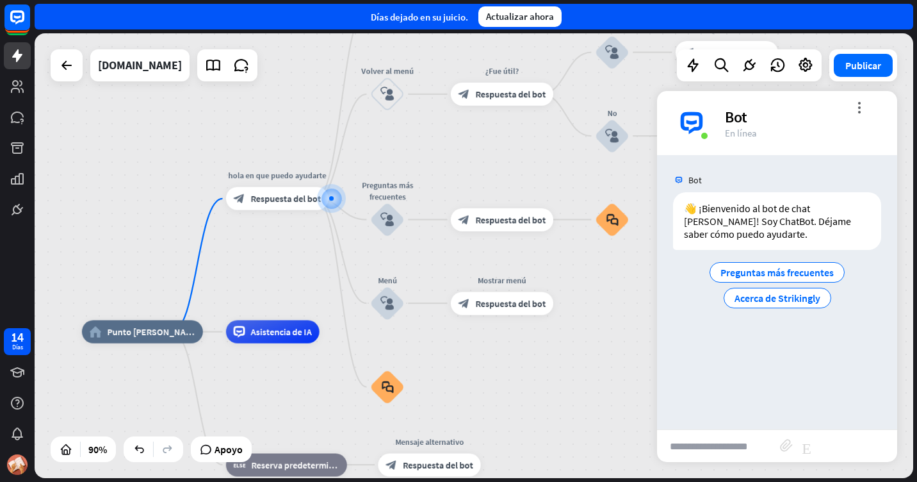
drag, startPoint x: 430, startPoint y: 368, endPoint x: 517, endPoint y: 316, distance: 101.6
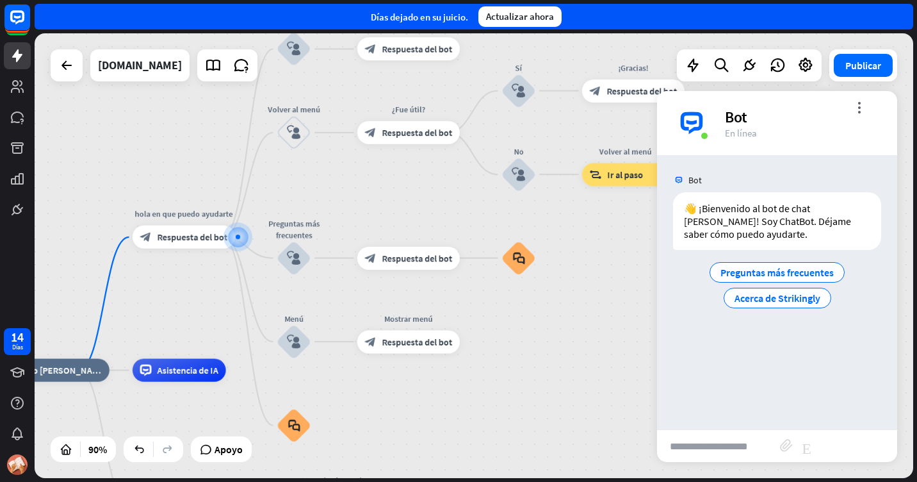
drag, startPoint x: 545, startPoint y: 320, endPoint x: 399, endPoint y: 389, distance: 161.6
click at [808, 266] on span "Preguntas más frecuentes" at bounding box center [776, 272] width 113 height 13
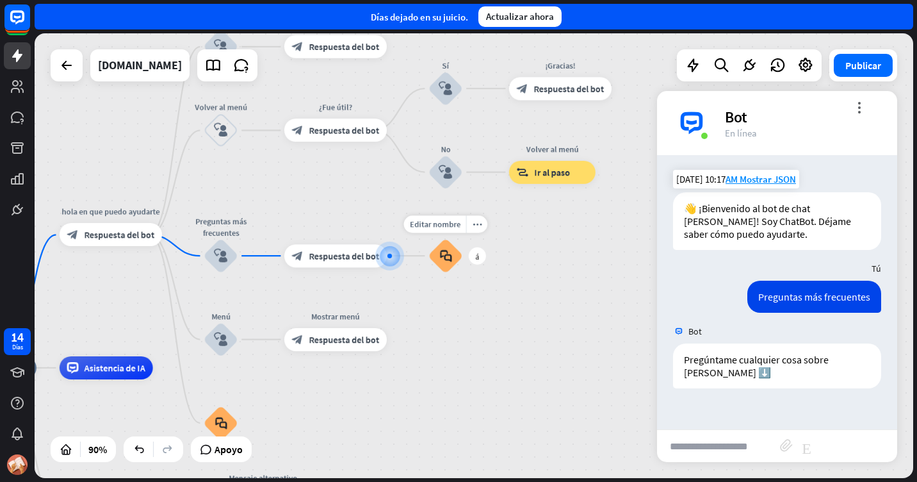
click at [446, 254] on icon "block_faq" at bounding box center [445, 255] width 12 height 13
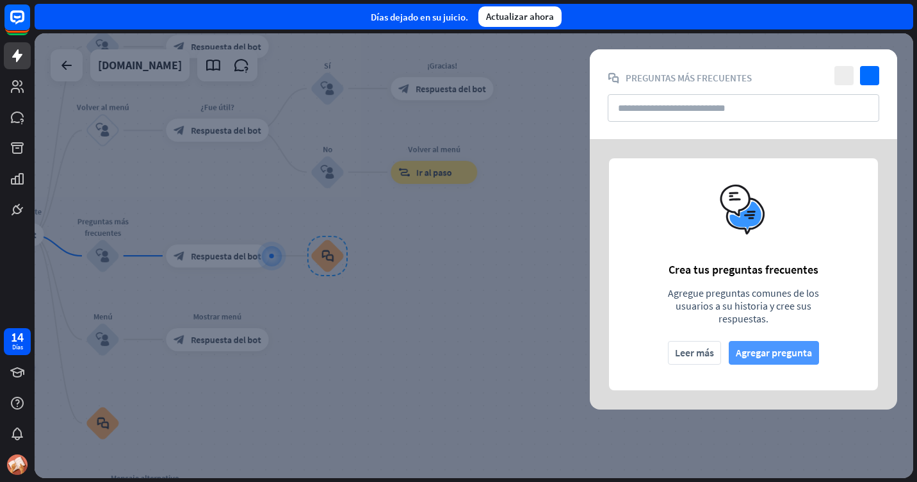
click at [765, 353] on font "Agregar pregunta" at bounding box center [774, 352] width 76 height 22
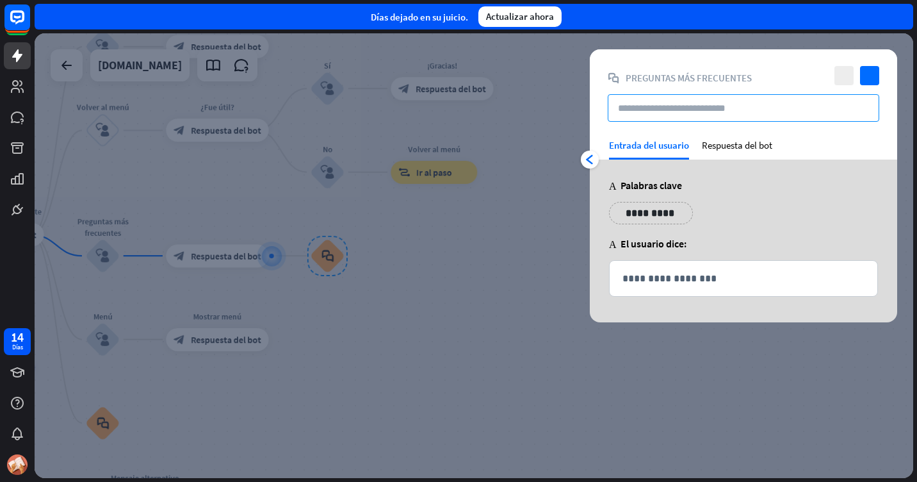
click at [667, 102] on input "text" at bounding box center [744, 108] width 272 height 28
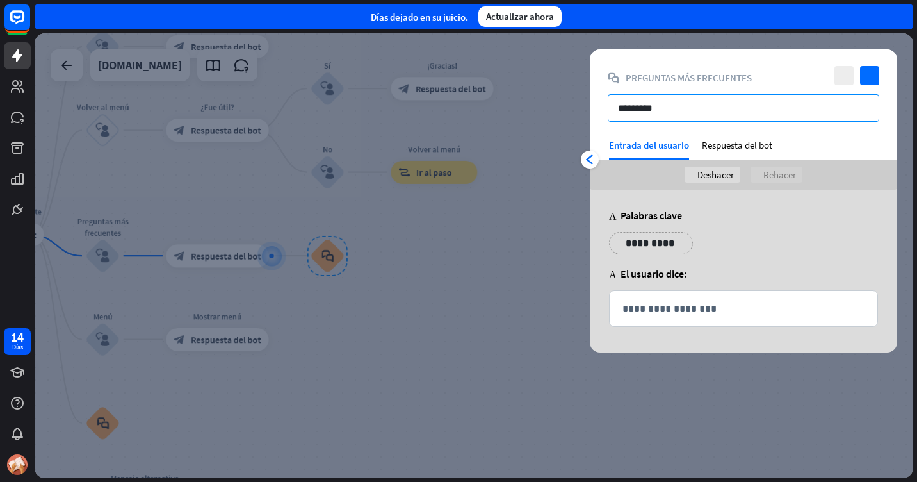
type input "*********"
click at [761, 194] on div "**********" at bounding box center [743, 271] width 307 height 163
click at [759, 149] on div "Respuesta del bot" at bounding box center [737, 149] width 70 height 20
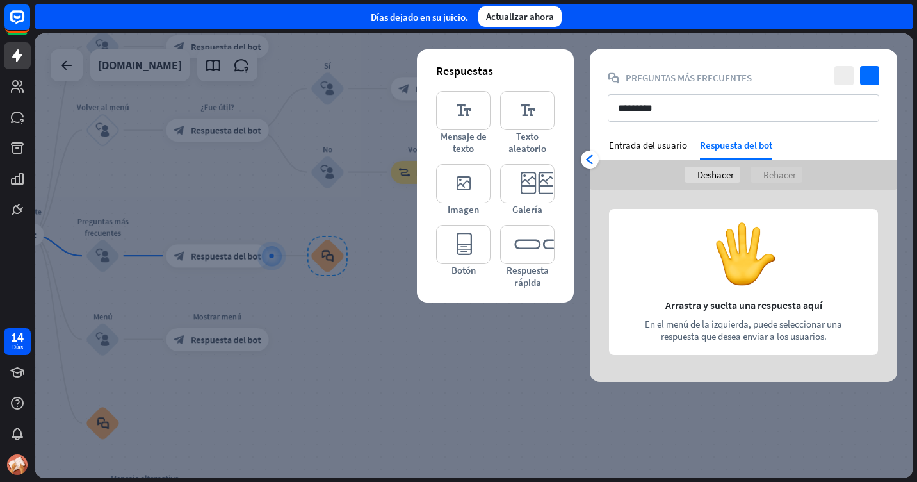
click at [736, 310] on div at bounding box center [743, 286] width 307 height 192
click at [459, 102] on icon "editor_text" at bounding box center [463, 110] width 54 height 39
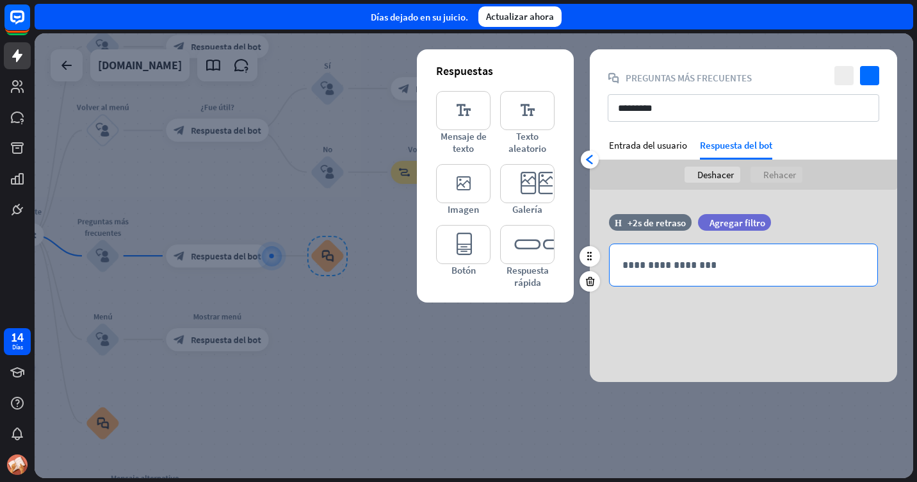
click at [704, 257] on p "**********" at bounding box center [743, 265] width 242 height 16
click at [643, 253] on div "**********" at bounding box center [744, 265] width 268 height 42
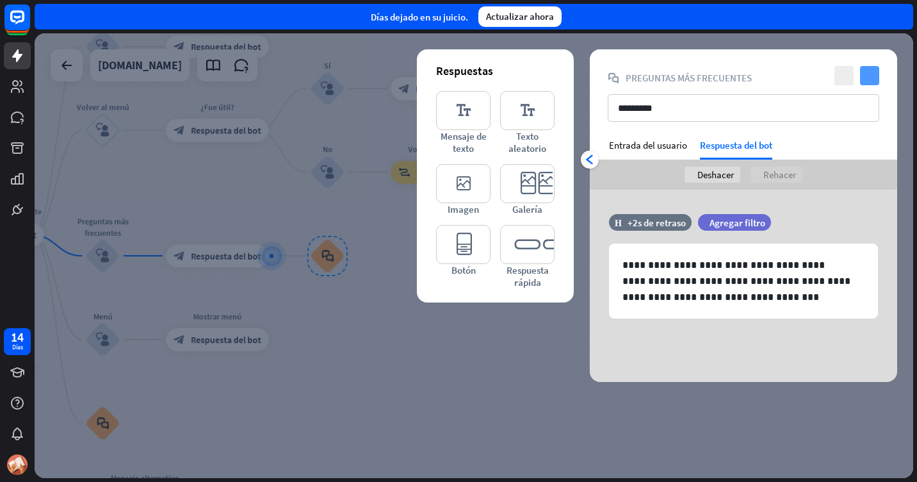
click at [877, 75] on icon "comprobar" at bounding box center [869, 75] width 19 height 19
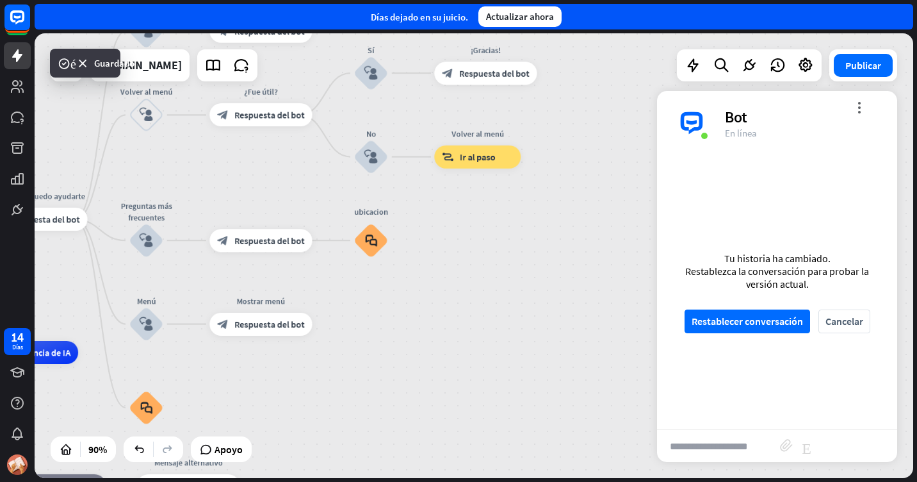
drag, startPoint x: 376, startPoint y: 371, endPoint x: 446, endPoint y: 349, distance: 73.9
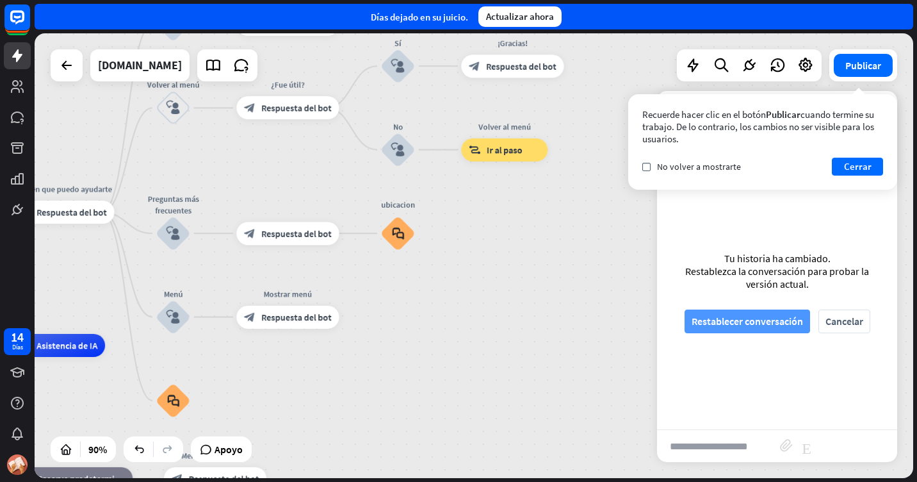
click at [729, 318] on font "Restablecer conversación" at bounding box center [747, 321] width 111 height 22
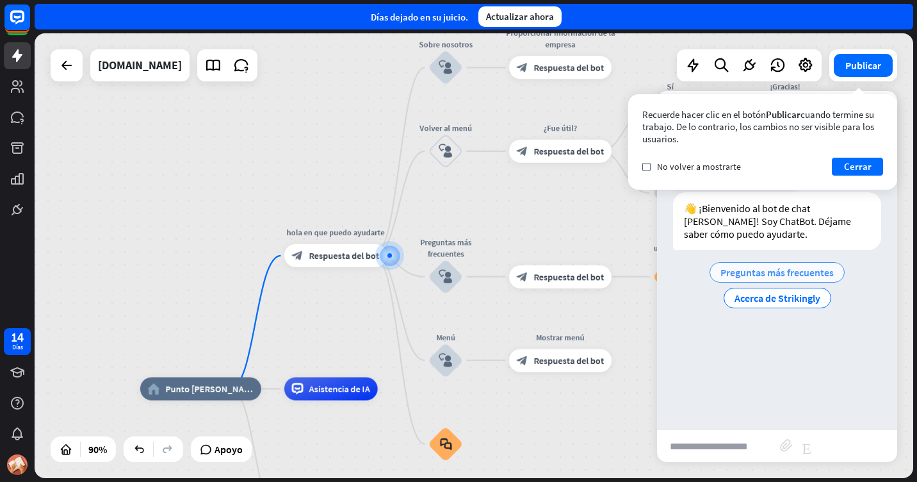
click at [761, 265] on div "Preguntas más frecuentes" at bounding box center [777, 272] width 135 height 20
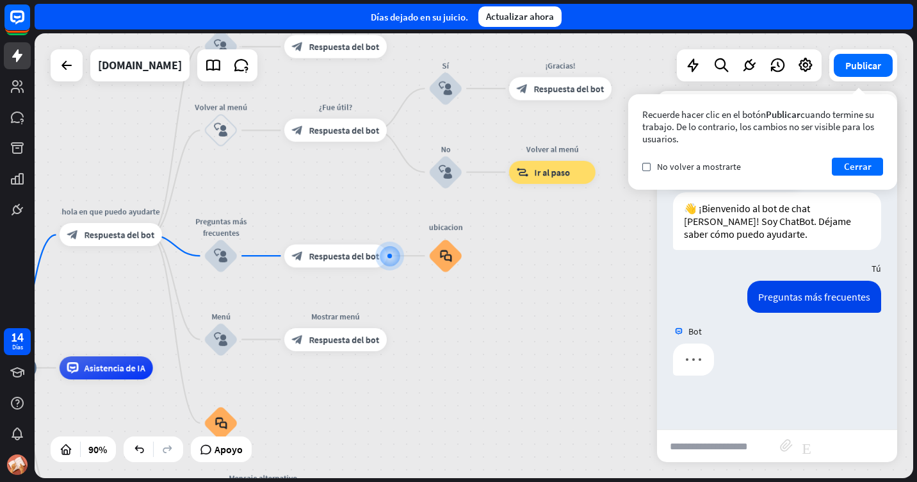
click at [722, 439] on input "text" at bounding box center [718, 446] width 123 height 32
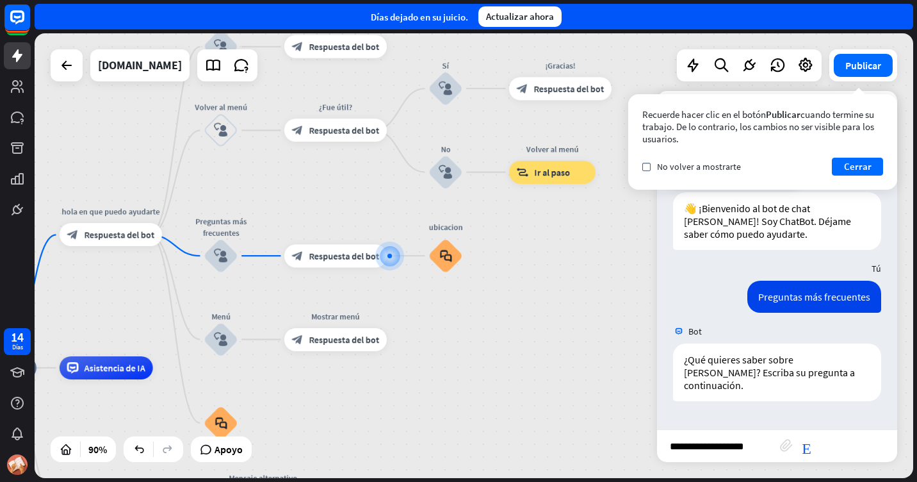
type input "**********"
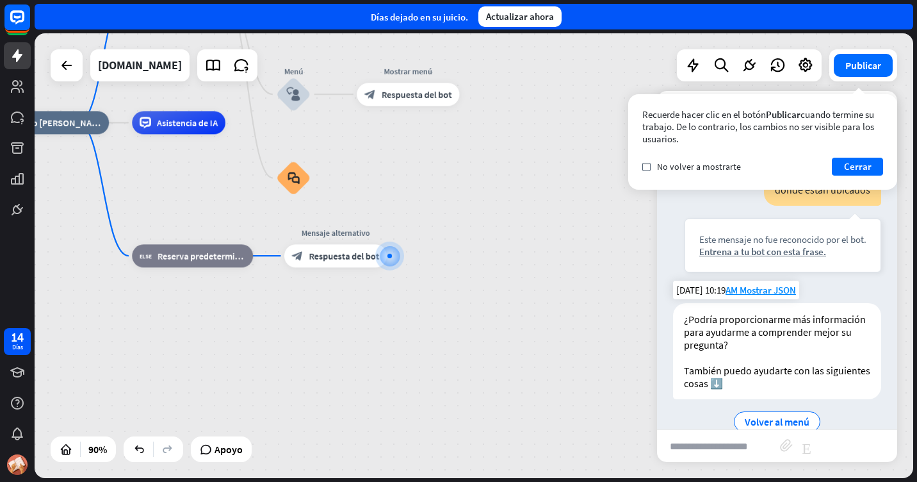
scroll to position [282, 0]
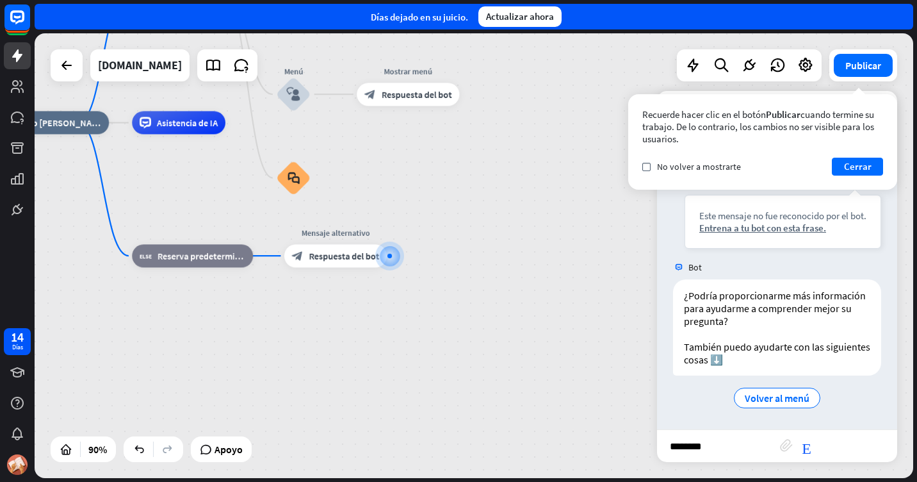
type input "*********"
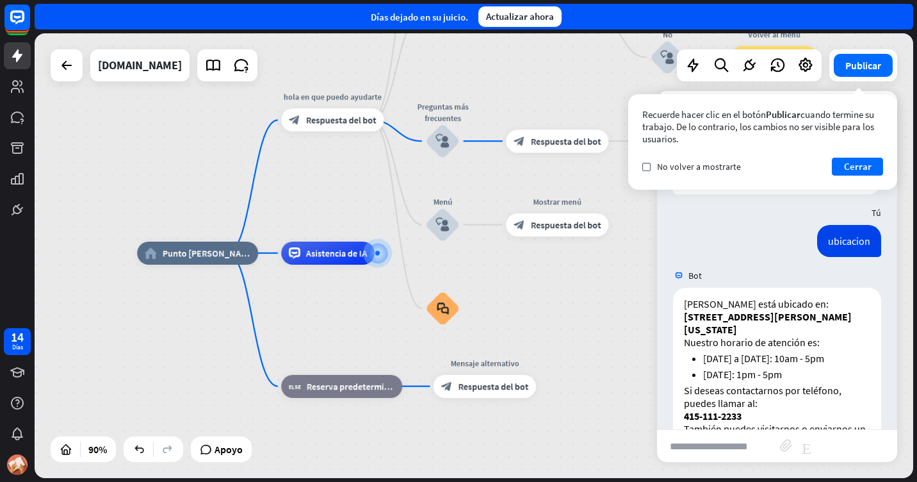
scroll to position [510, 0]
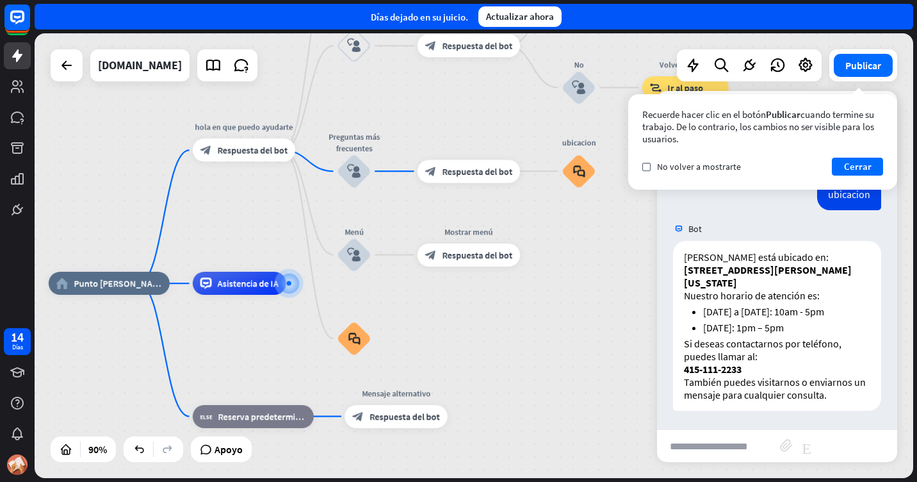
drag, startPoint x: 555, startPoint y: 311, endPoint x: 454, endPoint y: 343, distance: 106.1
click at [454, 343] on div "home_2 Punto [PERSON_NAME] hola en que puedo ayudarte block_bot_response Respue…" at bounding box center [444, 483] width 791 height 400
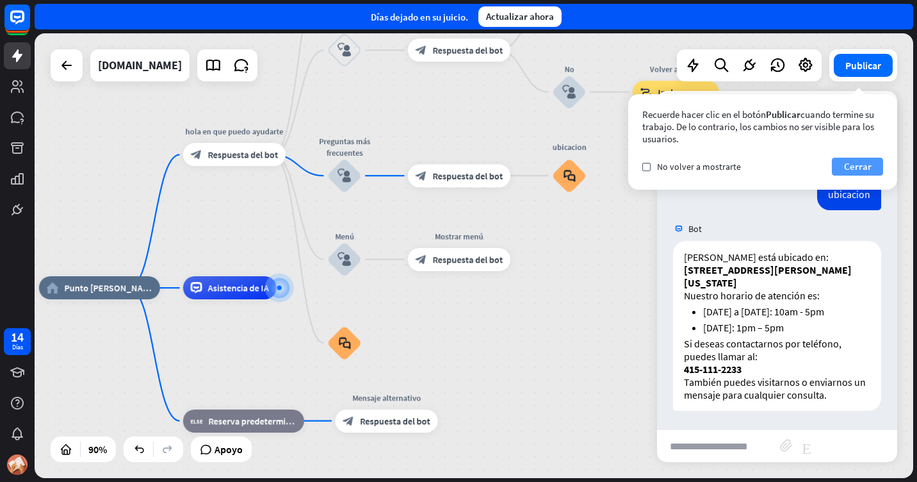
click at [856, 163] on font "Cerrar" at bounding box center [858, 167] width 28 height 18
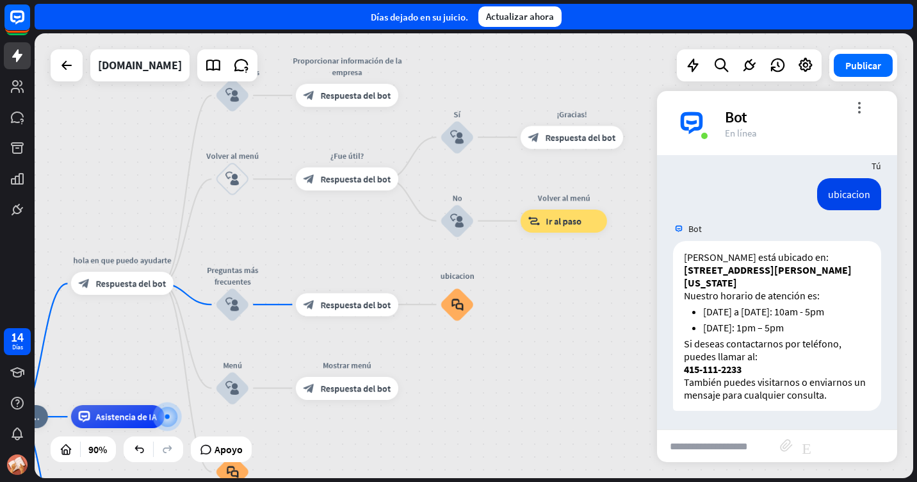
drag, startPoint x: 575, startPoint y: 220, endPoint x: 463, endPoint y: 348, distance: 170.2
click at [463, 348] on div "home_2 Punto [PERSON_NAME] hola en que puedo ayudarte block_bot_response Respue…" at bounding box center [474, 255] width 879 height 444
click at [811, 74] on div at bounding box center [806, 66] width 26 height 26
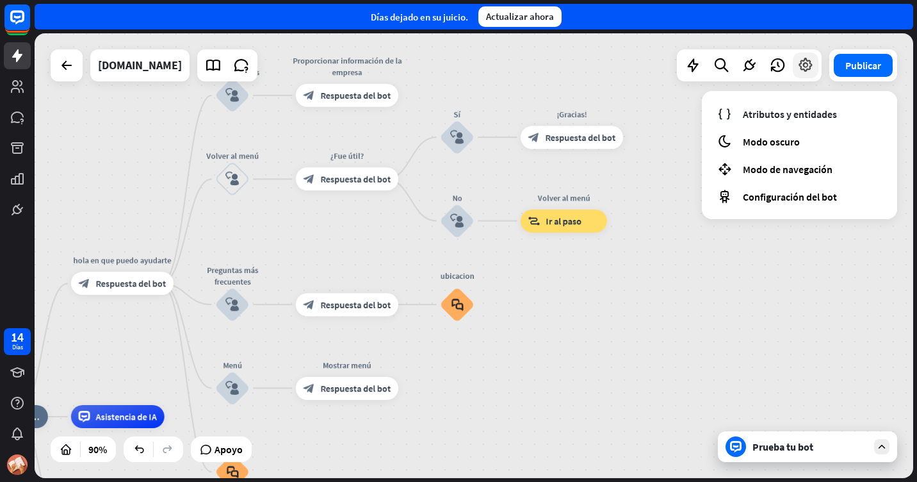
click at [811, 70] on icon at bounding box center [805, 65] width 17 height 17
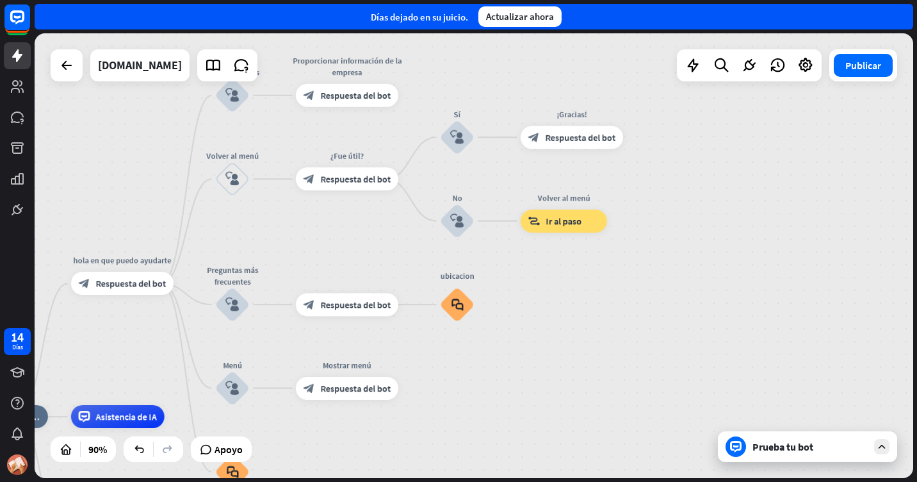
click at [837, 443] on div "Prueba tu bot" at bounding box center [809, 446] width 115 height 13
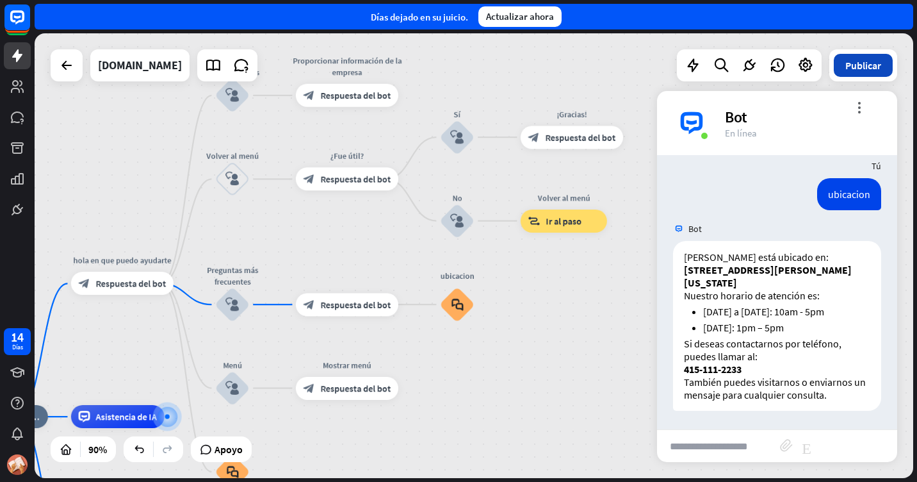
click at [852, 65] on font "Publicar" at bounding box center [863, 65] width 36 height 13
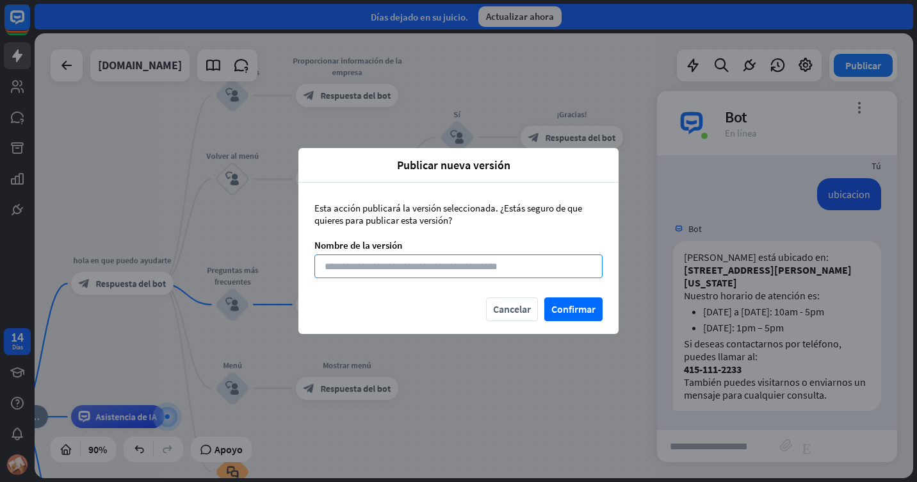
click at [479, 270] on input at bounding box center [458, 266] width 288 height 24
type input "*"
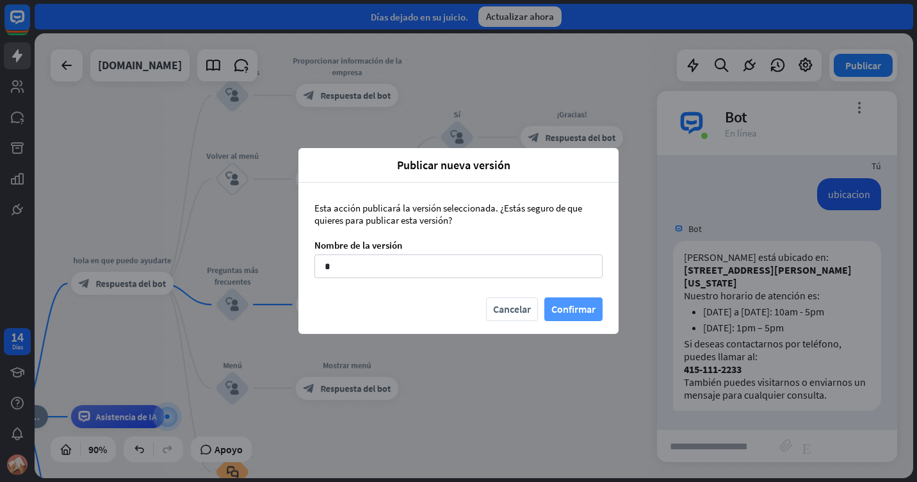
click at [573, 315] on button "Confirmar" at bounding box center [573, 309] width 58 height 24
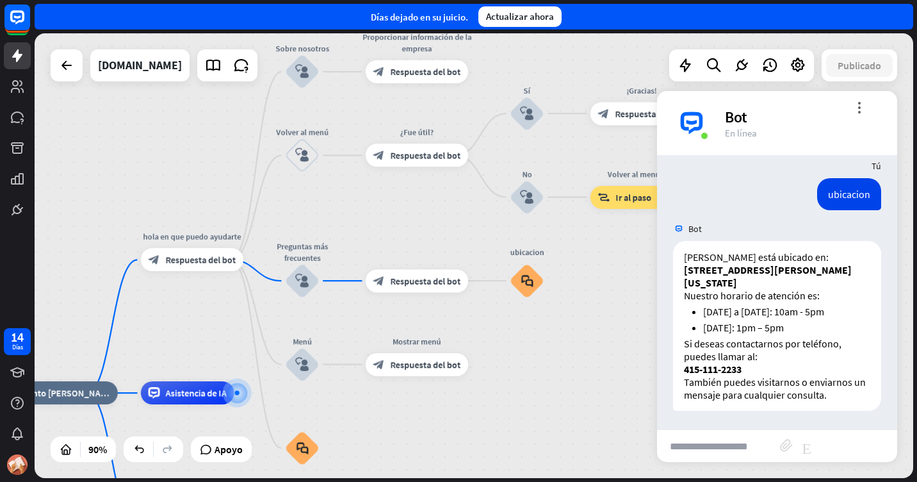
drag, startPoint x: 152, startPoint y: 136, endPoint x: 231, endPoint y: 115, distance: 82.2
click at [225, 118] on div "home_2 Punto [PERSON_NAME] hola en que puedo ayudarte block_bot_response Respue…" at bounding box center [474, 255] width 879 height 444
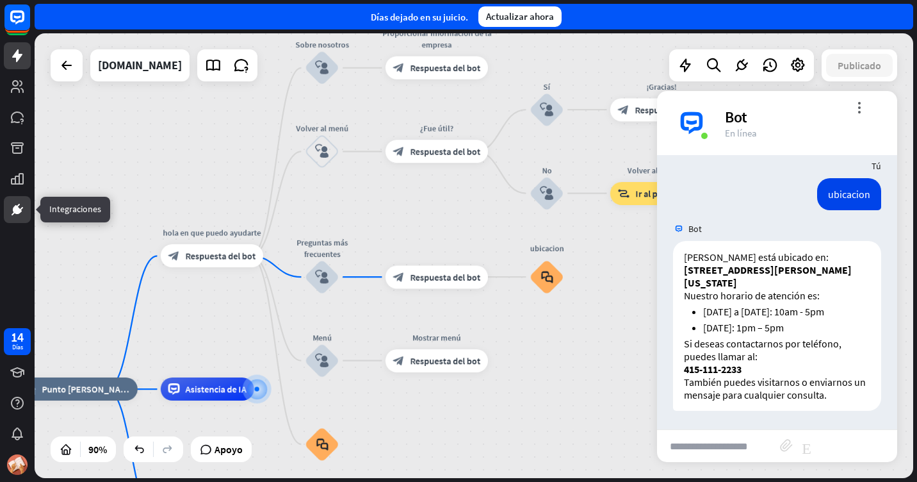
click at [13, 215] on icon at bounding box center [17, 209] width 15 height 15
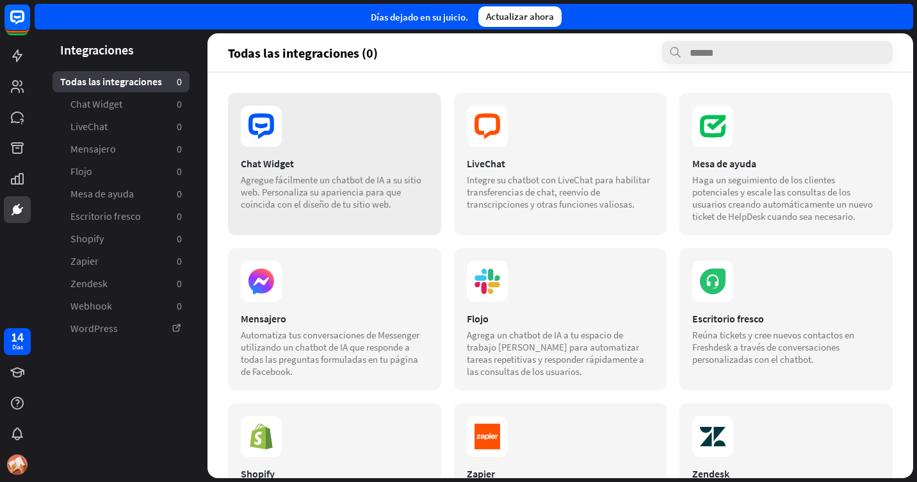
click at [338, 179] on div "Agregue fácilmente un chatbot de IA a su sitio web. Personaliza su apariencia p…" at bounding box center [335, 192] width 188 height 37
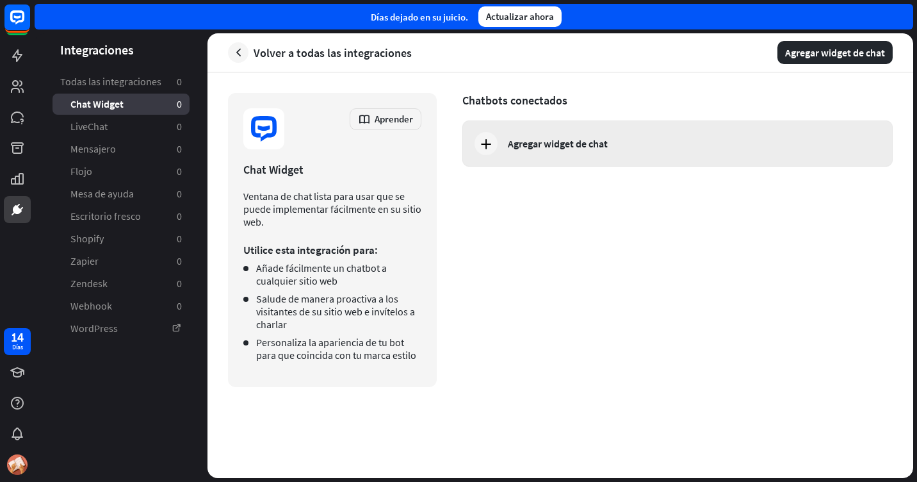
click at [577, 146] on div "Agregar widget de chat" at bounding box center [558, 143] width 100 height 13
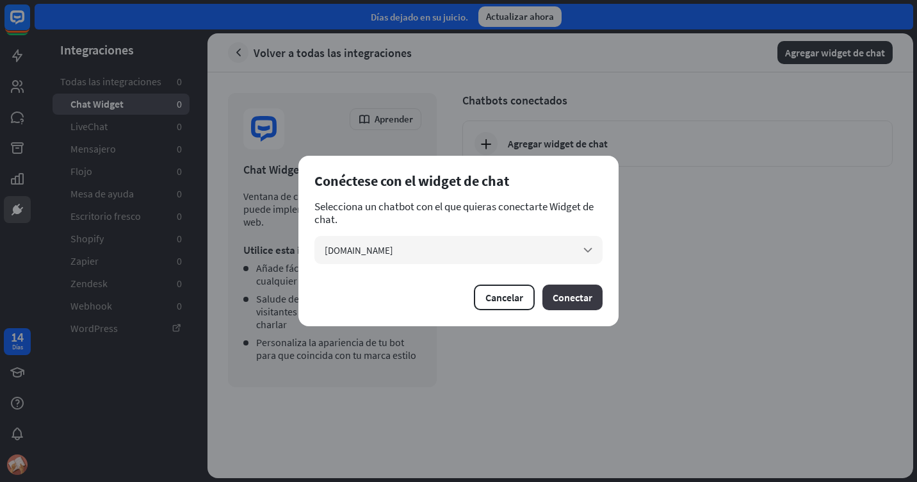
click at [586, 298] on font "Conectar" at bounding box center [573, 297] width 40 height 13
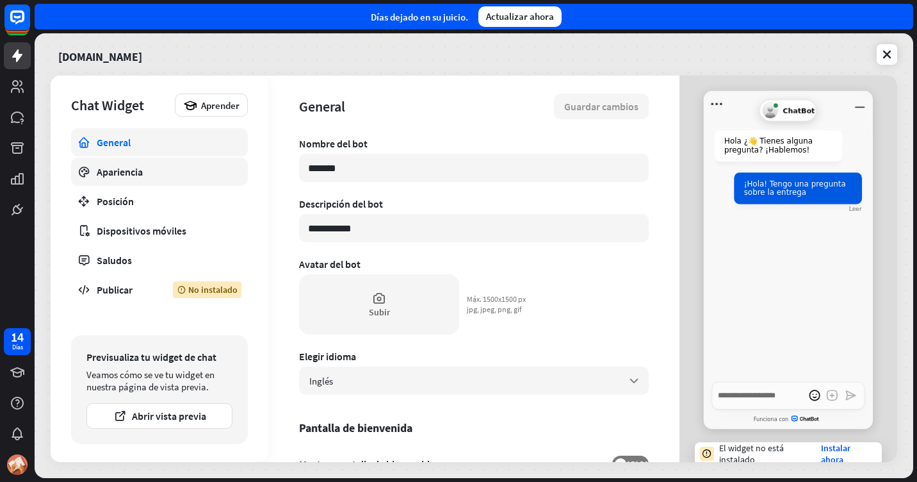
drag, startPoint x: 366, startPoint y: 170, endPoint x: 222, endPoint y: 159, distance: 144.5
click at [224, 158] on div "**********" at bounding box center [474, 269] width 847 height 386
type textarea "*"
type input "*"
type textarea "*"
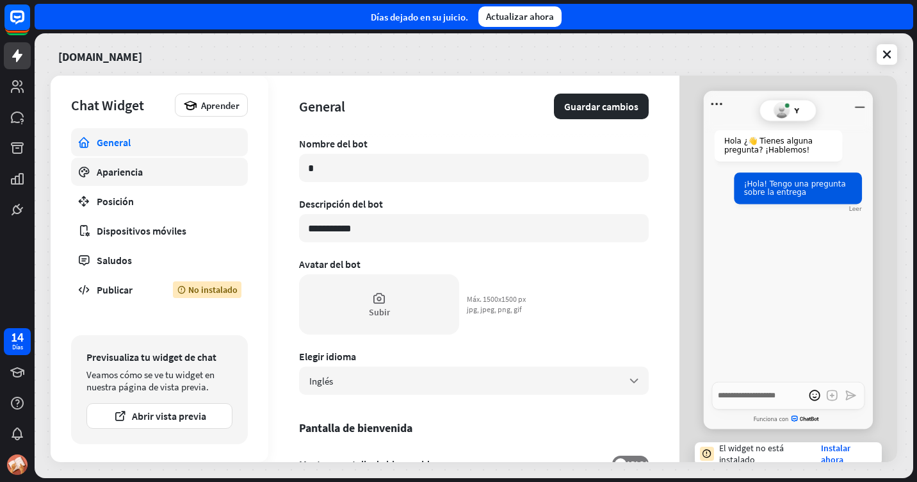
type input "**"
type textarea "*"
type input "****"
type textarea "*"
type input "*****"
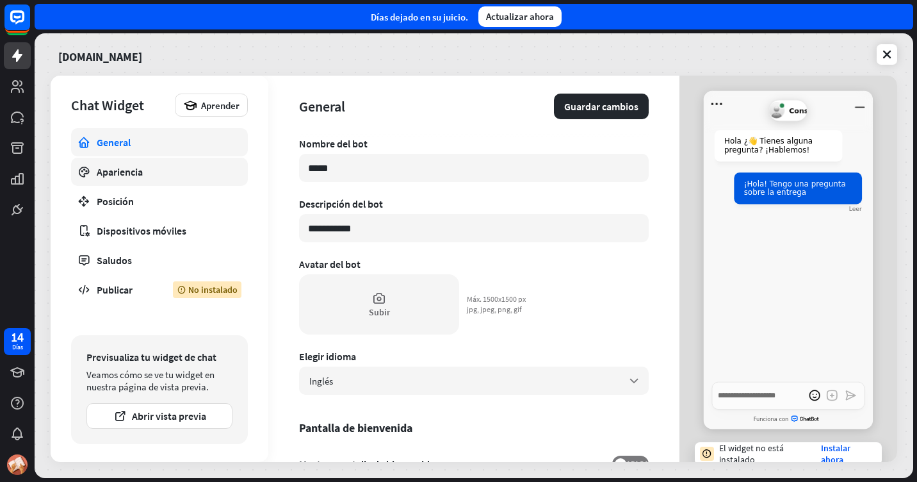
type textarea "*"
type input "*******"
type textarea "*"
type input "*******"
click at [594, 109] on font "Guardar cambios" at bounding box center [601, 106] width 74 height 13
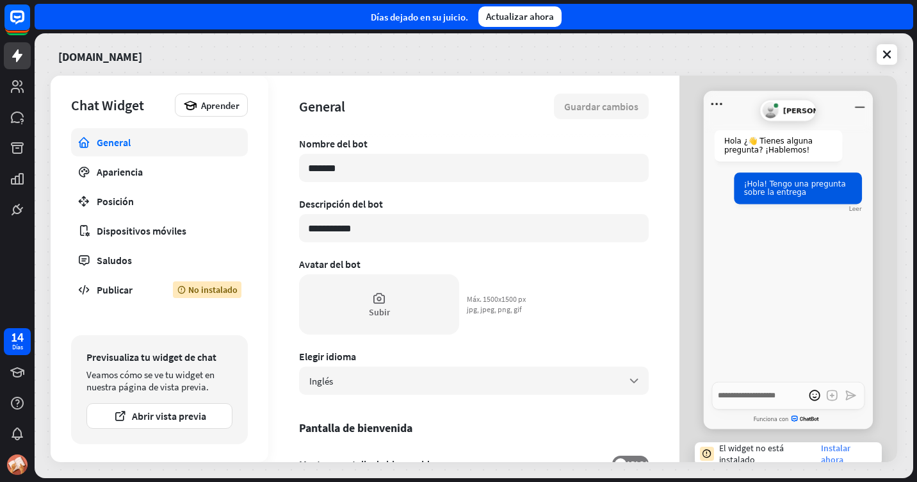
click at [825, 444] on link "Instalar ahora" at bounding box center [847, 453] width 53 height 23
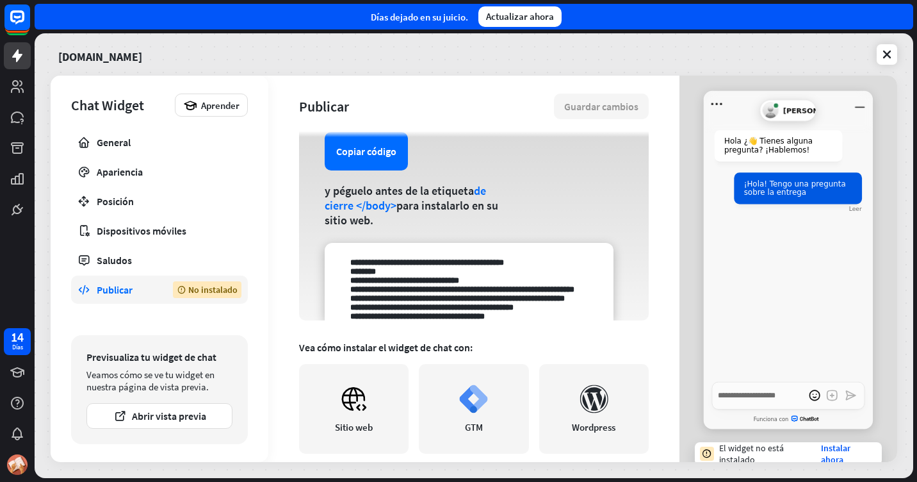
scroll to position [256, 0]
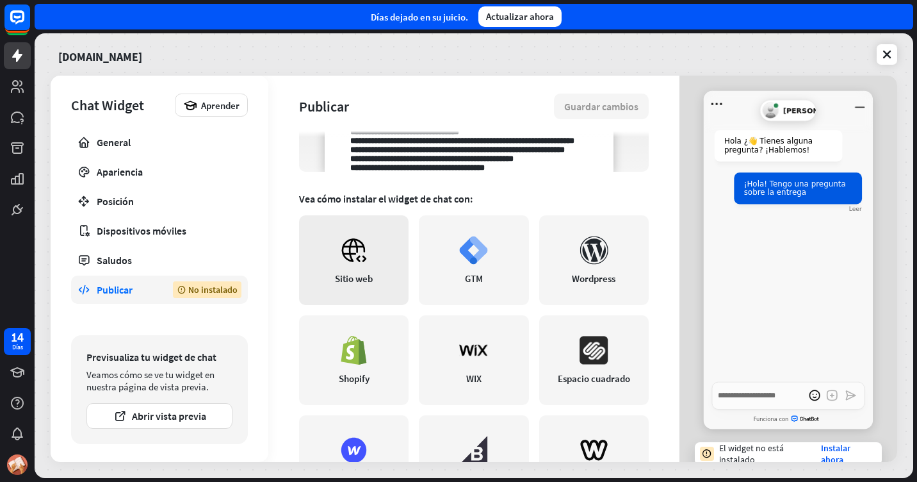
click at [368, 265] on link "Sitio web" at bounding box center [354, 260] width 110 height 90
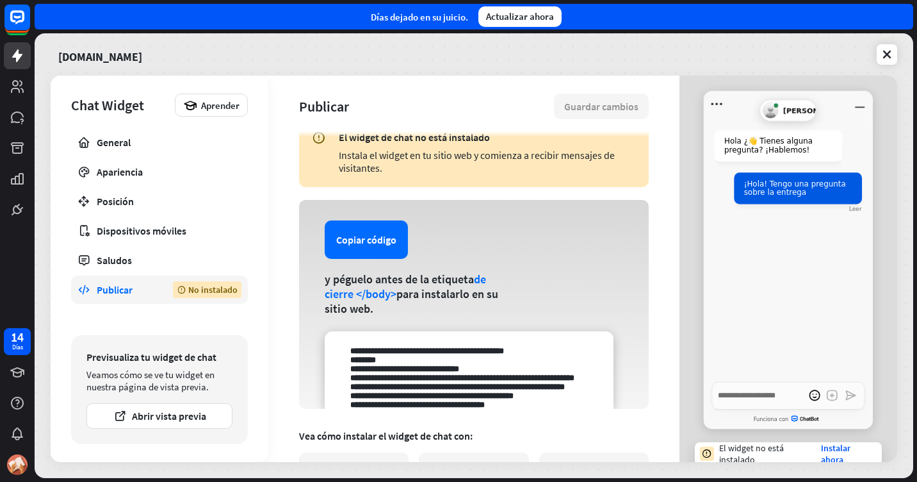
scroll to position [0, 0]
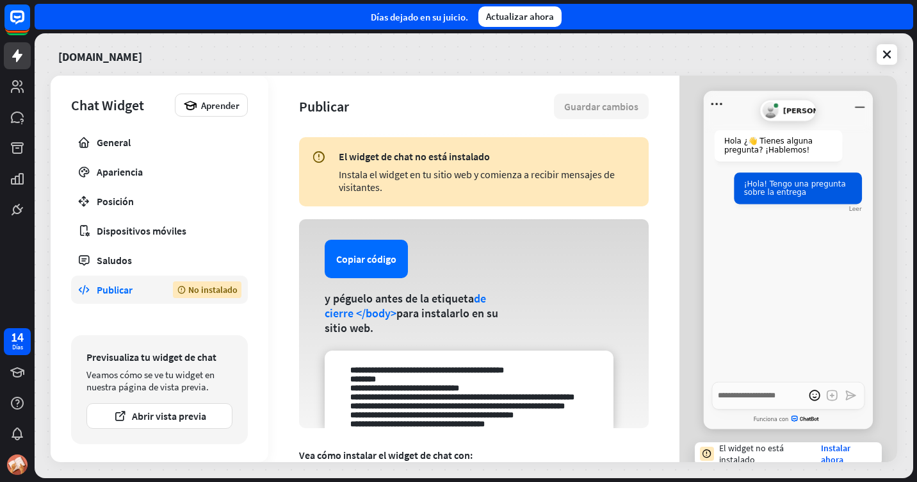
type textarea "*"
